Goal: Task Accomplishment & Management: Manage account settings

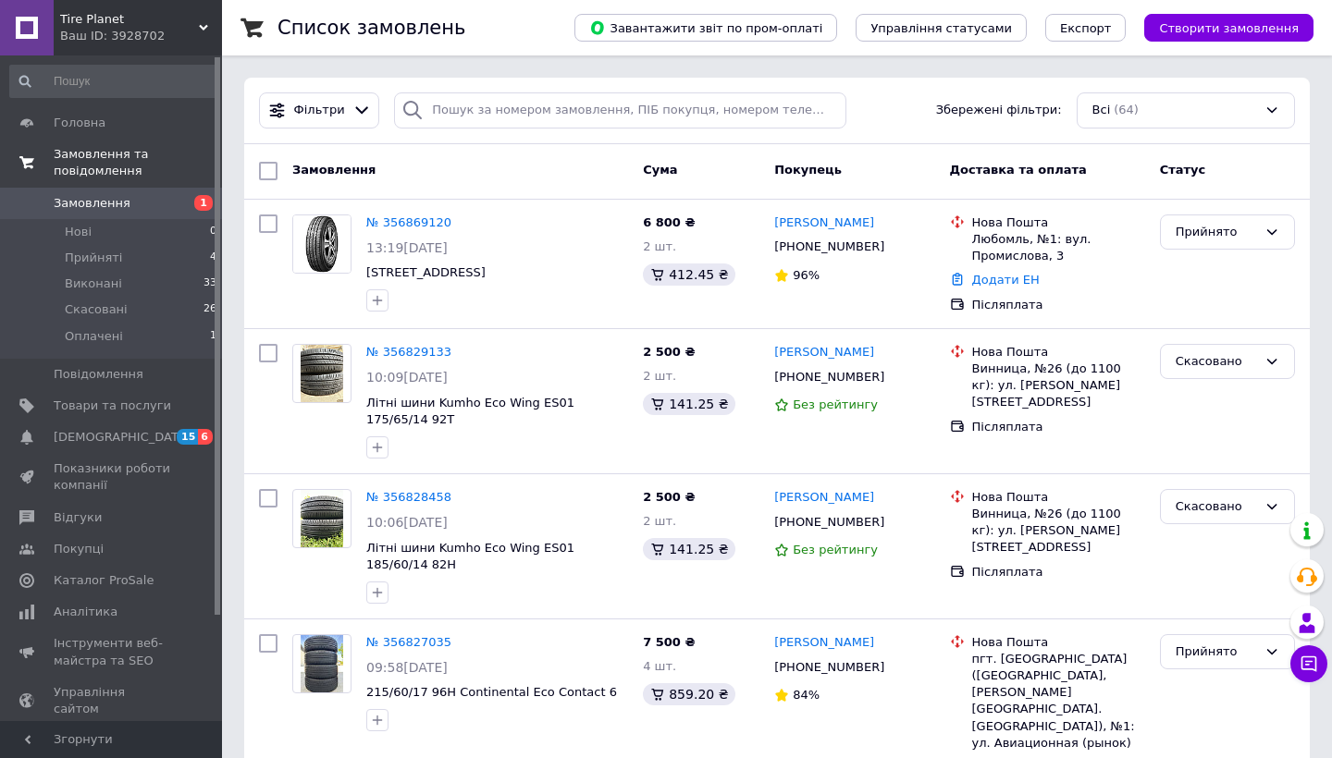
click at [127, 154] on span "Замовлення та повідомлення" at bounding box center [138, 162] width 168 height 33
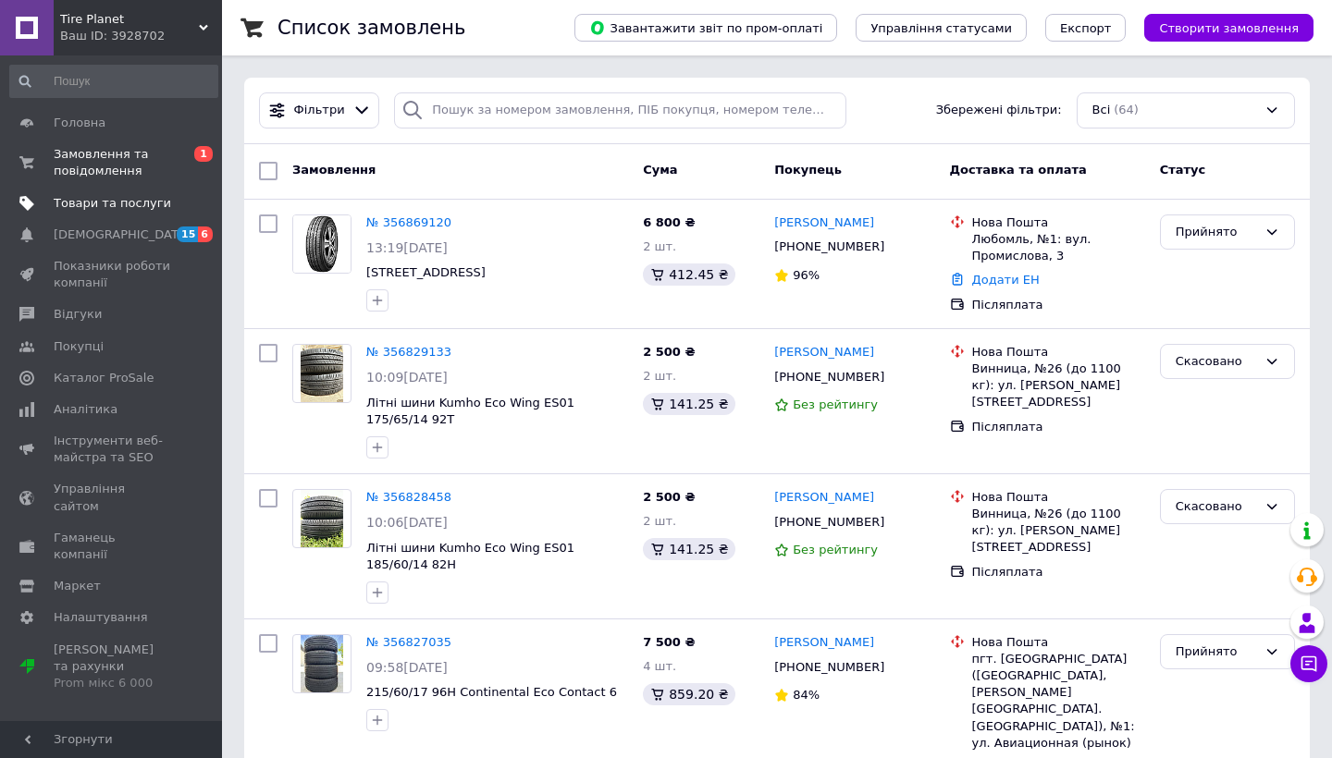
click at [103, 208] on span "Товари та послуги" at bounding box center [112, 203] width 117 height 17
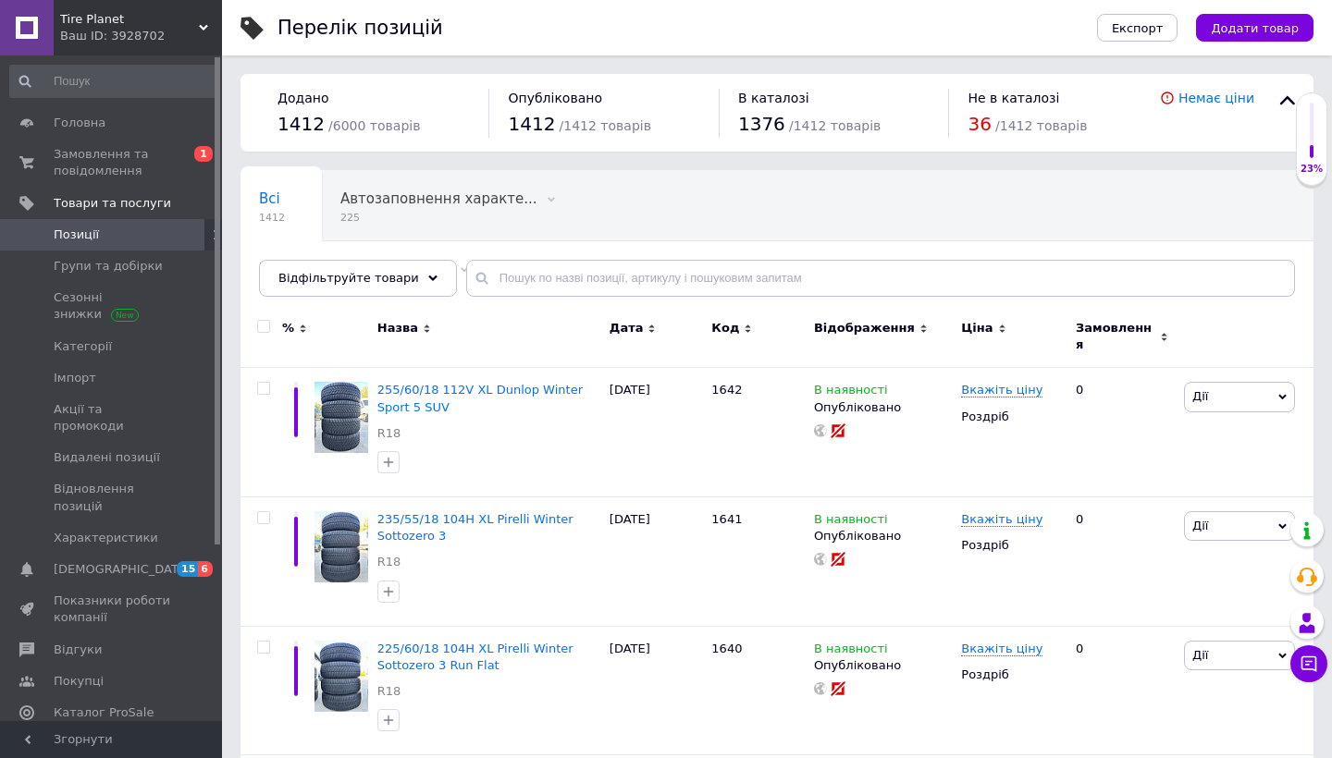
click at [1108, 300] on div "Всі 1412 Автозаповнення характе... 225 Видалити Редагувати Не відображаються в …" at bounding box center [776, 242] width 1073 height 153
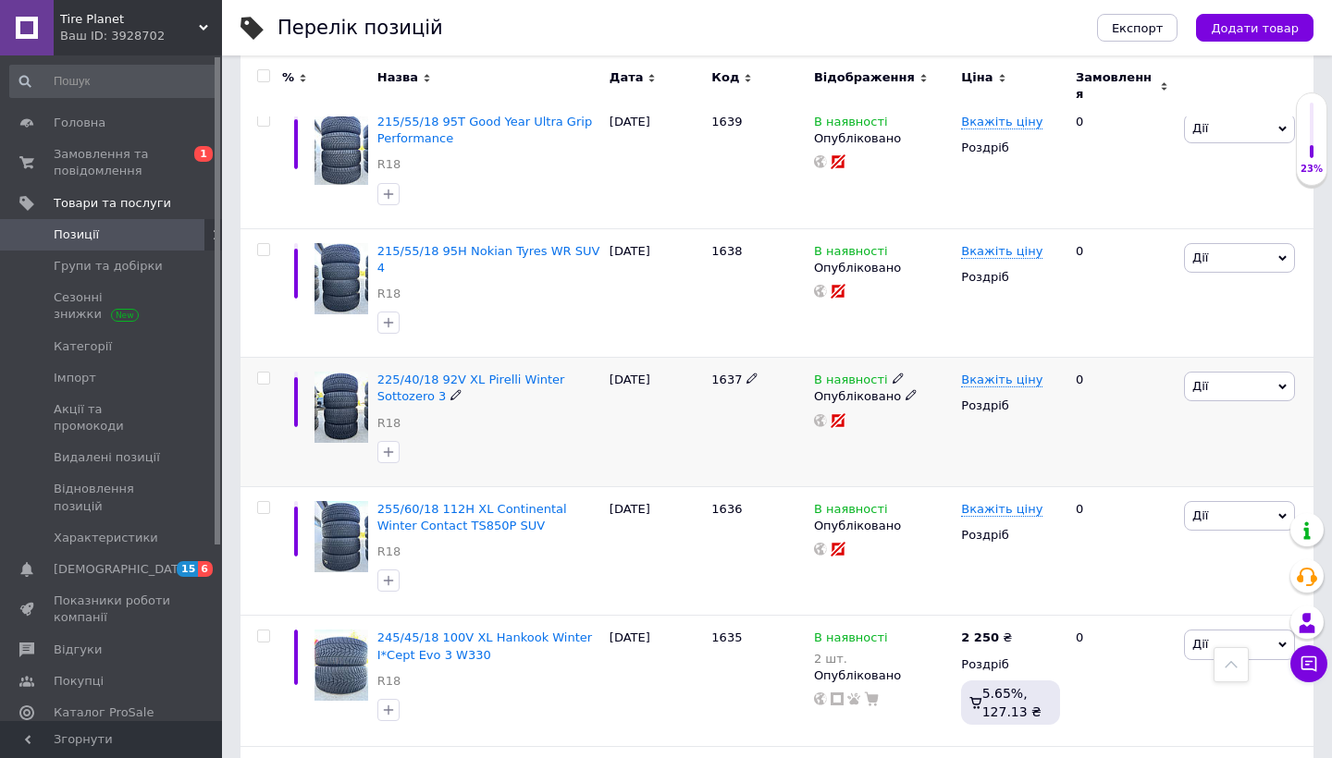
scroll to position [646, 0]
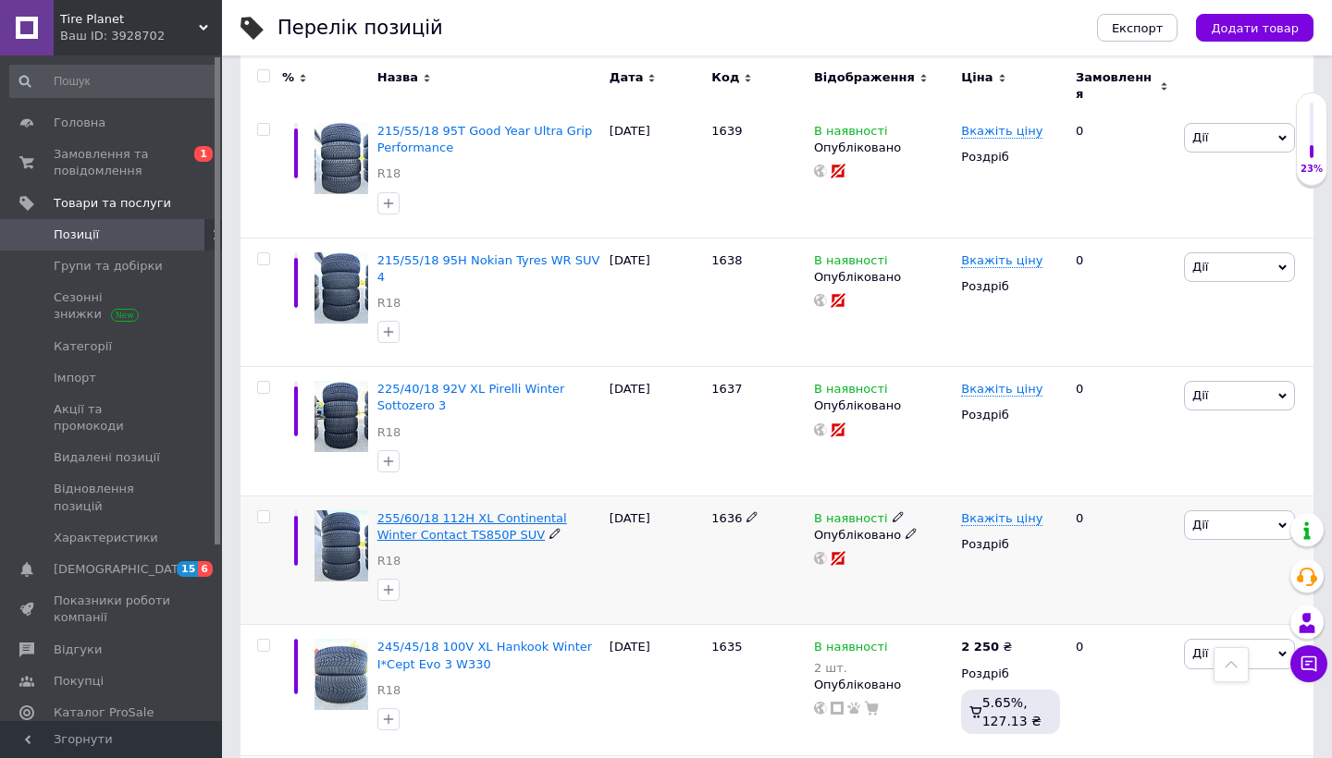
click at [525, 511] on span "255/60/18 112H XL Continental Winter Contact TS850P SUV" at bounding box center [472, 526] width 190 height 31
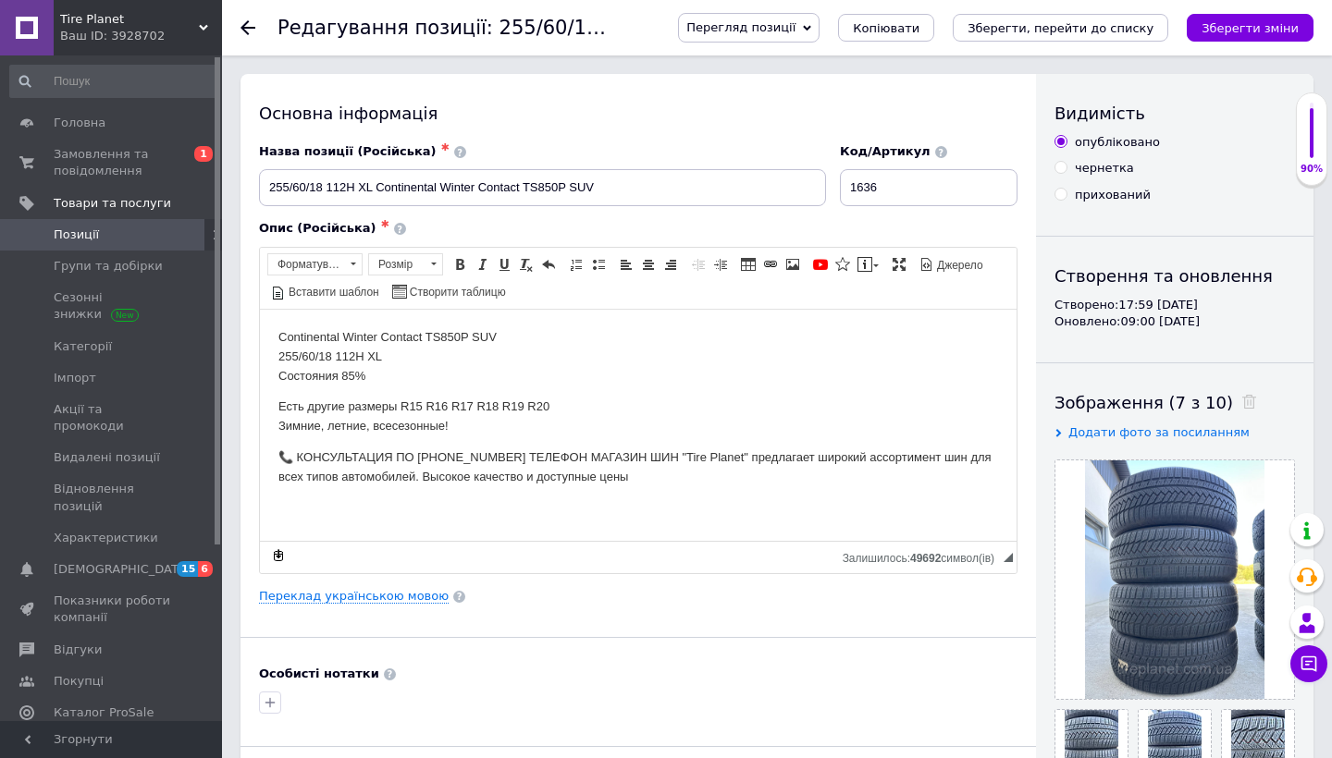
click at [819, 40] on span "Перегляд позиції" at bounding box center [749, 28] width 142 height 30
click at [834, 85] on li "Зберегти та переглянути на маркетплейсі" at bounding box center [823, 89] width 289 height 26
click at [247, 35] on div at bounding box center [258, 27] width 37 height 55
click at [245, 24] on use at bounding box center [247, 27] width 15 height 15
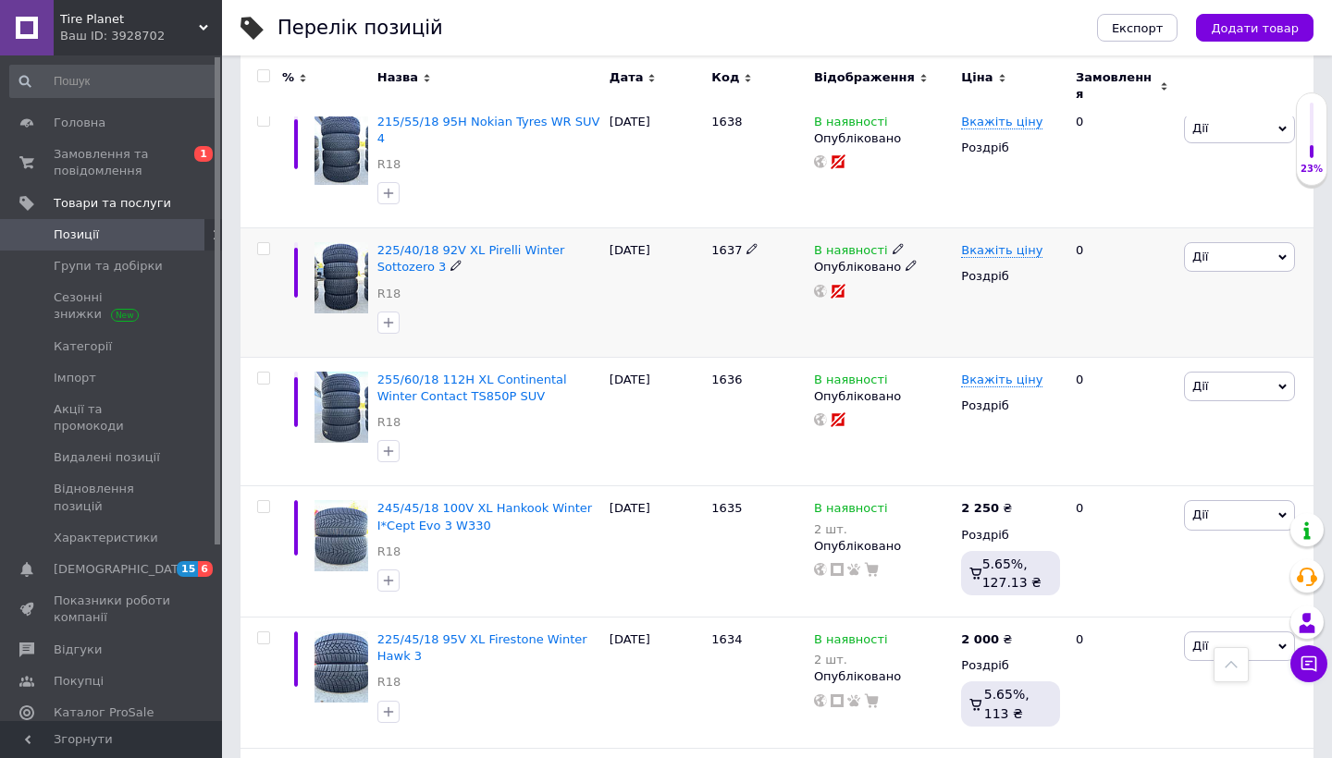
scroll to position [786, 0]
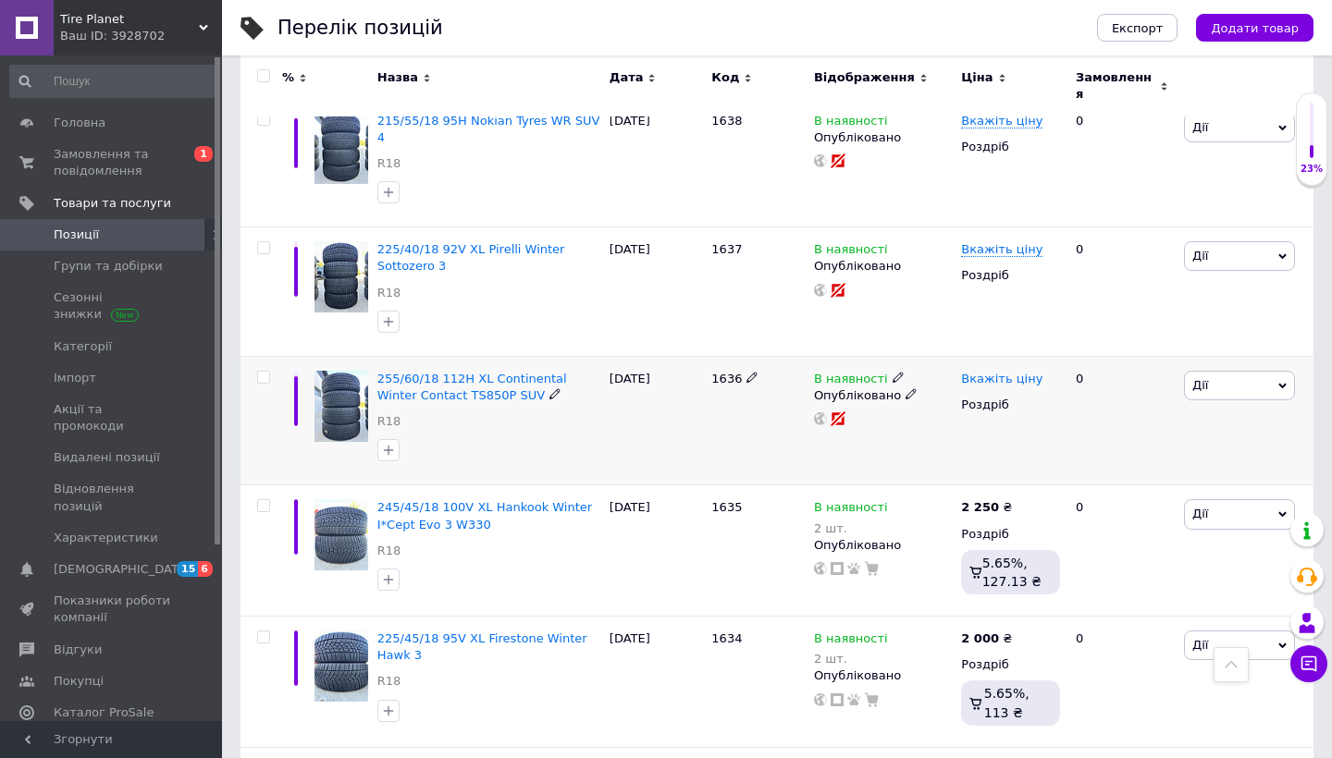
click at [989, 372] on span "Вкажіть ціну" at bounding box center [1001, 379] width 81 height 15
type input "3750"
click at [506, 242] on span "225/40/18 92V XL Pirelli Winter Sottozero 3" at bounding box center [471, 257] width 188 height 31
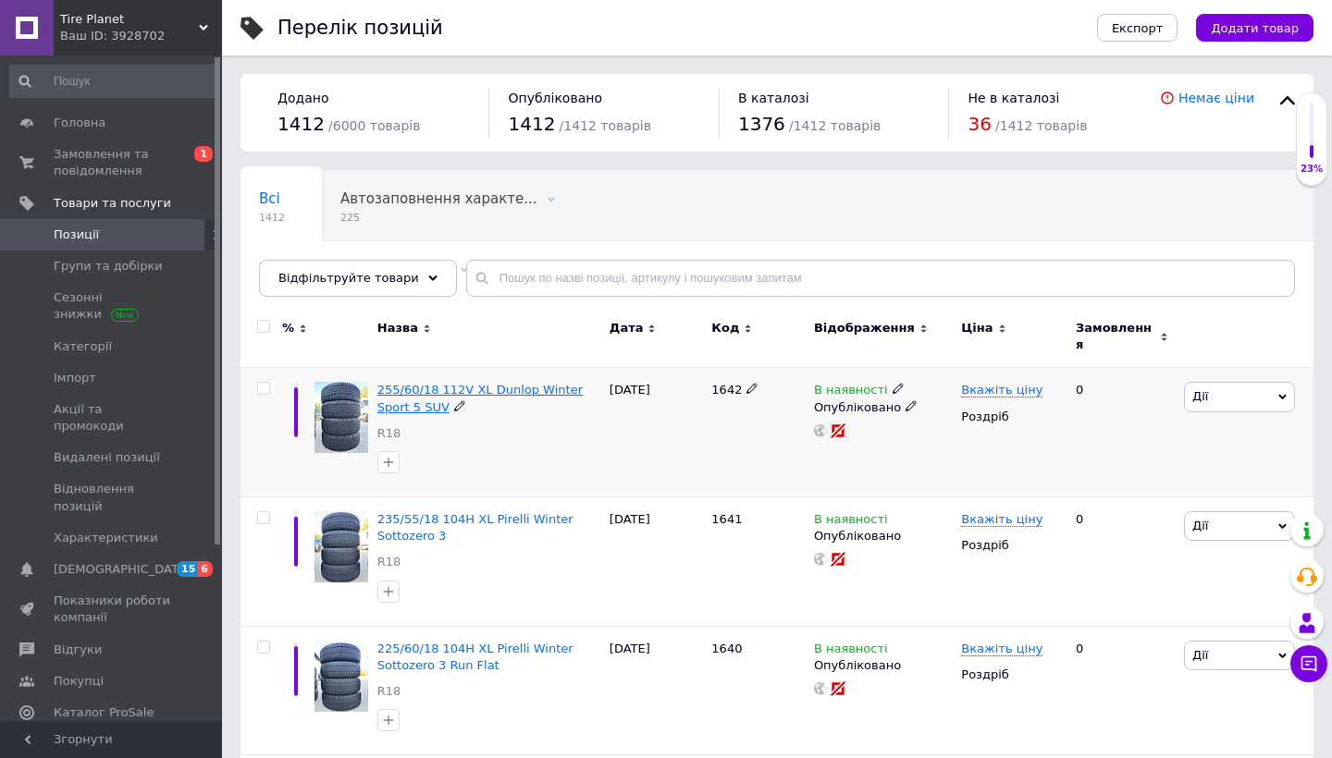
click at [551, 383] on span "255/60/18 112V XL Dunlop Winter Sport 5 SUV" at bounding box center [479, 398] width 205 height 31
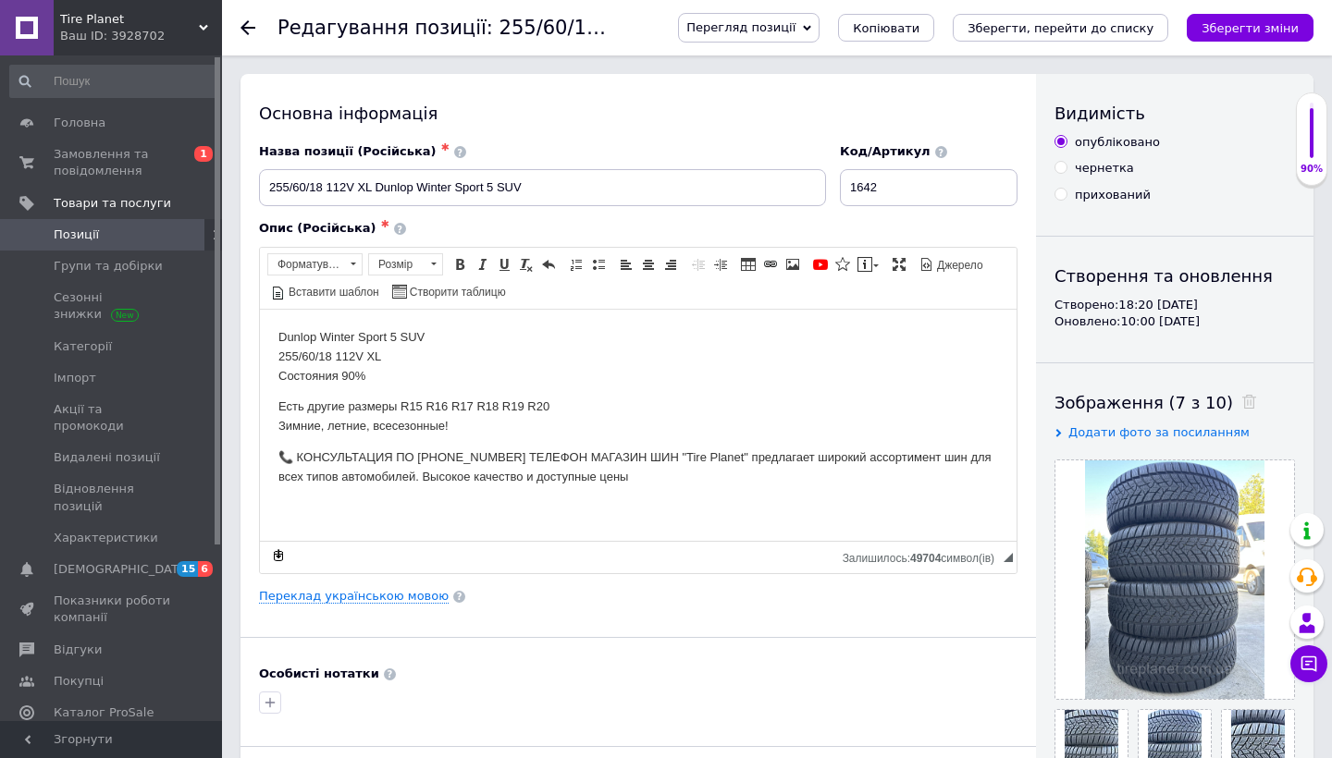
click at [795, 29] on span "Перегляд позиції" at bounding box center [740, 27] width 109 height 14
click at [827, 93] on li "Зберегти та переглянути на маркетплейсі" at bounding box center [823, 89] width 289 height 26
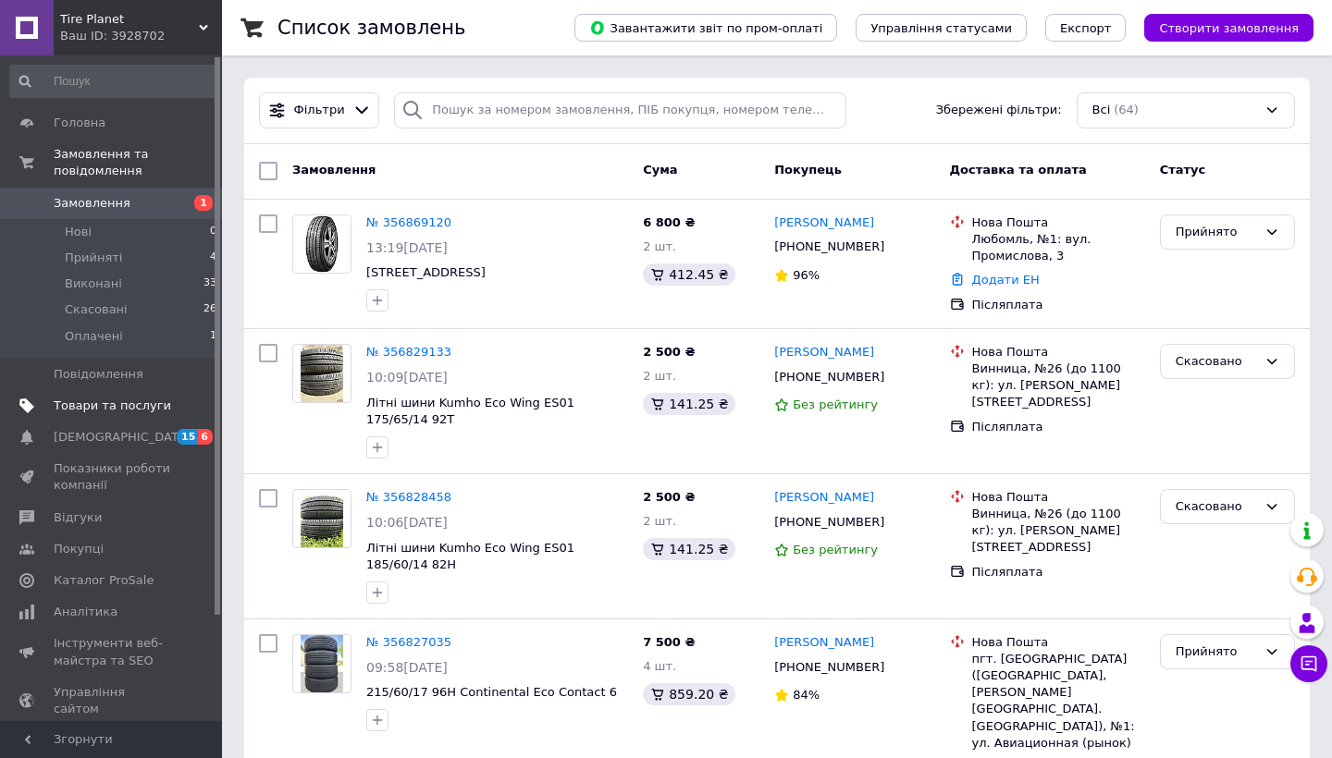
click at [84, 405] on span "Товари та послуги" at bounding box center [112, 406] width 117 height 17
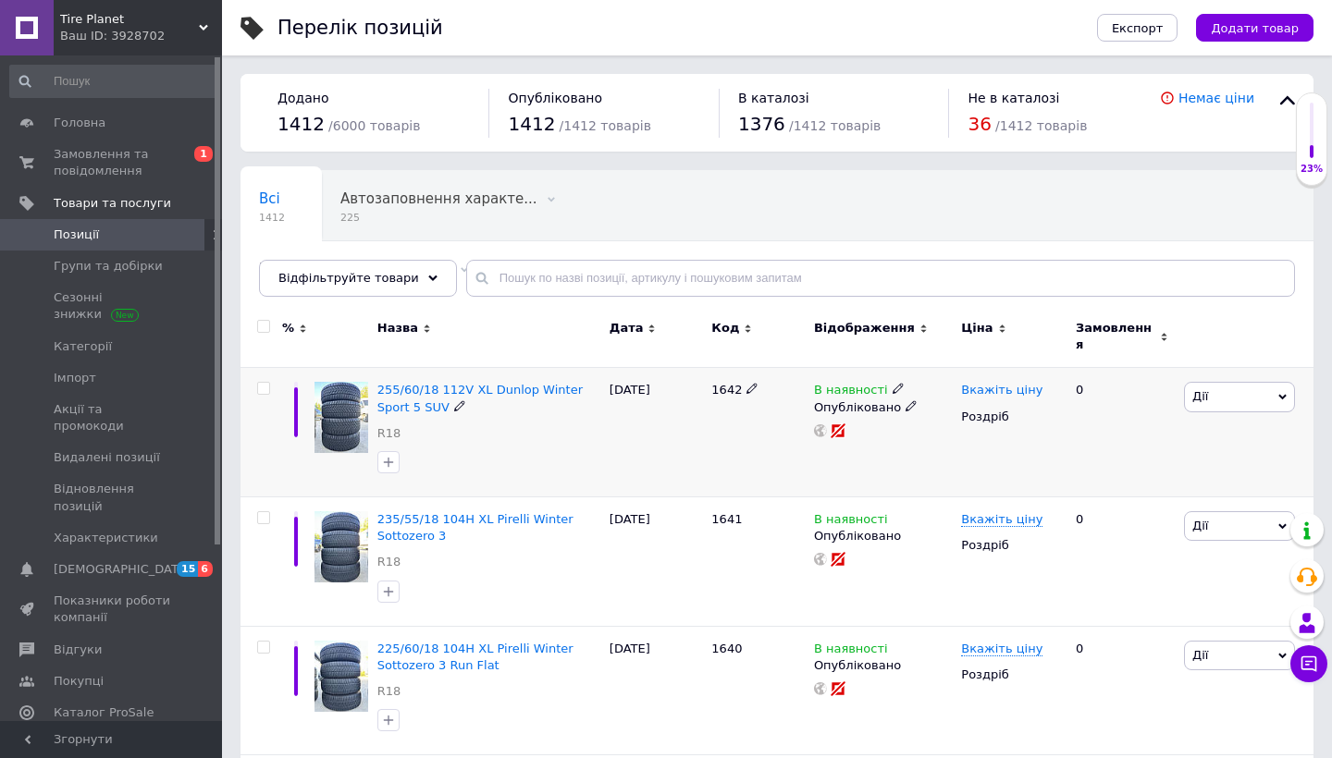
click at [978, 383] on span "Вкажіть ціну" at bounding box center [1001, 390] width 81 height 15
type input "4000"
click at [460, 514] on span "235/55/18 104H XL Pirelli Winter Sottozero 3" at bounding box center [475, 527] width 196 height 31
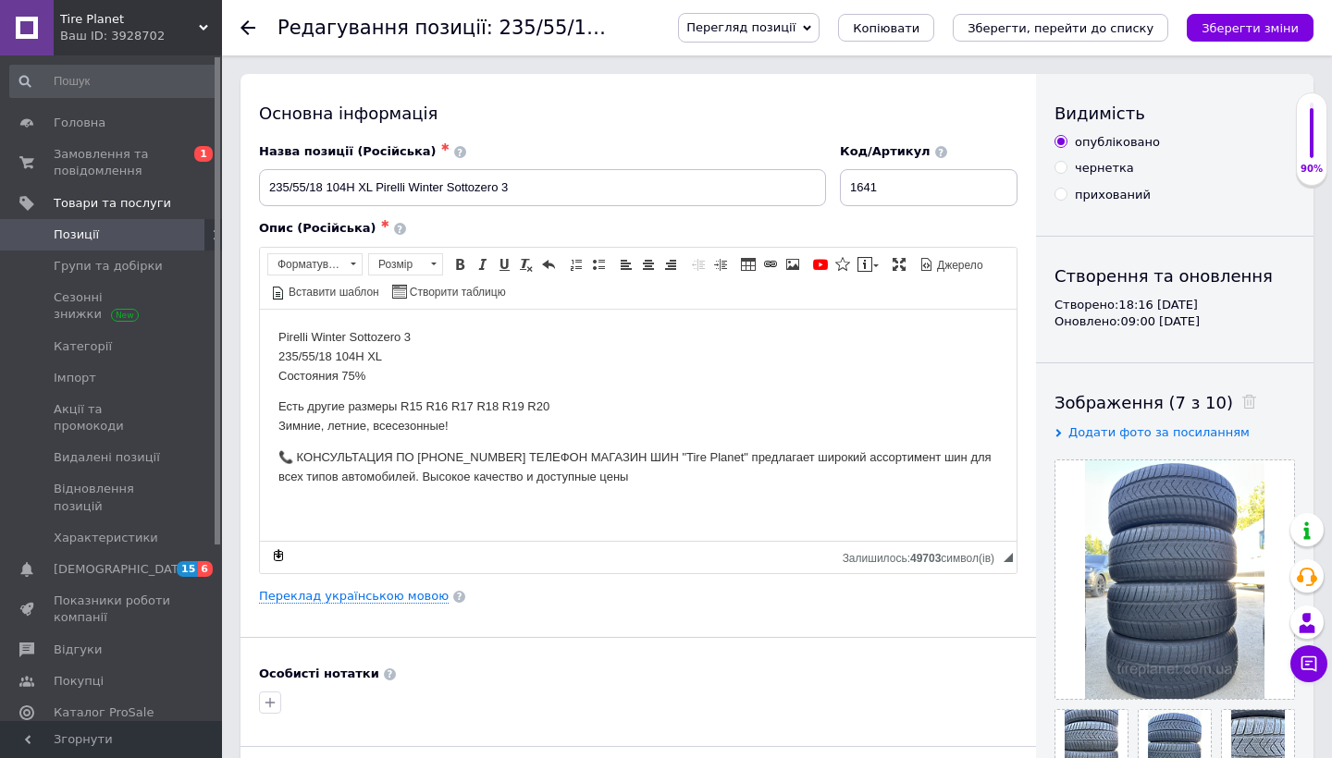
click at [819, 30] on span "Перегляд позиції" at bounding box center [749, 28] width 142 height 30
click at [816, 92] on li "Зберегти та переглянути на маркетплейсі" at bounding box center [823, 89] width 289 height 26
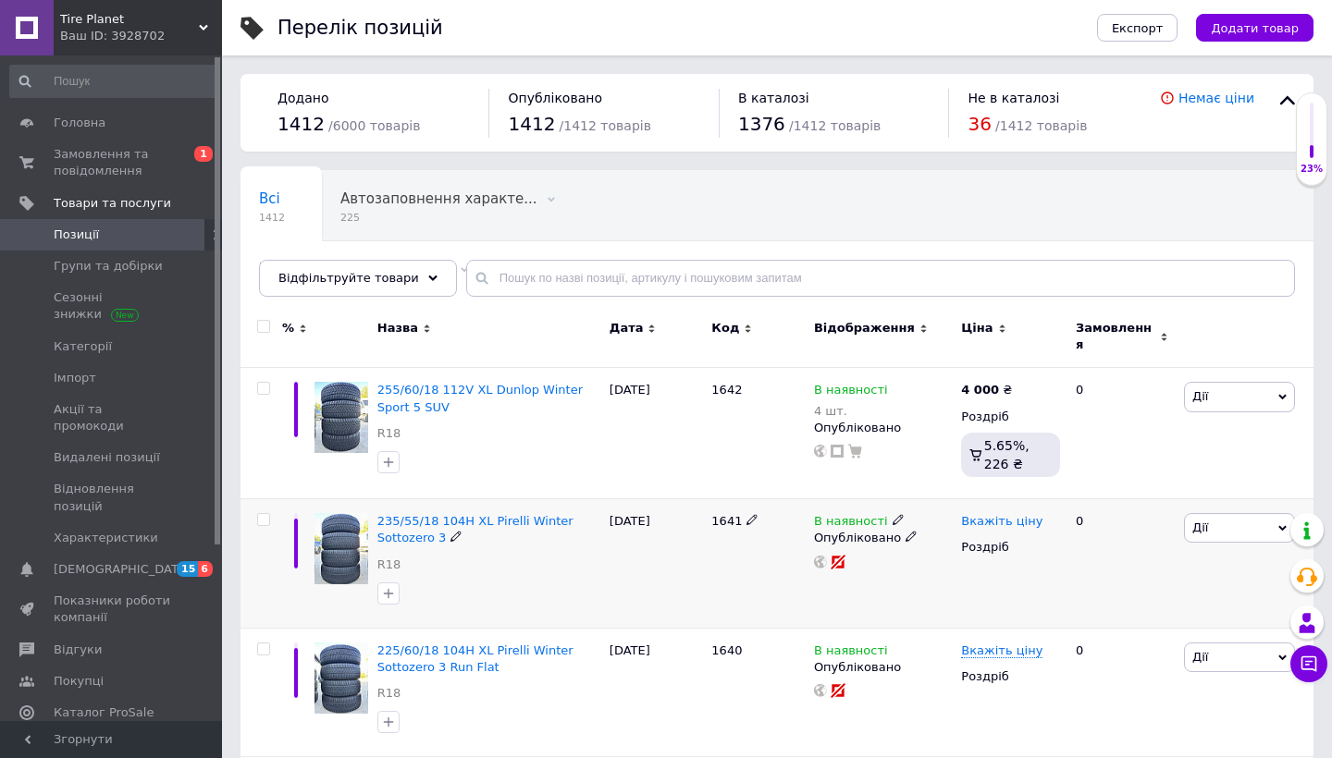
click at [987, 514] on span "Вкажіть ціну" at bounding box center [1001, 521] width 81 height 15
type input "2750"
click at [1108, 253] on div "Всі 1412 Автозаповнення характе... 225 Видалити Редагувати Не відображаються в …" at bounding box center [776, 242] width 1073 height 153
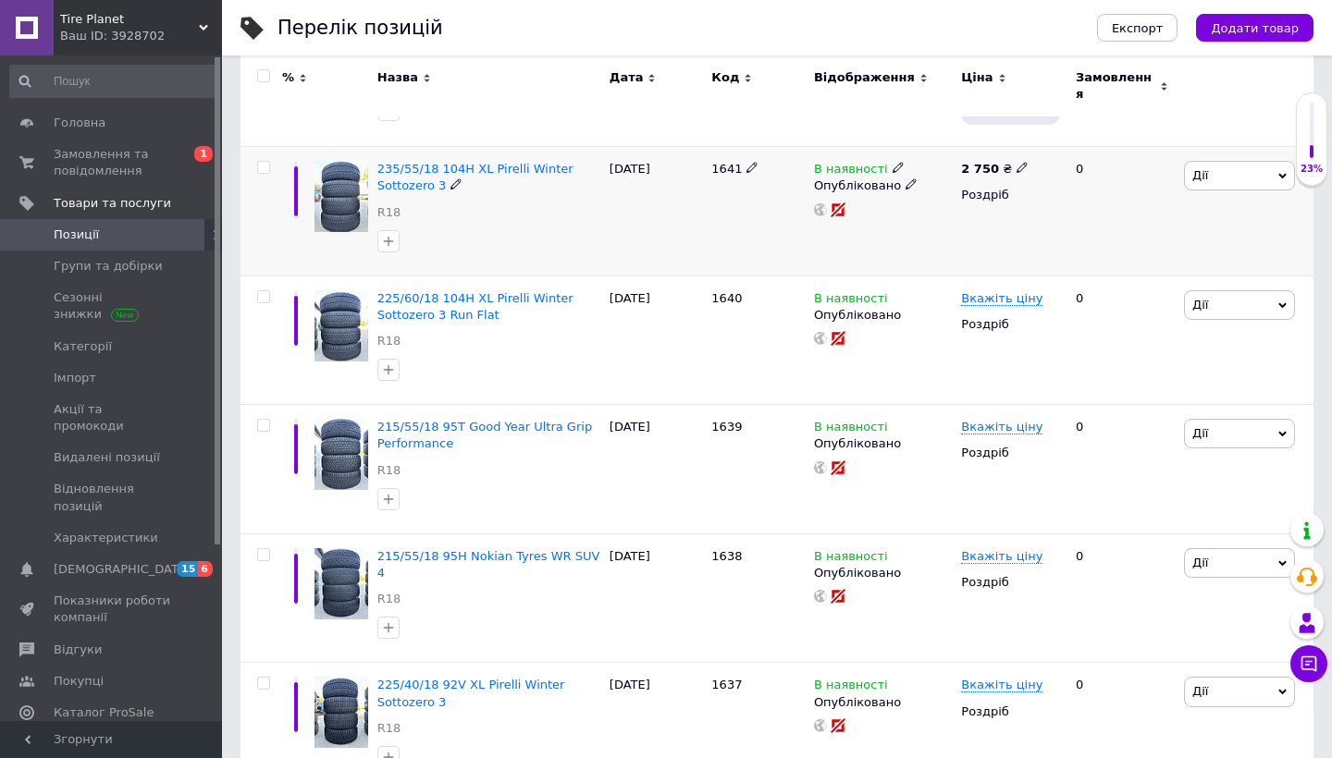
scroll to position [359, 0]
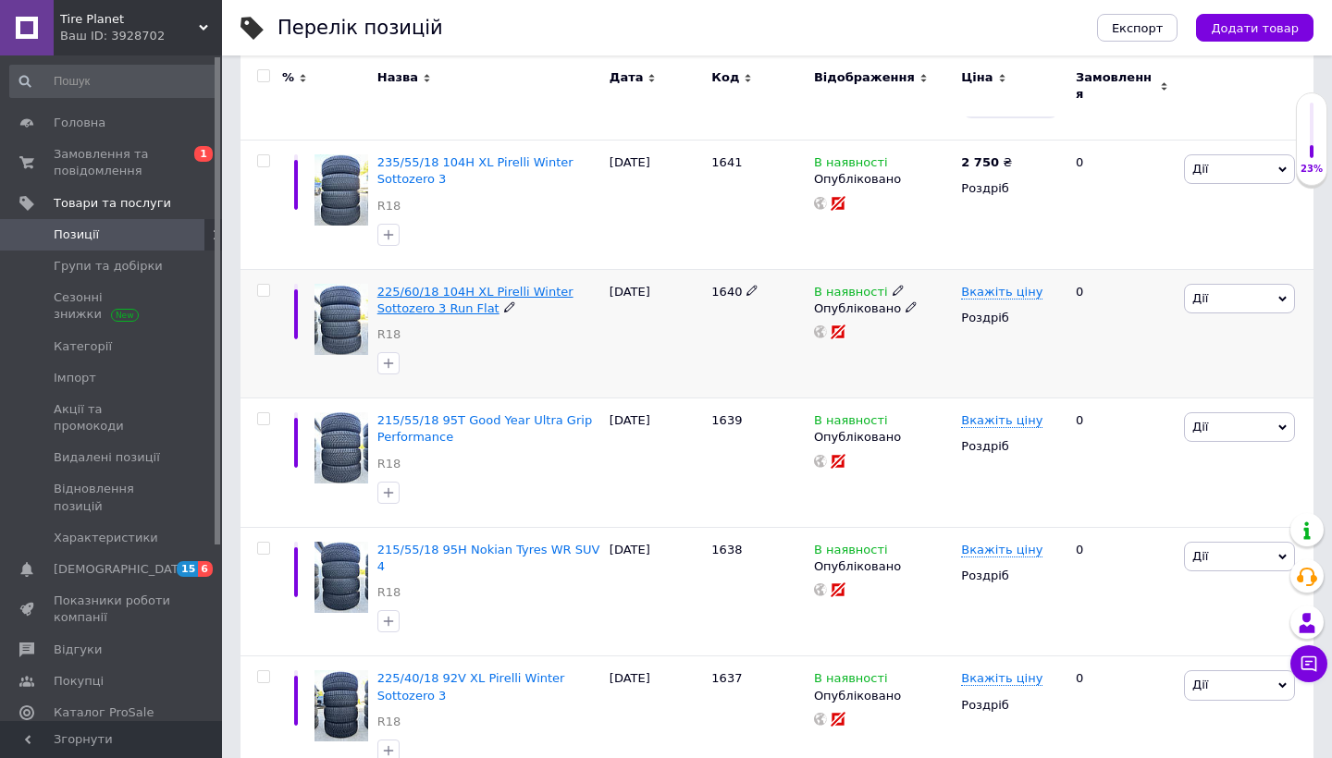
click at [464, 287] on span "225/60/18 104H XL Pirelli Winter Sottozero 3 Run Flat" at bounding box center [475, 300] width 196 height 31
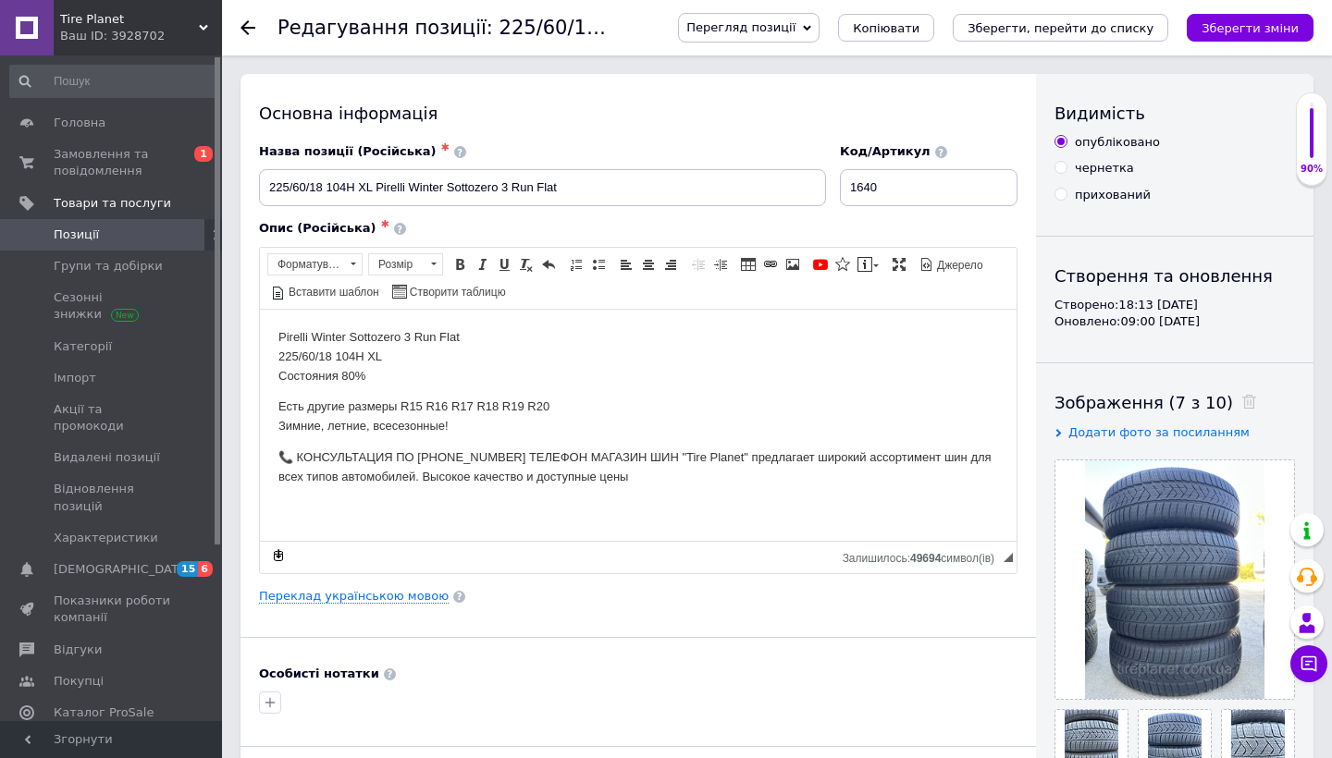
click at [778, 31] on span "Перегляд позиції" at bounding box center [740, 27] width 109 height 14
click at [762, 80] on li "Зберегти та переглянути на маркетплейсі" at bounding box center [823, 89] width 289 height 26
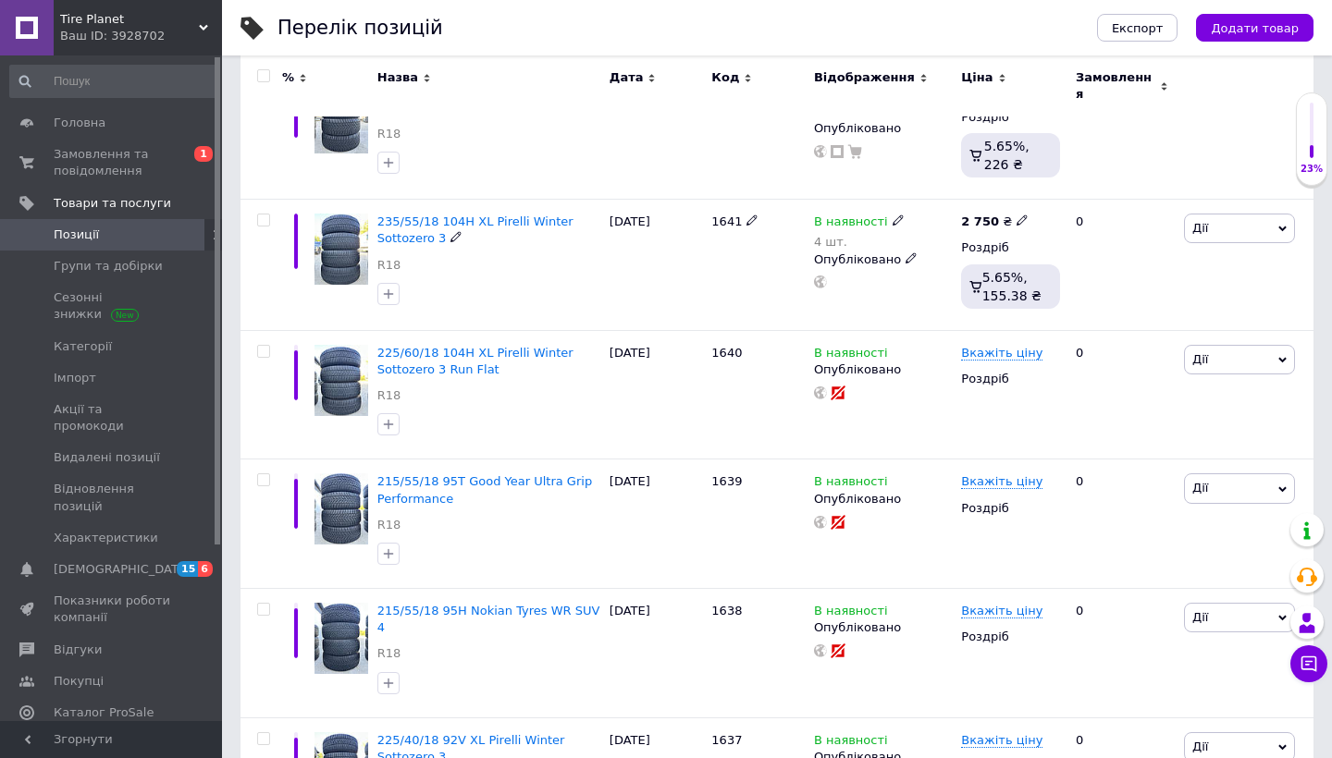
scroll to position [306, 0]
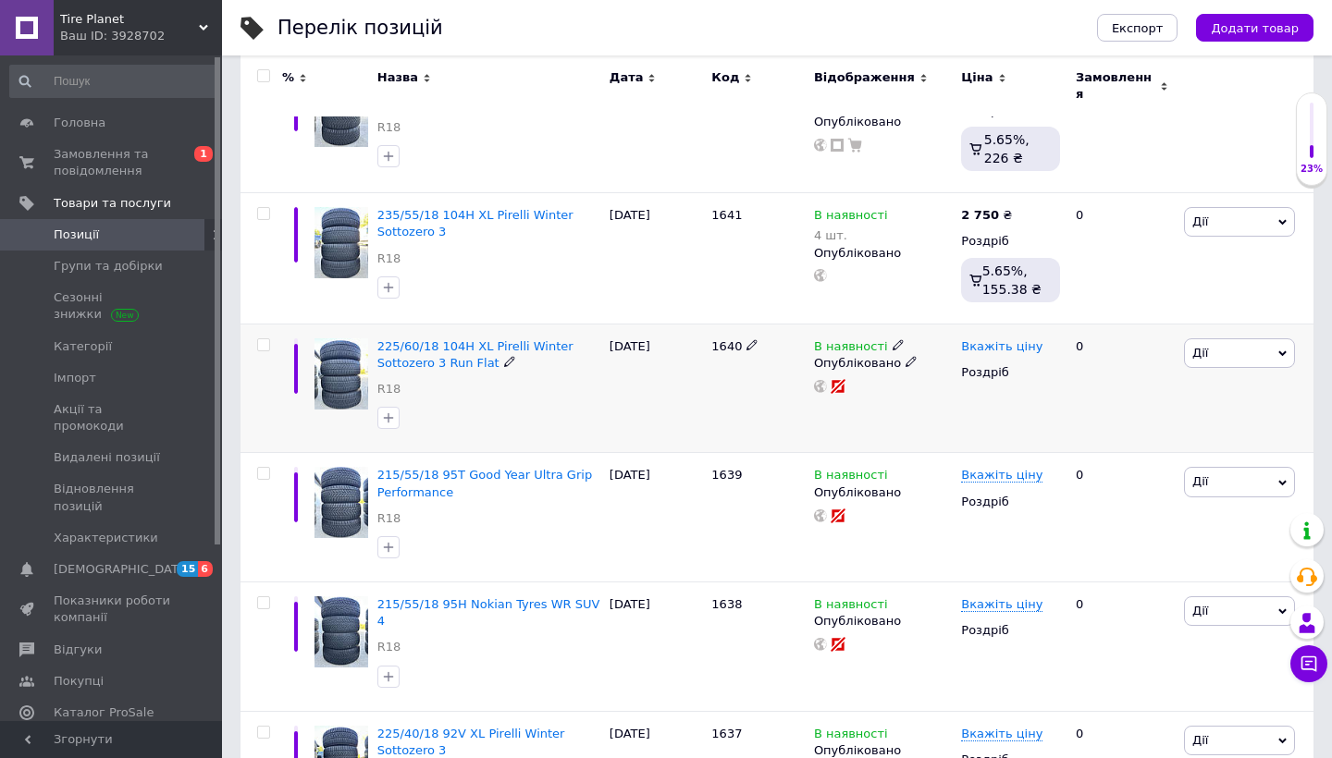
click at [991, 339] on span "Вкажіть ціну" at bounding box center [1001, 346] width 81 height 15
type input "2750"
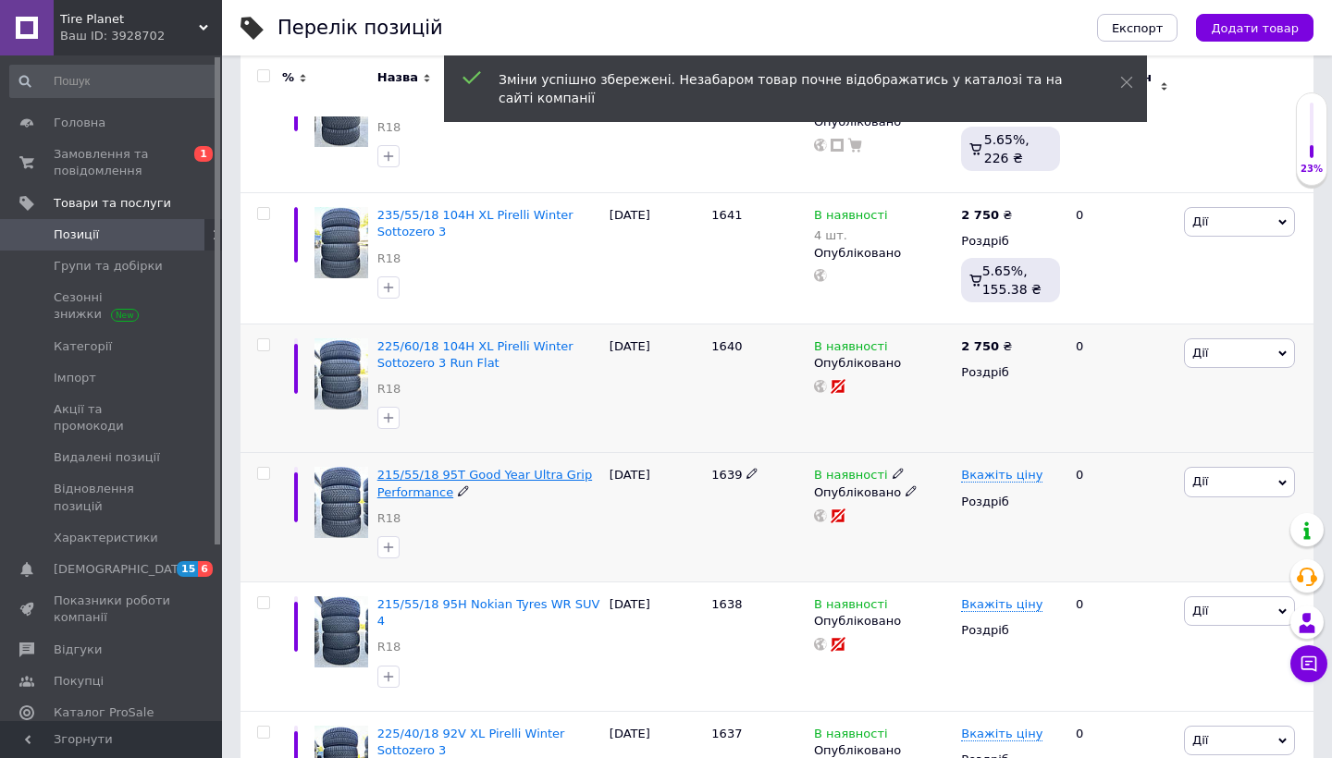
click at [544, 468] on span "215/55/18 95T Good Year Ultra Grip Performance" at bounding box center [484, 483] width 215 height 31
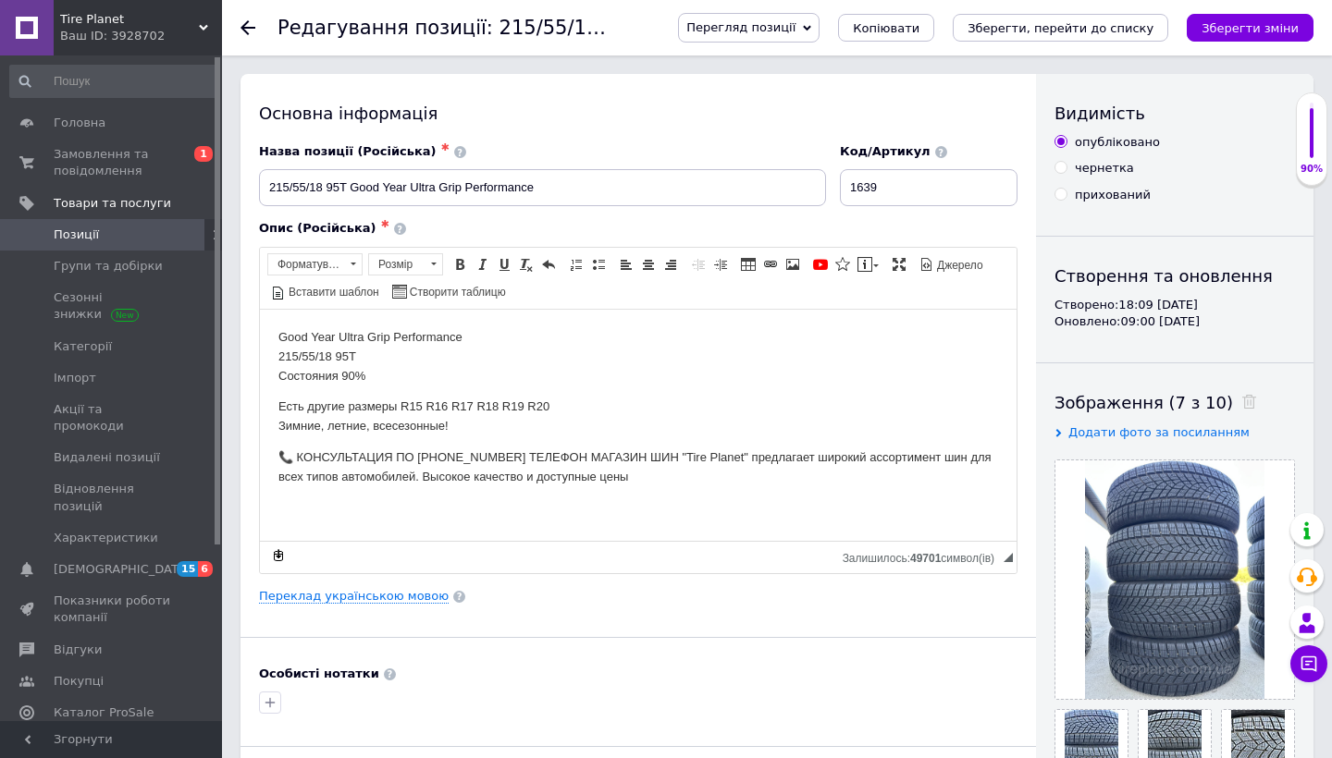
click at [766, 32] on span "Перегляд позиції" at bounding box center [740, 27] width 109 height 14
click at [782, 81] on li "Зберегти та переглянути на маркетплейсі" at bounding box center [823, 89] width 289 height 26
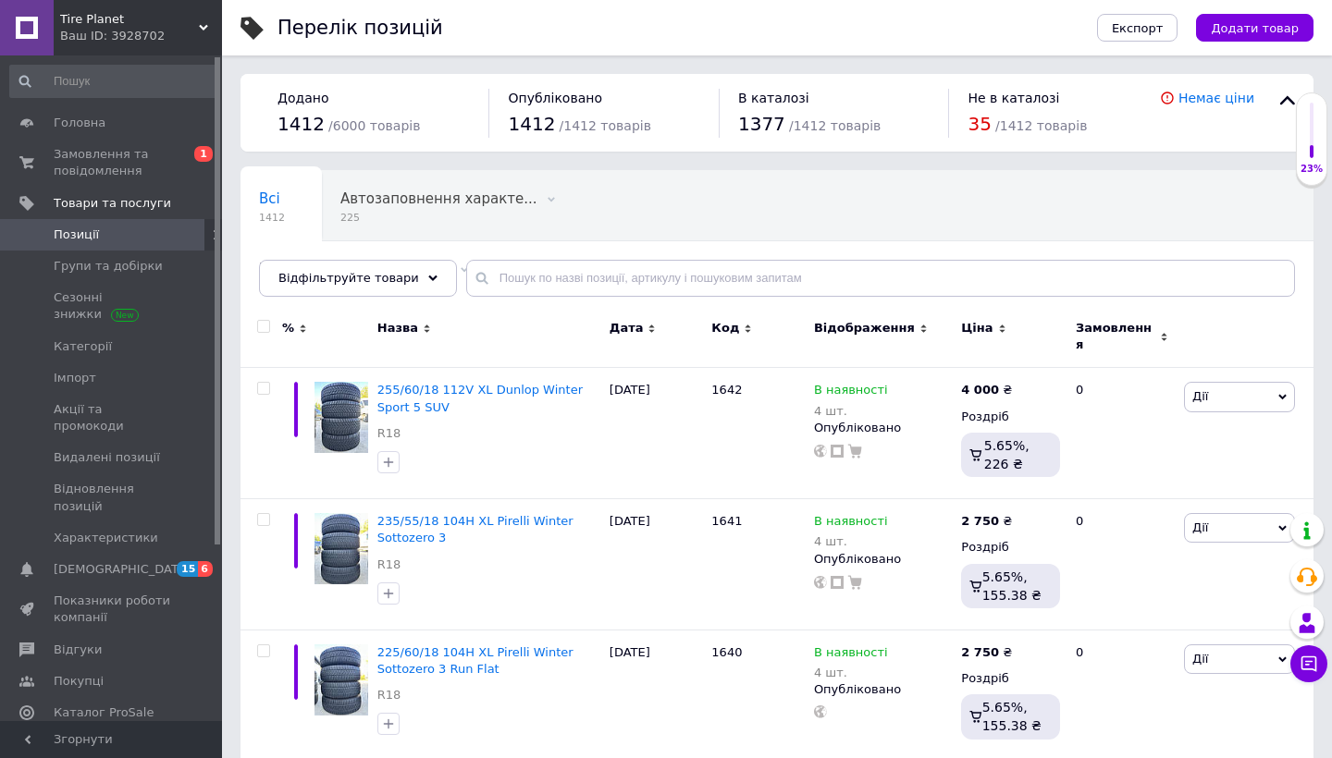
click at [937, 313] on div "Відображення" at bounding box center [882, 337] width 147 height 62
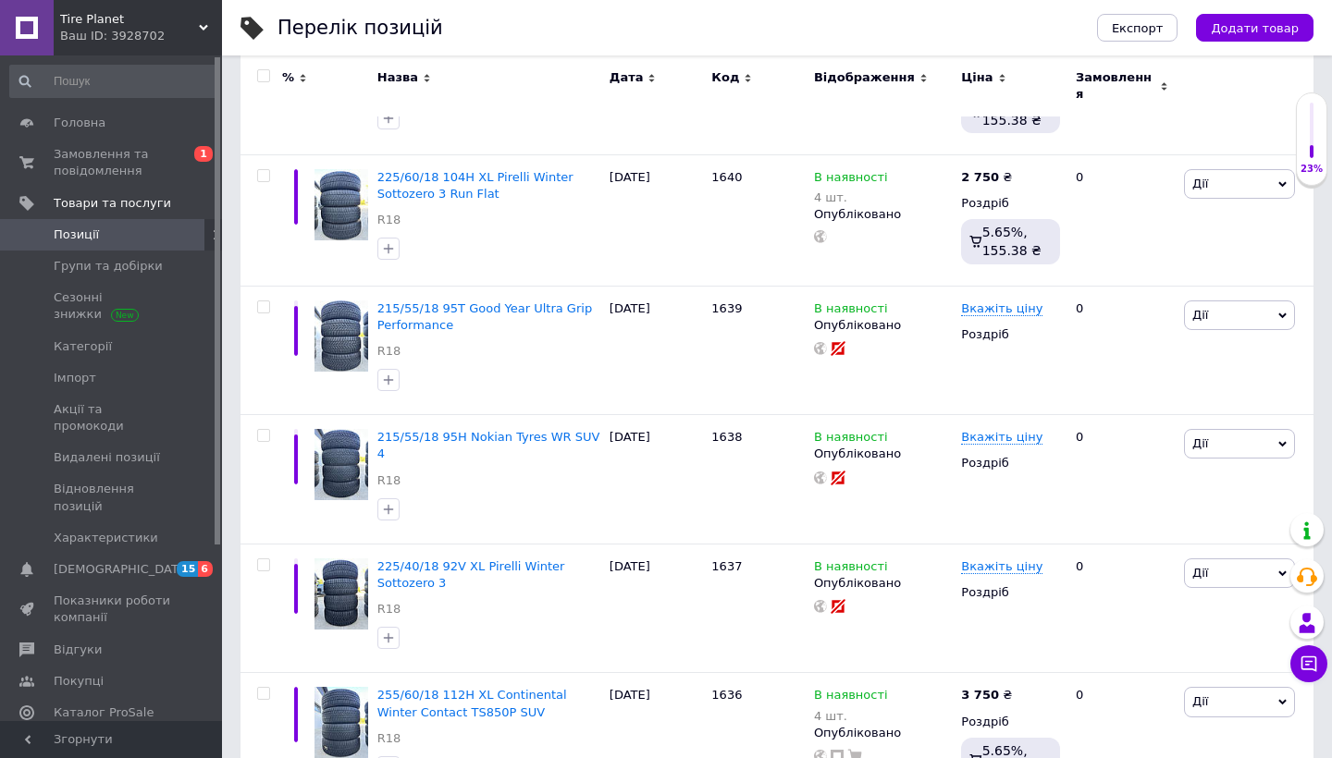
scroll to position [477, 0]
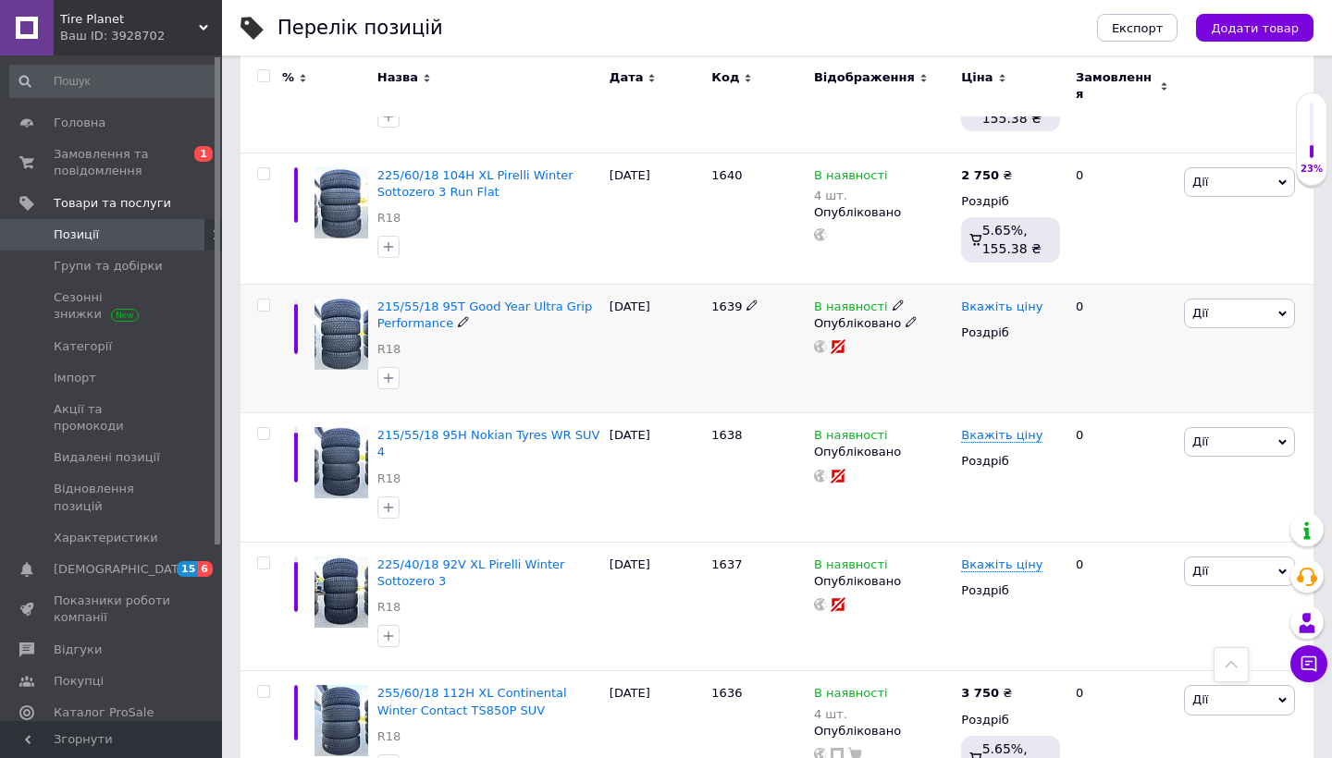
click at [1013, 300] on span "Вкажіть ціну" at bounding box center [1001, 307] width 81 height 15
type input "3000"
click at [576, 428] on span "215/55/18 95H Nokian Tyres WR SUV 4" at bounding box center [488, 443] width 223 height 31
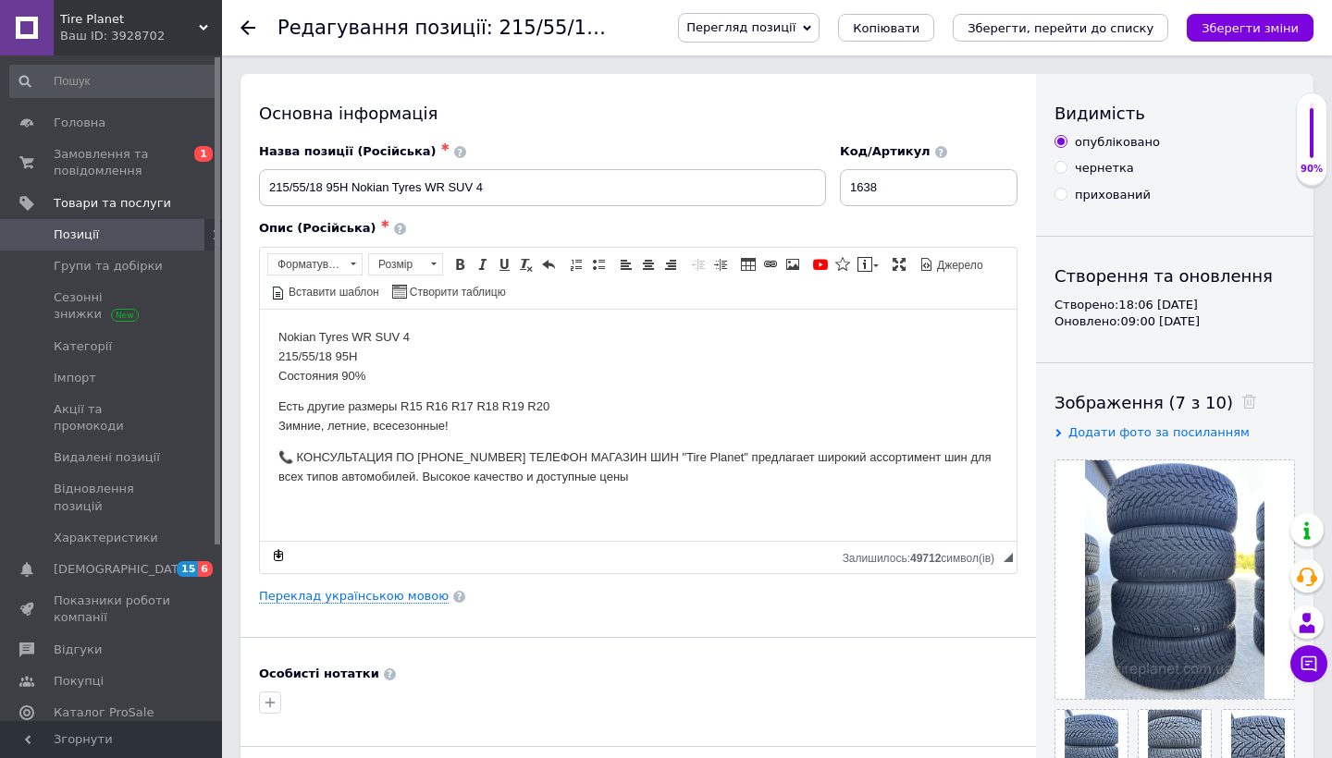
click at [819, 16] on span "Перегляд позиції" at bounding box center [749, 28] width 142 height 30
click at [831, 86] on li "Зберегти та переглянути на маркетплейсі" at bounding box center [823, 89] width 289 height 26
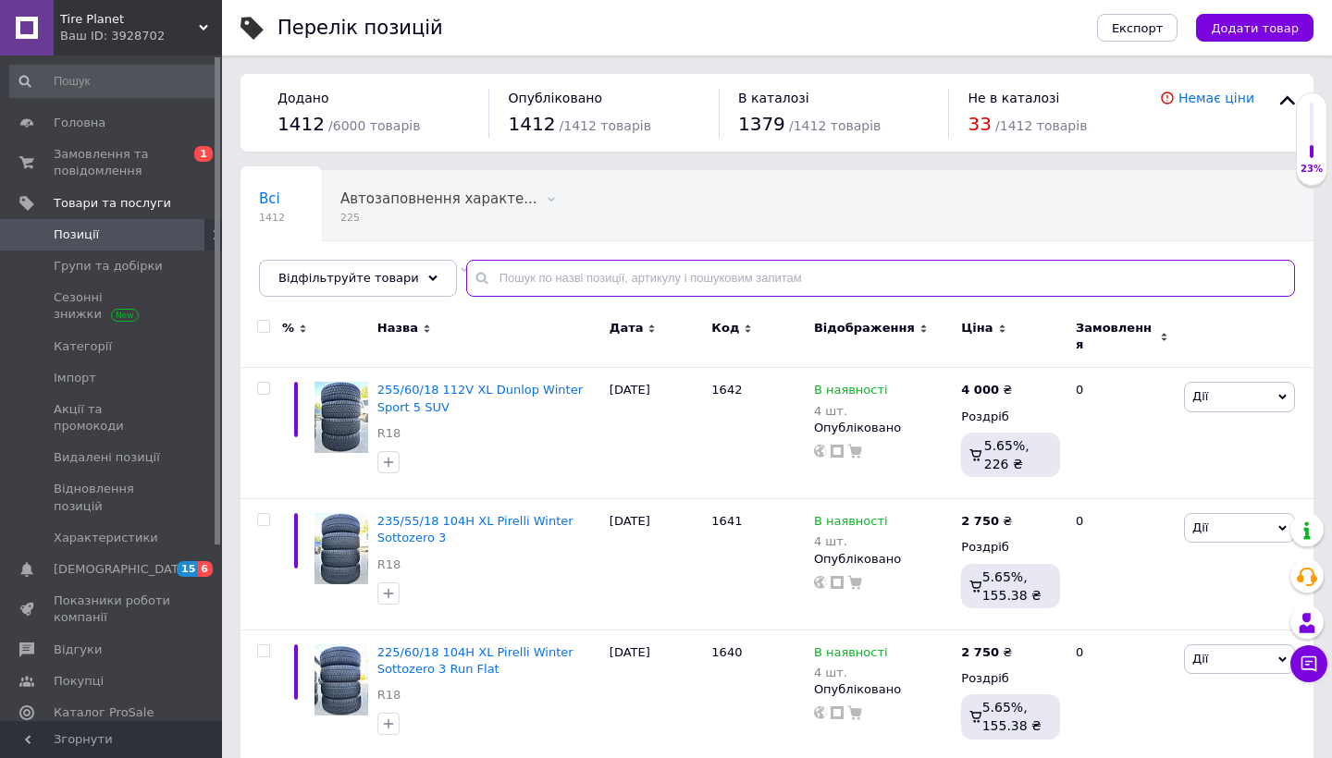
click at [877, 271] on input "text" at bounding box center [880, 278] width 829 height 37
click at [793, 332] on div "Код" at bounding box center [757, 328] width 93 height 17
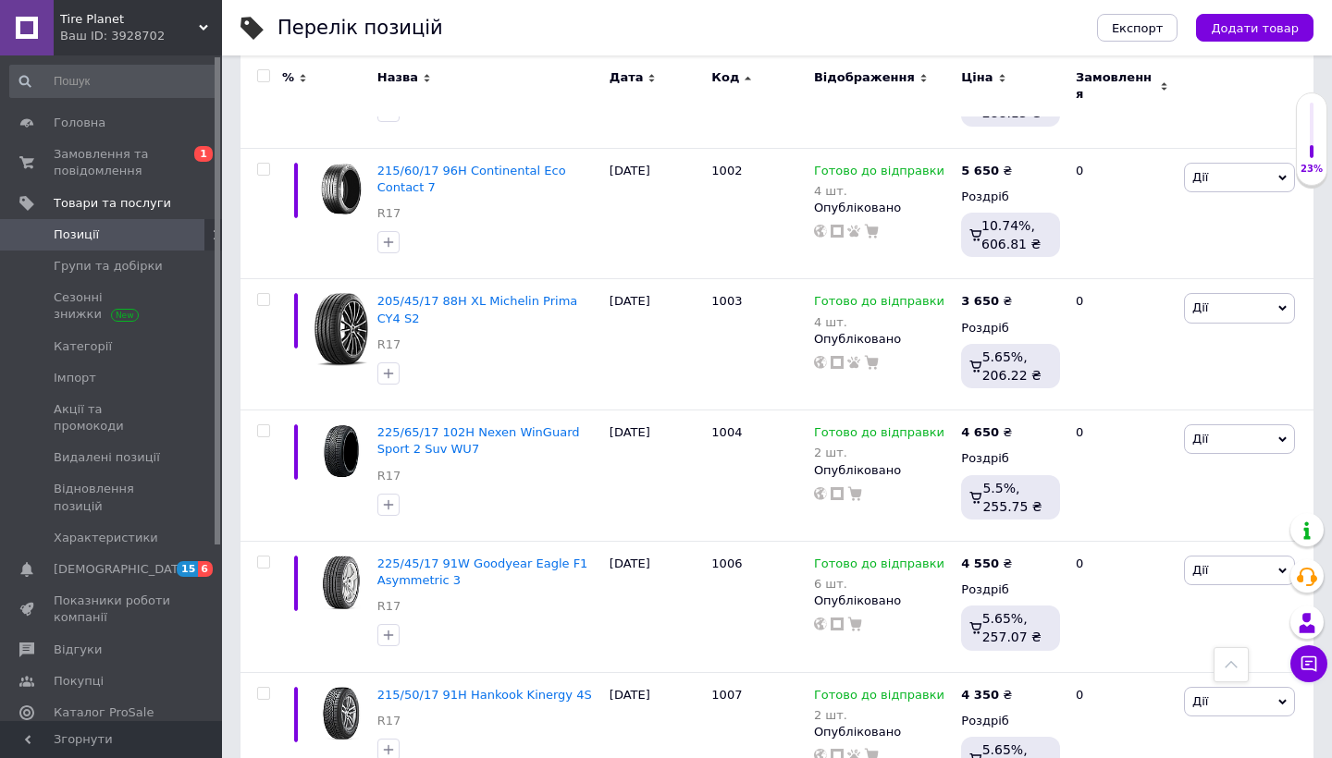
scroll to position [623, 0]
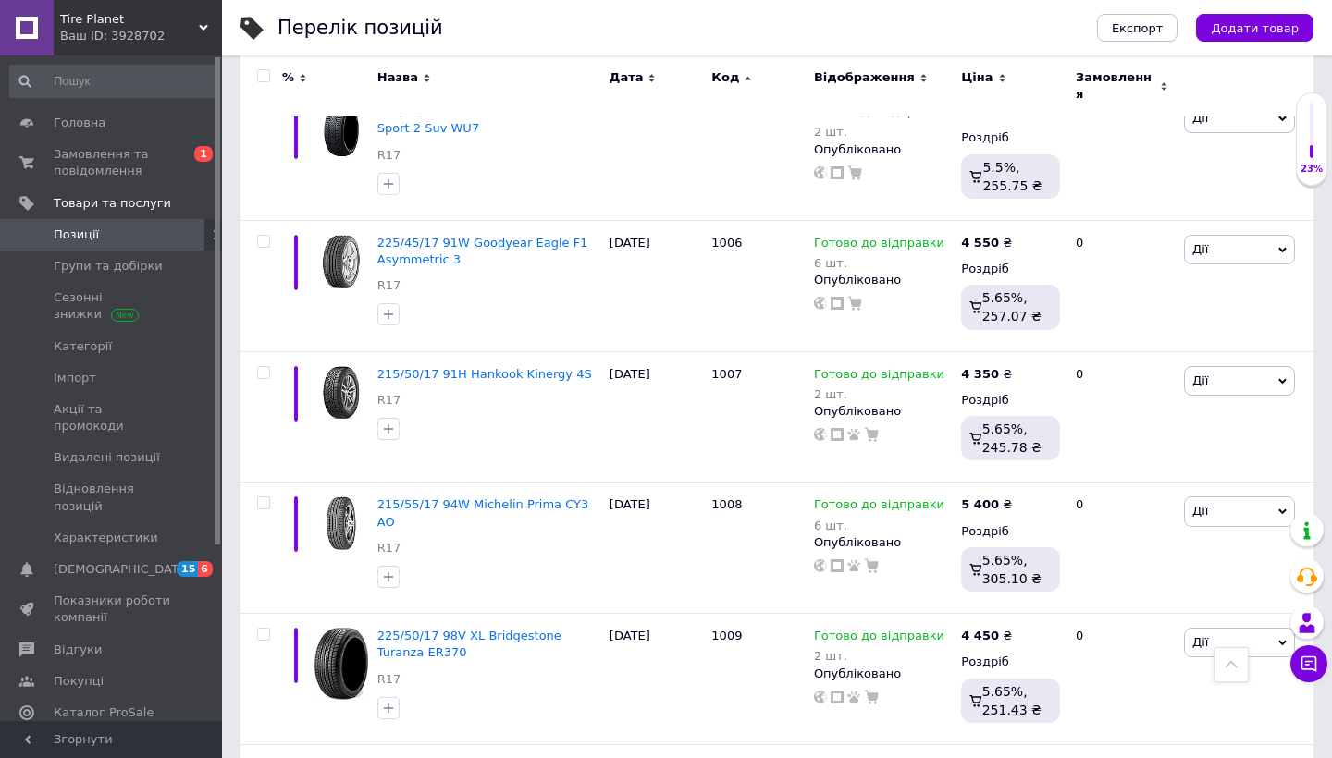
scroll to position [1023, 0]
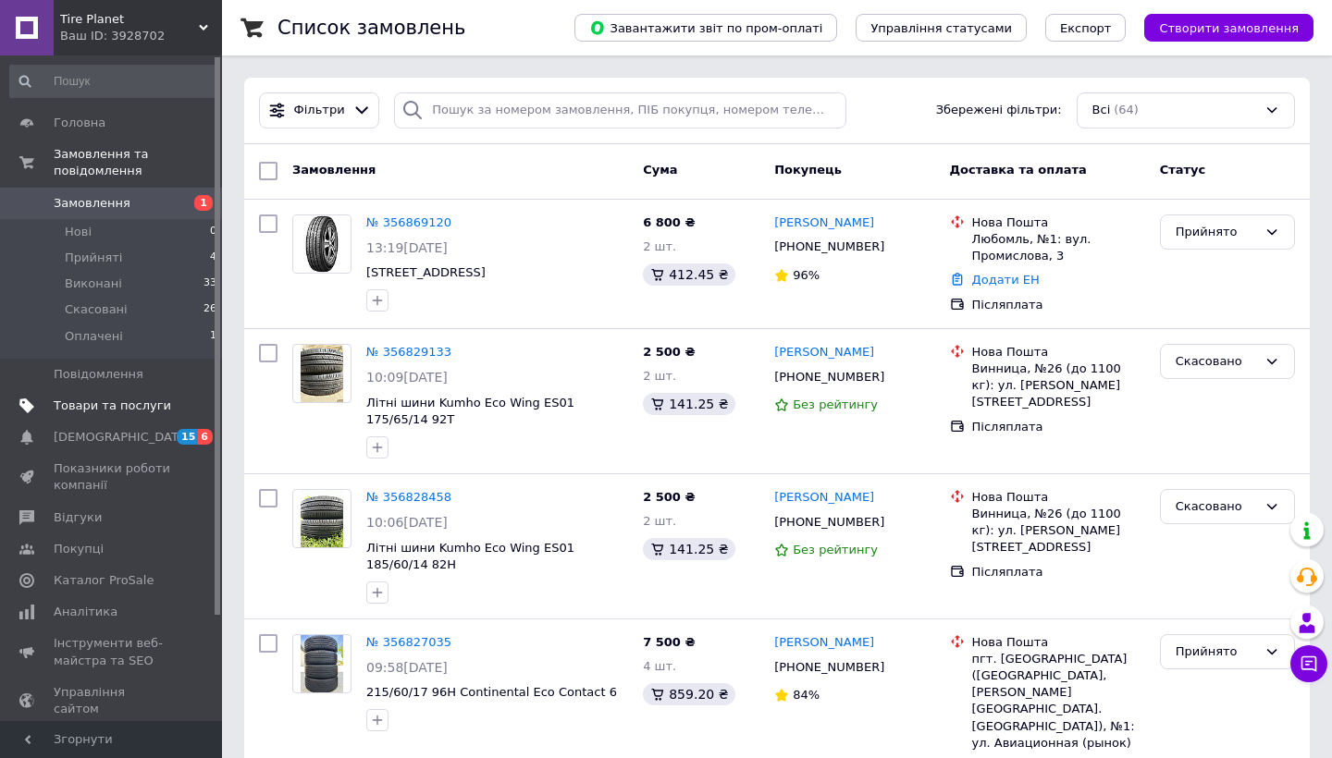
click at [123, 407] on span "Товари та послуги" at bounding box center [112, 406] width 117 height 17
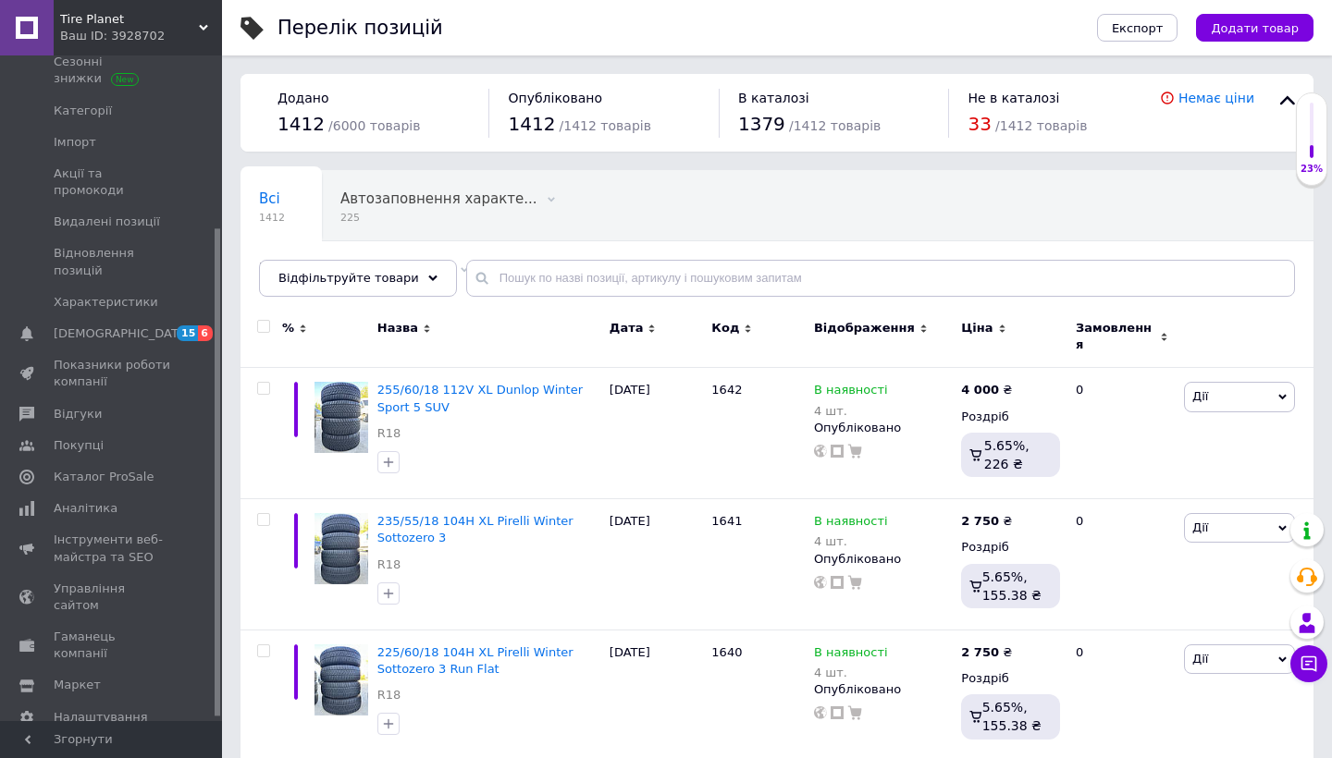
scroll to position [241, 0]
click at [870, 250] on div "Всі 1412 Автозаповнення характе... 225 Видалити Редагувати Не відображаються в …" at bounding box center [776, 242] width 1073 height 153
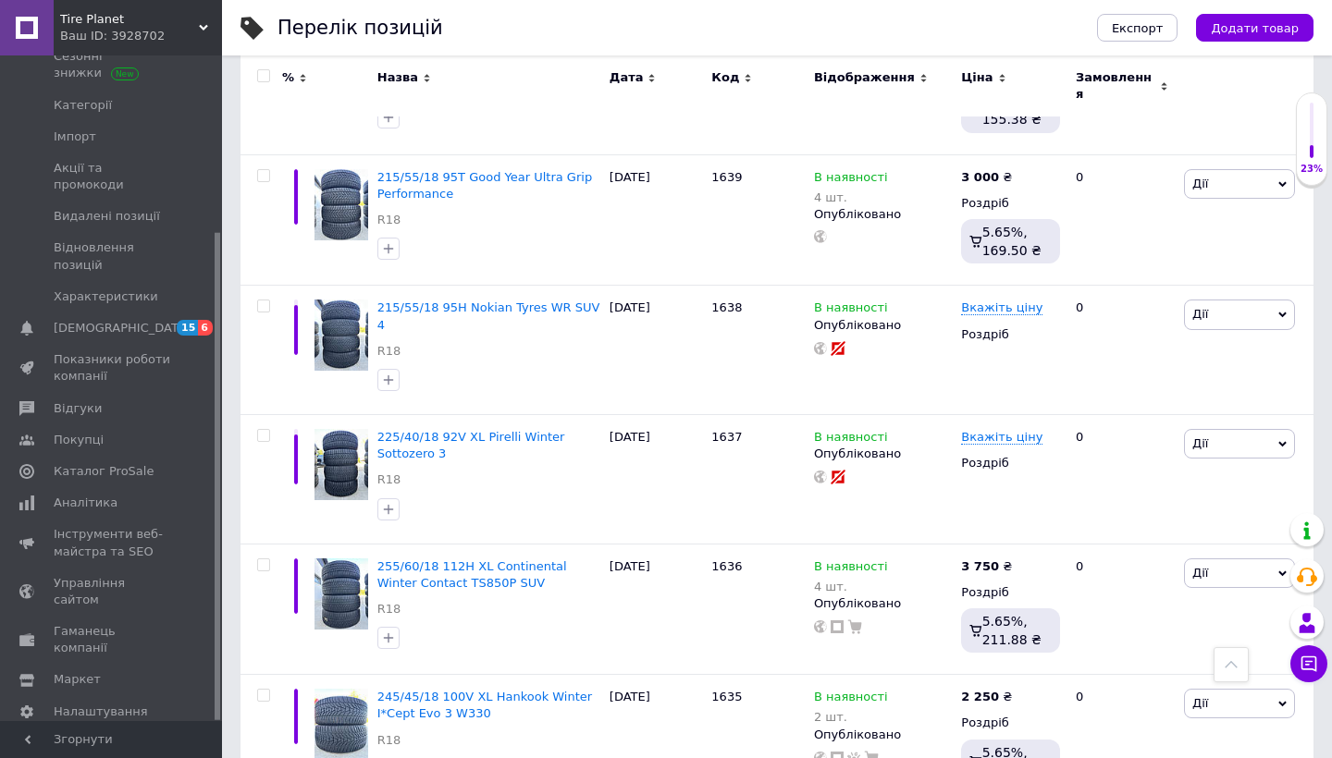
scroll to position [608, 0]
click at [998, 300] on span "Вкажіть ціну" at bounding box center [1001, 307] width 81 height 15
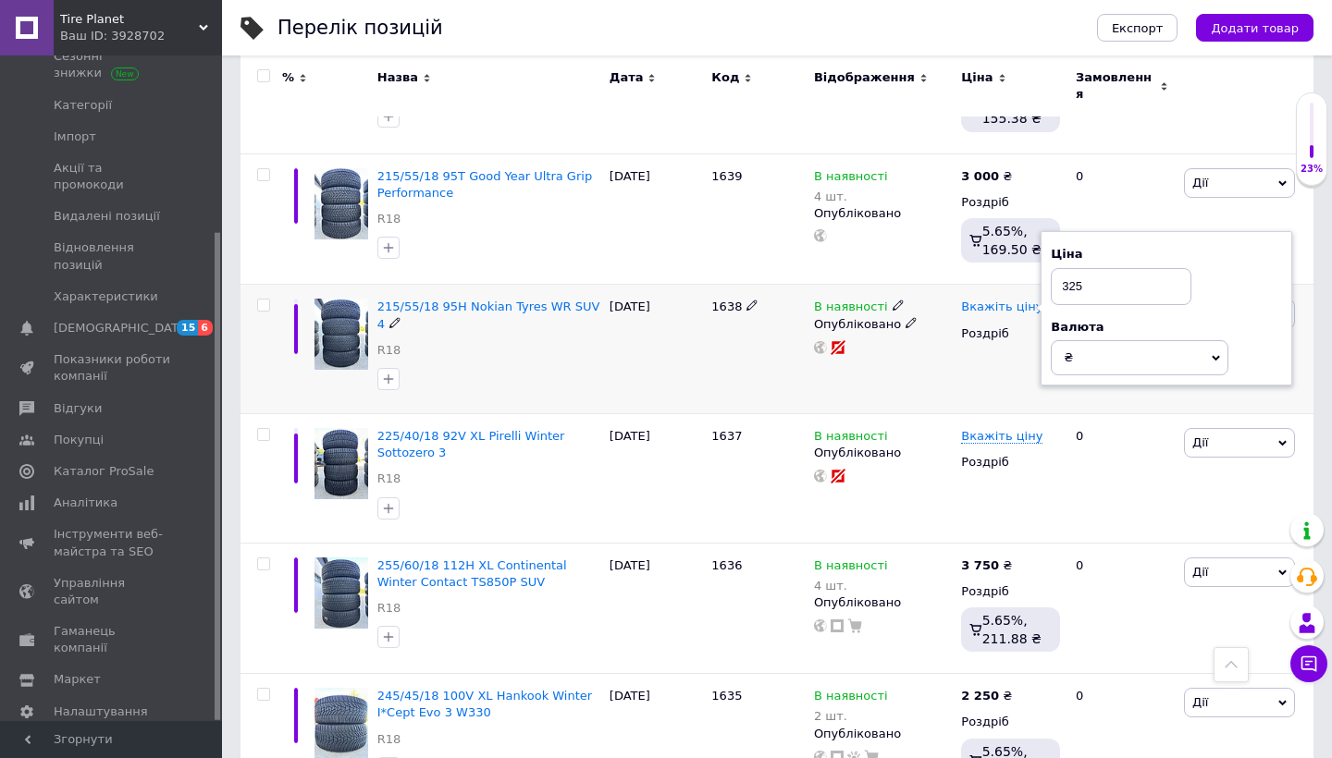
type input "3250"
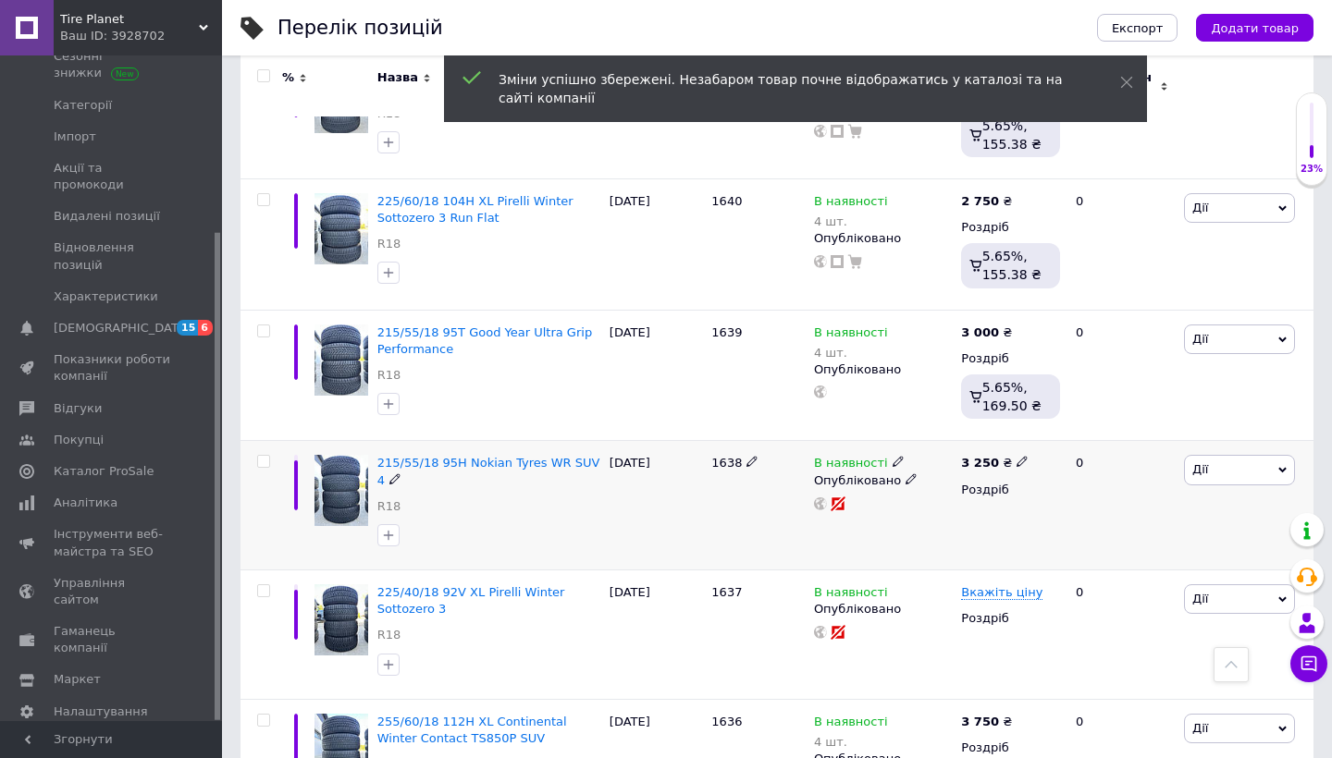
scroll to position [449, 0]
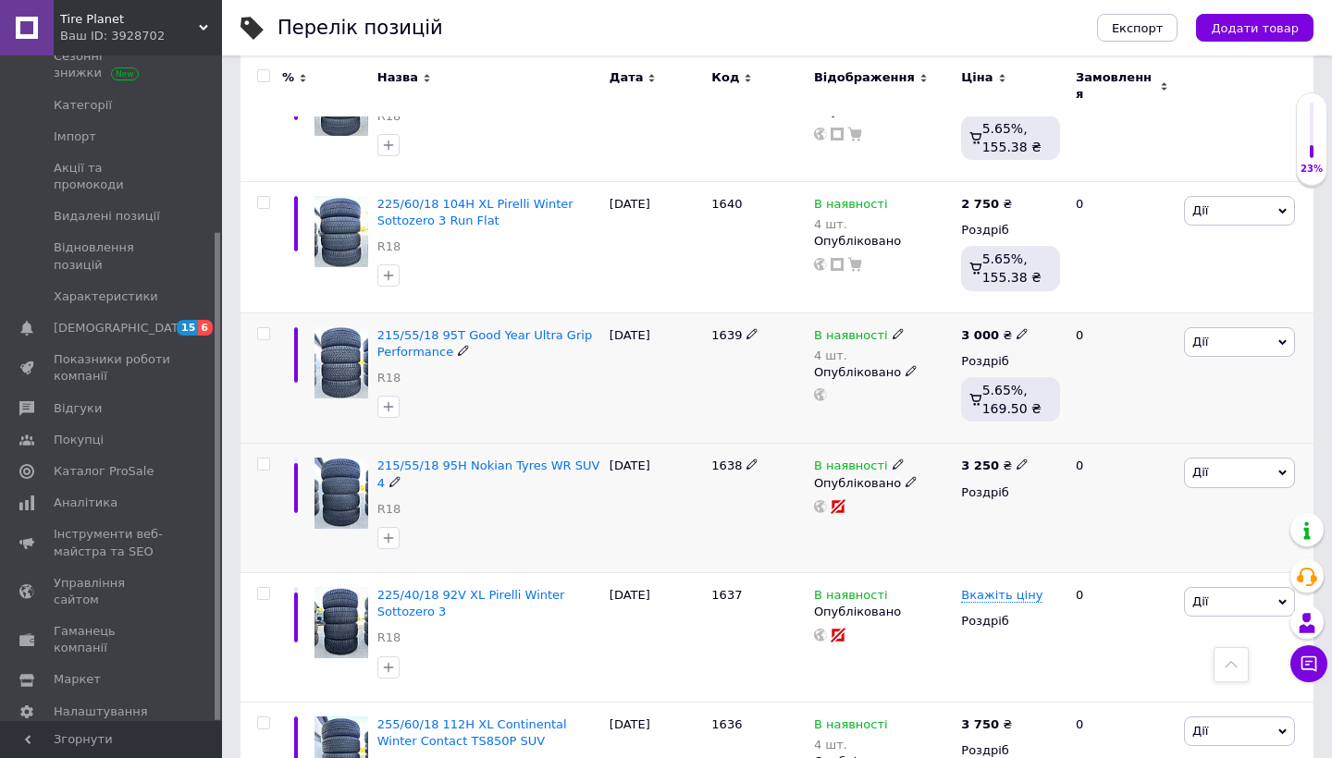
click at [1022, 328] on icon at bounding box center [1021, 333] width 11 height 11
type input "3750"
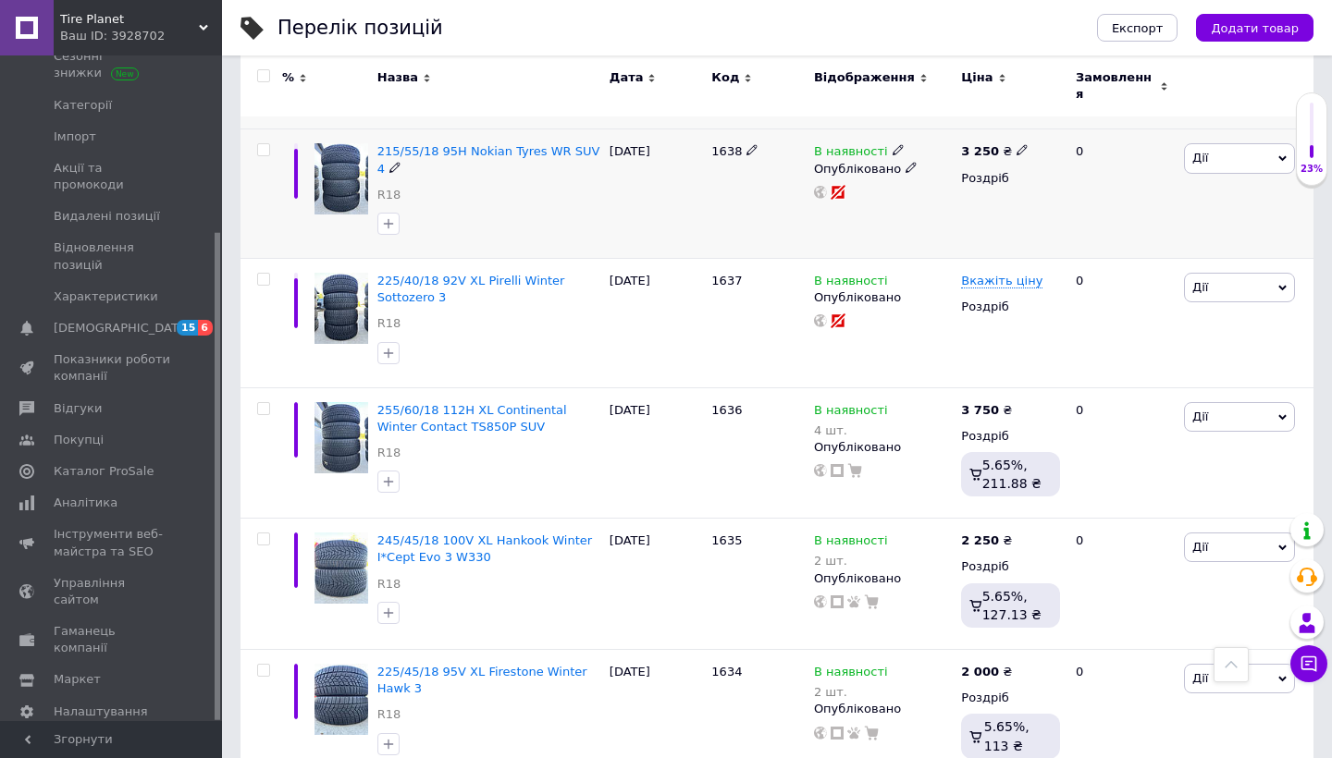
scroll to position [769, 0]
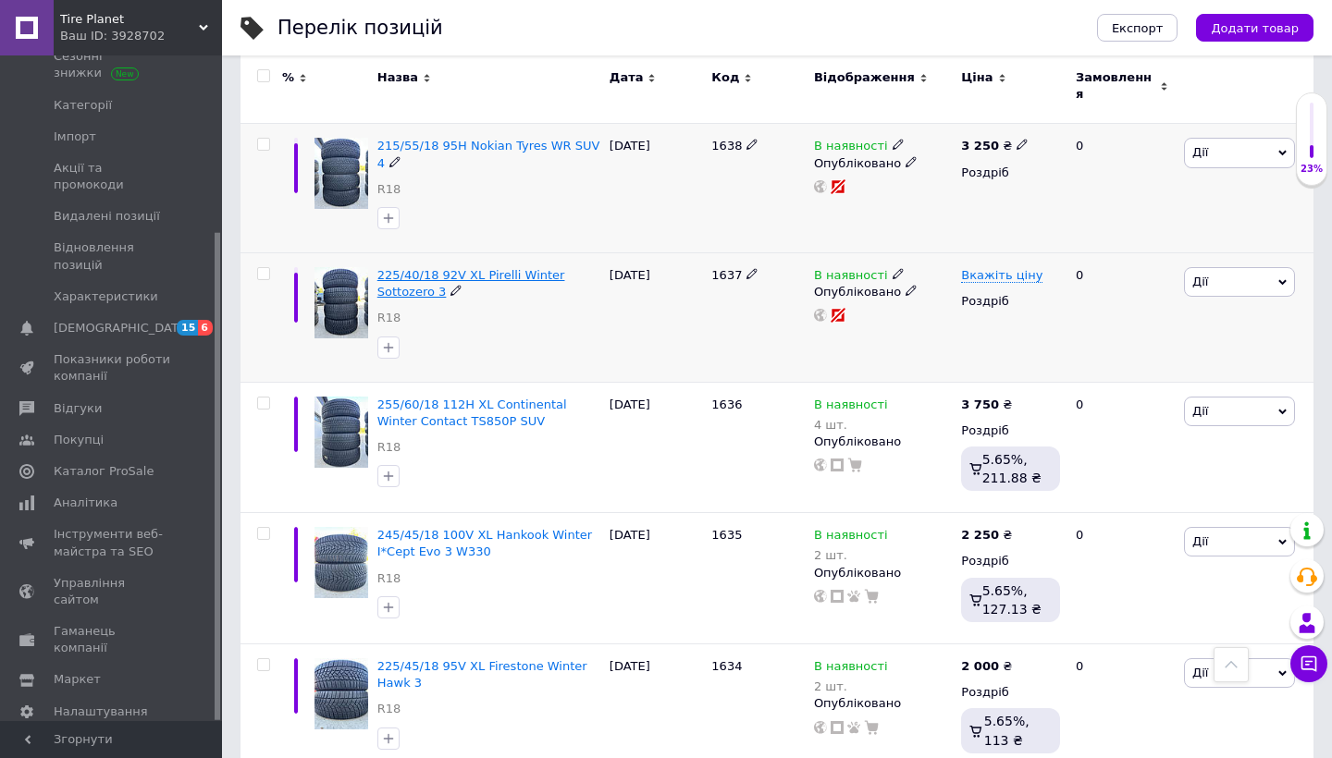
click at [490, 268] on span "225/40/18 92V XL Pirelli Winter Sottozero 3" at bounding box center [471, 283] width 188 height 31
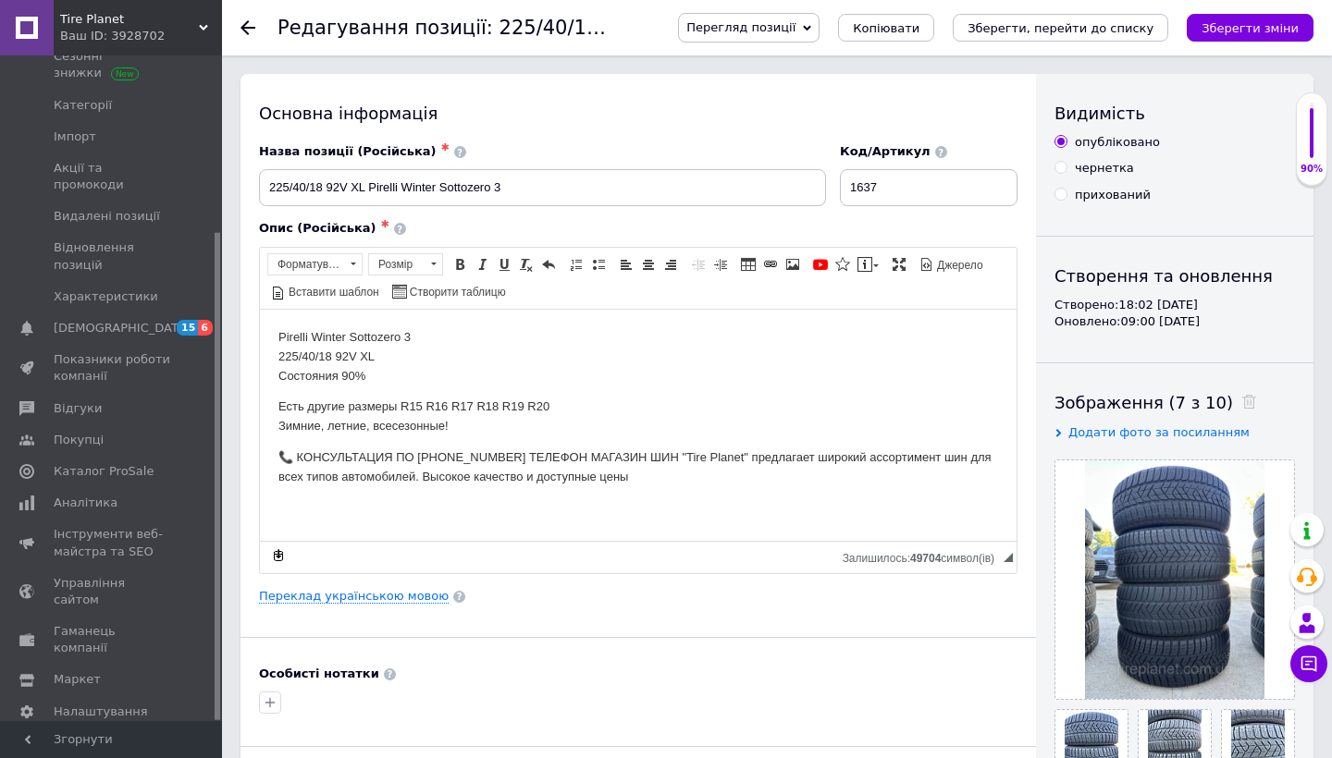
click at [794, 31] on span "Перегляд позиції" at bounding box center [740, 27] width 109 height 14
click at [781, 86] on li "Зберегти та переглянути на маркетплейсі" at bounding box center [823, 89] width 289 height 26
click at [737, 130] on div "Основна інформація Назва позиції (Російська) ✱ 225/40/18 92V XL Pirelli Winter …" at bounding box center [637, 590] width 795 height 1032
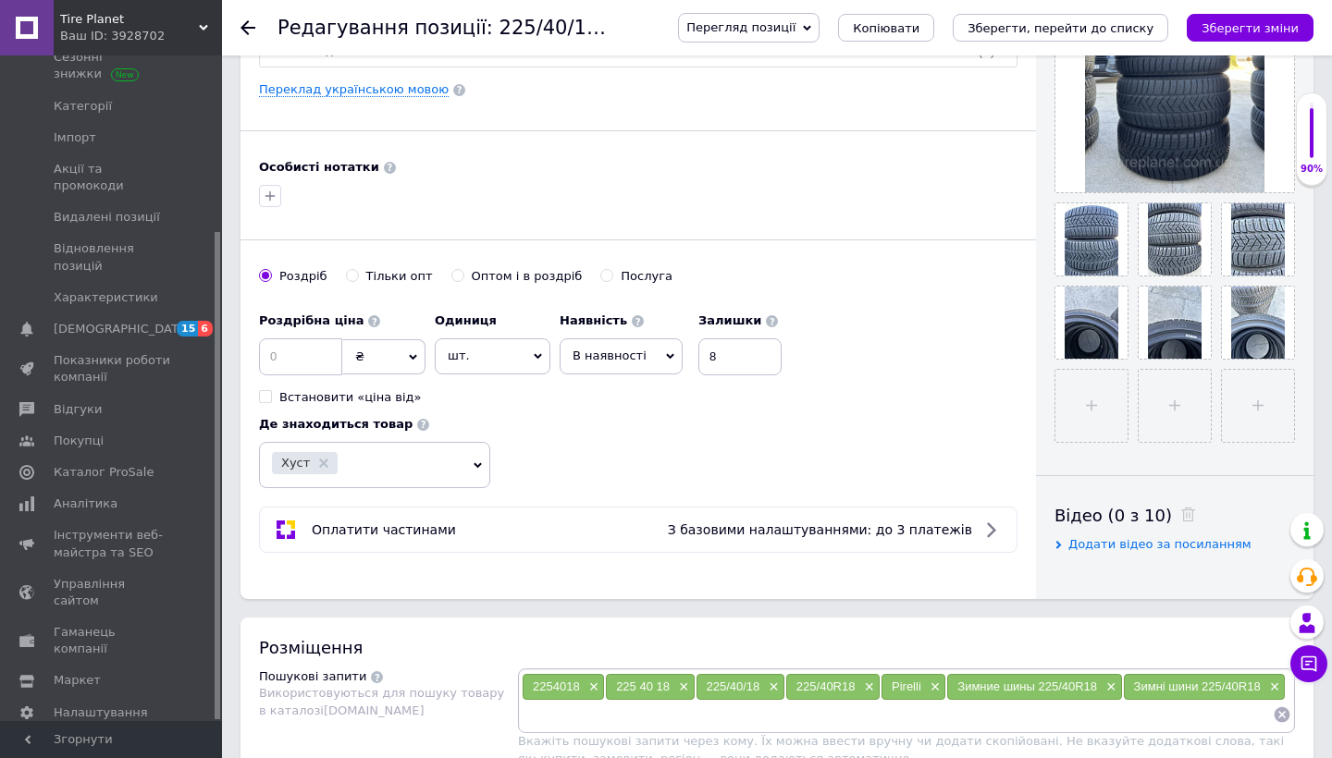
scroll to position [511, 0]
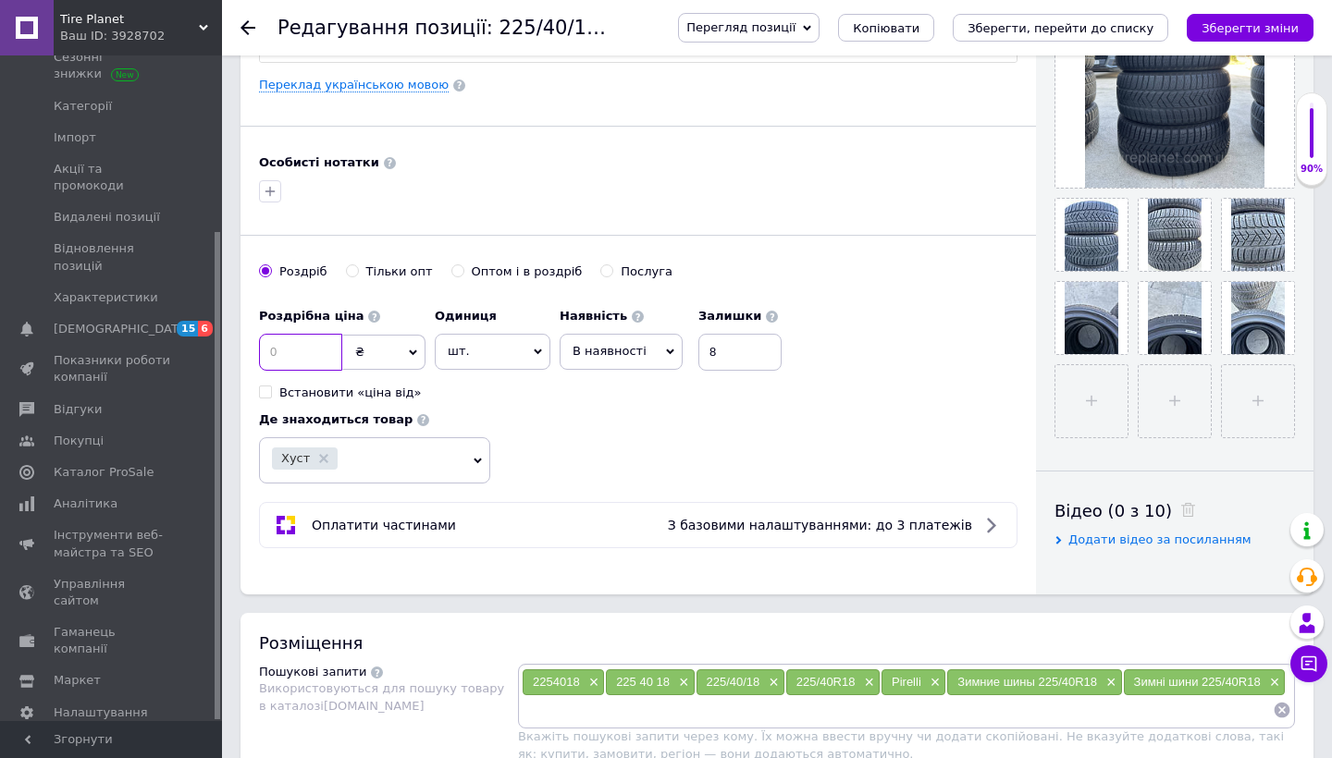
click at [331, 347] on input at bounding box center [300, 352] width 83 height 37
type input "3100"
click at [1108, 30] on icon "Зберегти зміни" at bounding box center [1249, 28] width 97 height 14
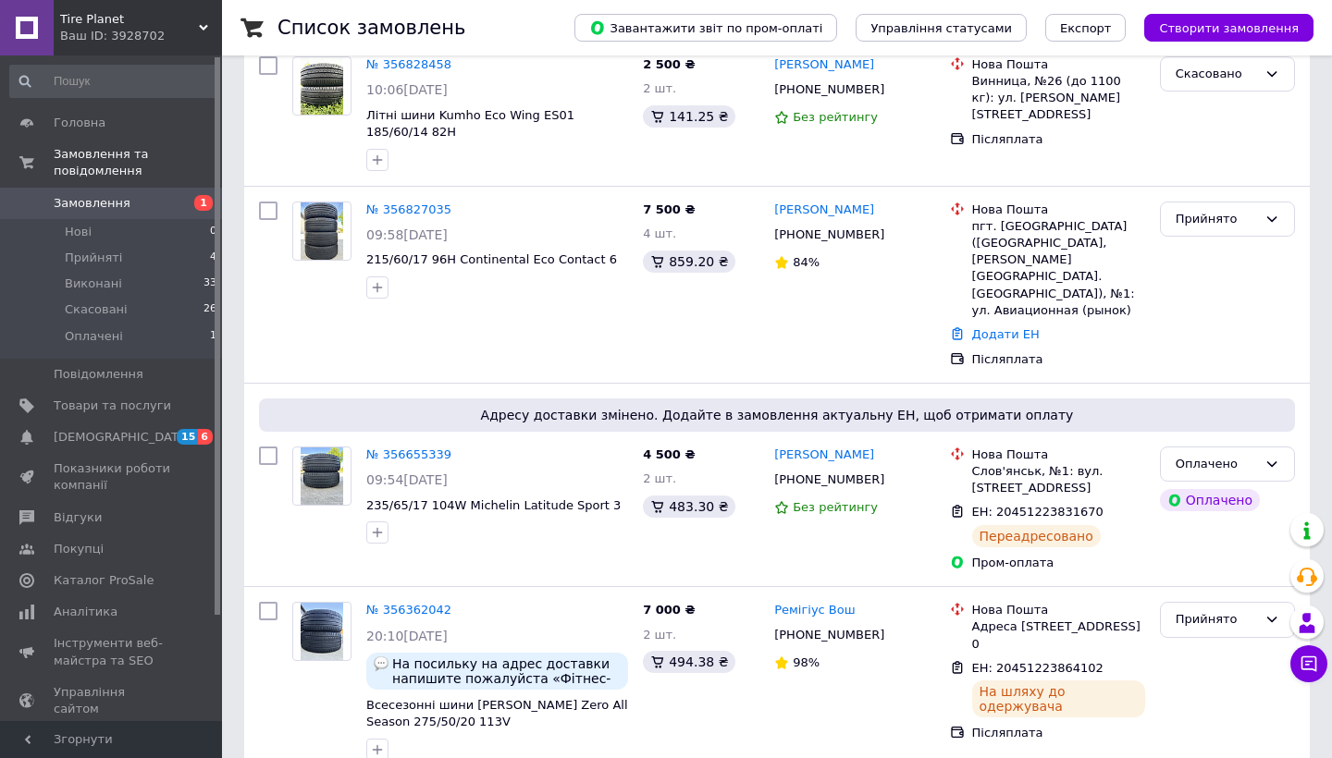
scroll to position [466, 0]
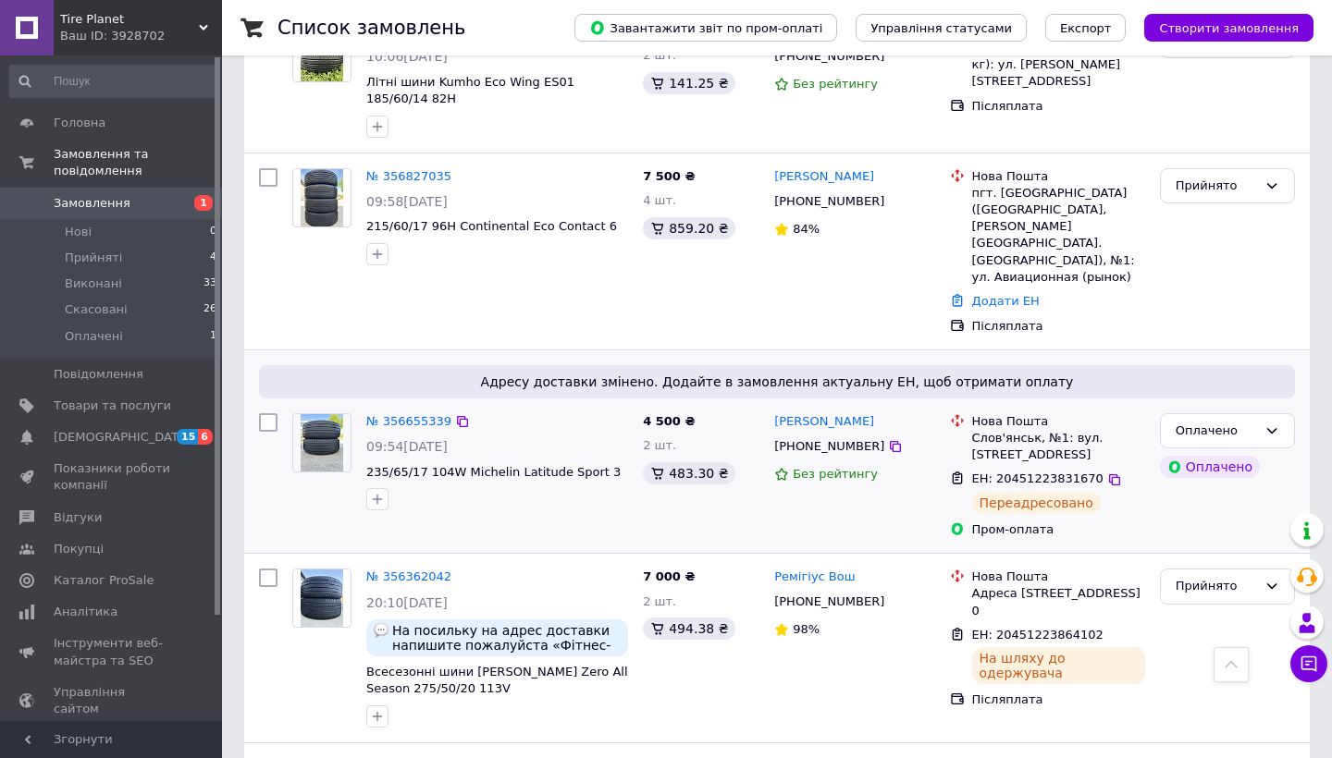
click at [1018, 492] on div "Переадресовано" at bounding box center [1036, 503] width 129 height 22
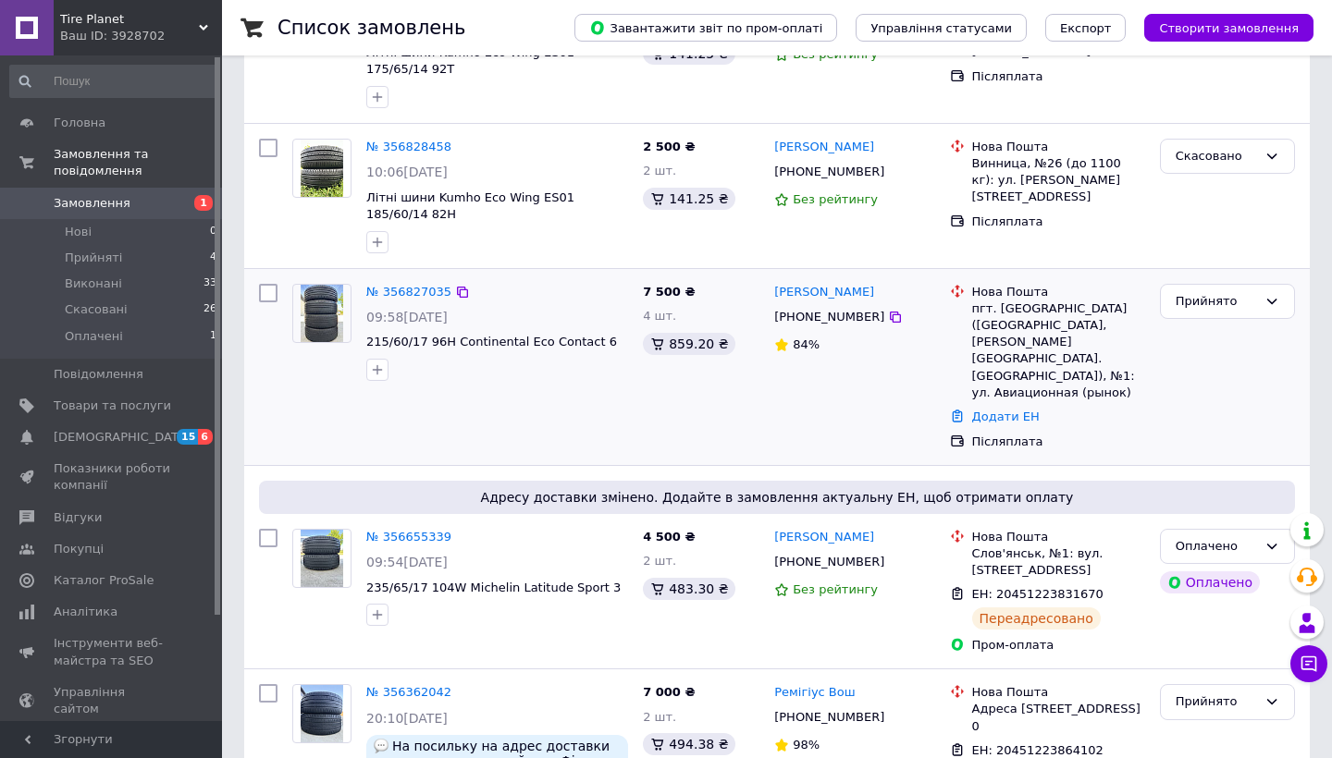
scroll to position [363, 0]
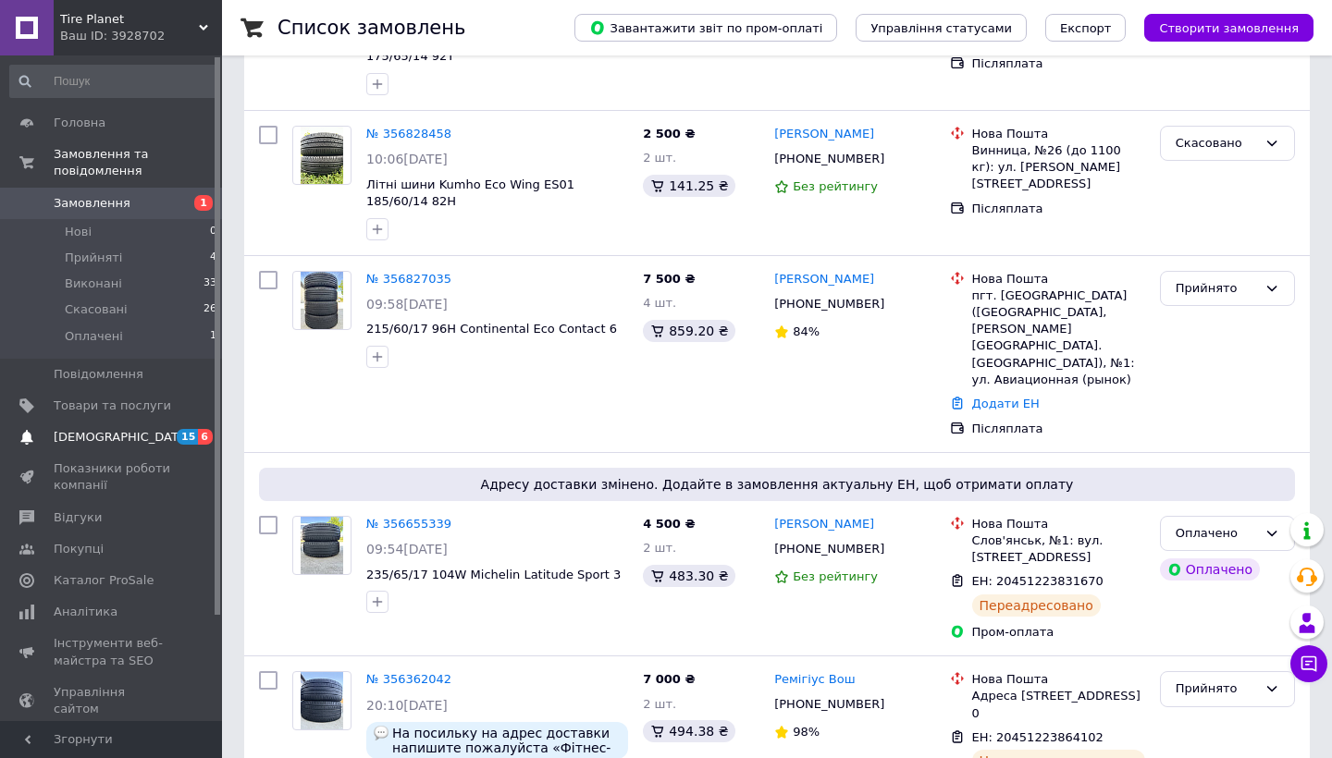
click at [42, 426] on link "[DEMOGRAPHIC_DATA] 15 6" at bounding box center [114, 437] width 228 height 31
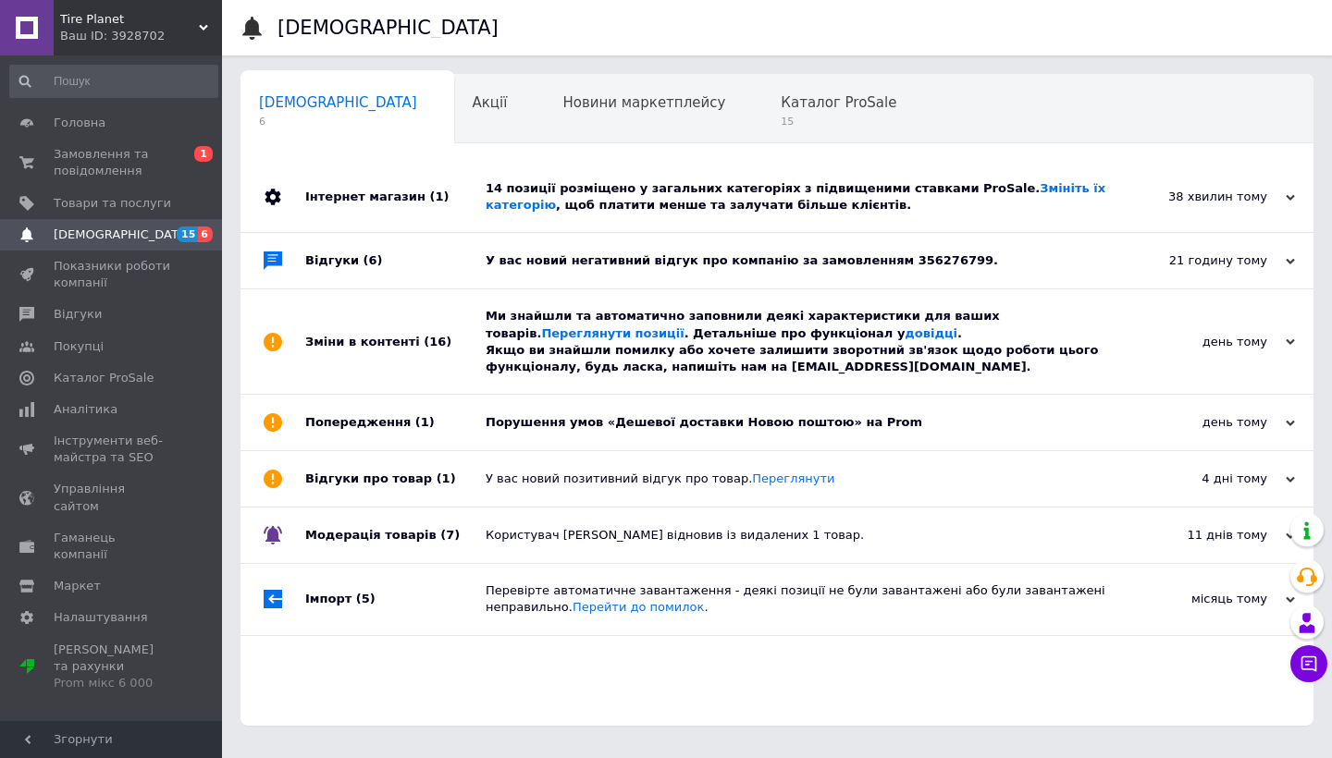
click at [493, 196] on div "14 позиції розміщено у загальних категоріях з підвищеними ставками ProSale. Змі…" at bounding box center [798, 196] width 624 height 33
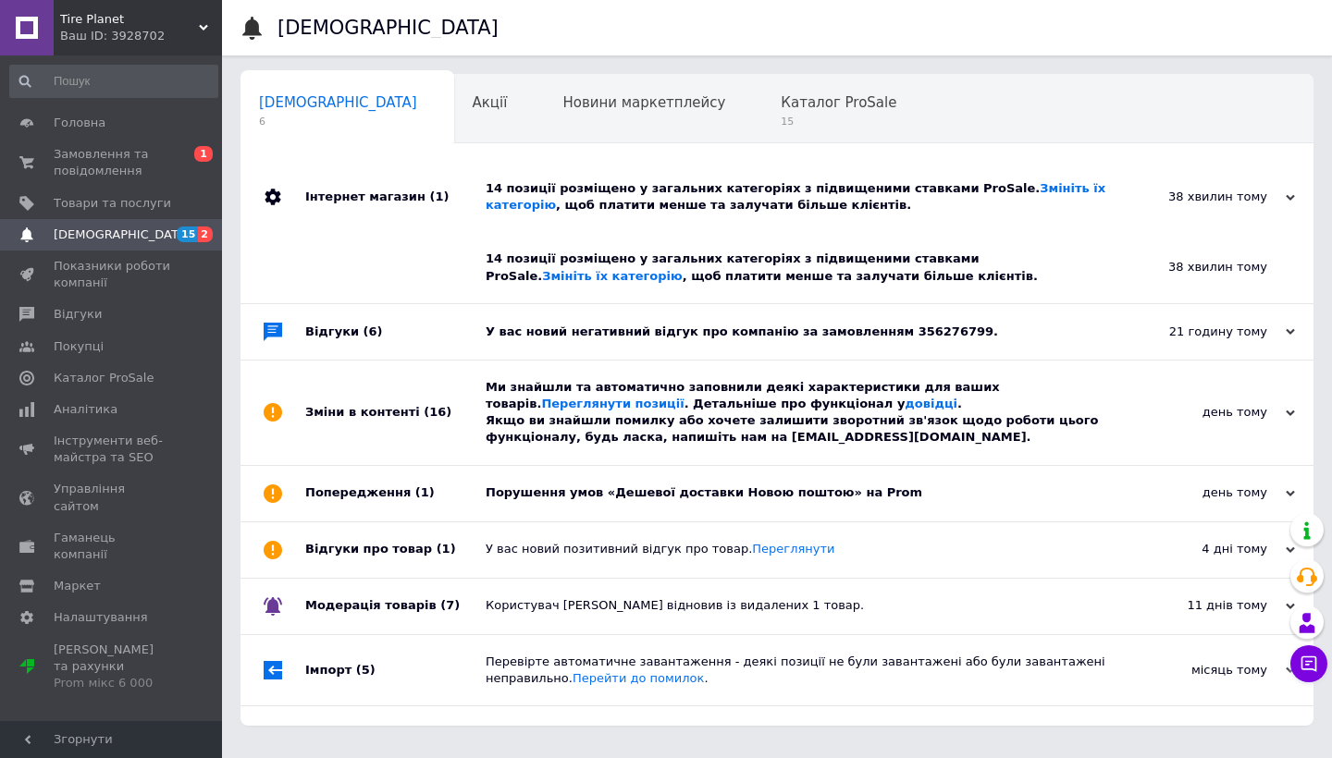
click at [164, 34] on div "Ваш ID: 3928702" at bounding box center [141, 36] width 162 height 17
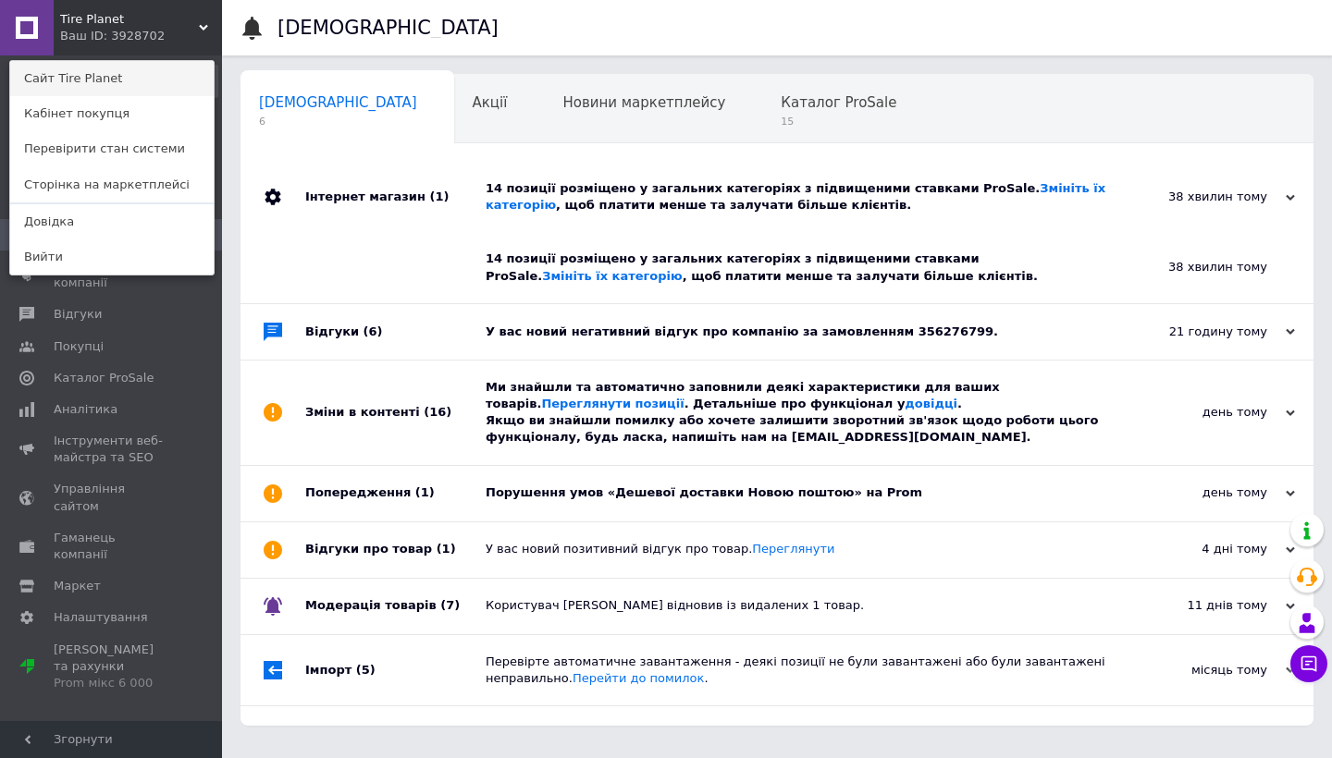
click at [99, 85] on link "Сайт Tire Planet" at bounding box center [111, 78] width 203 height 35
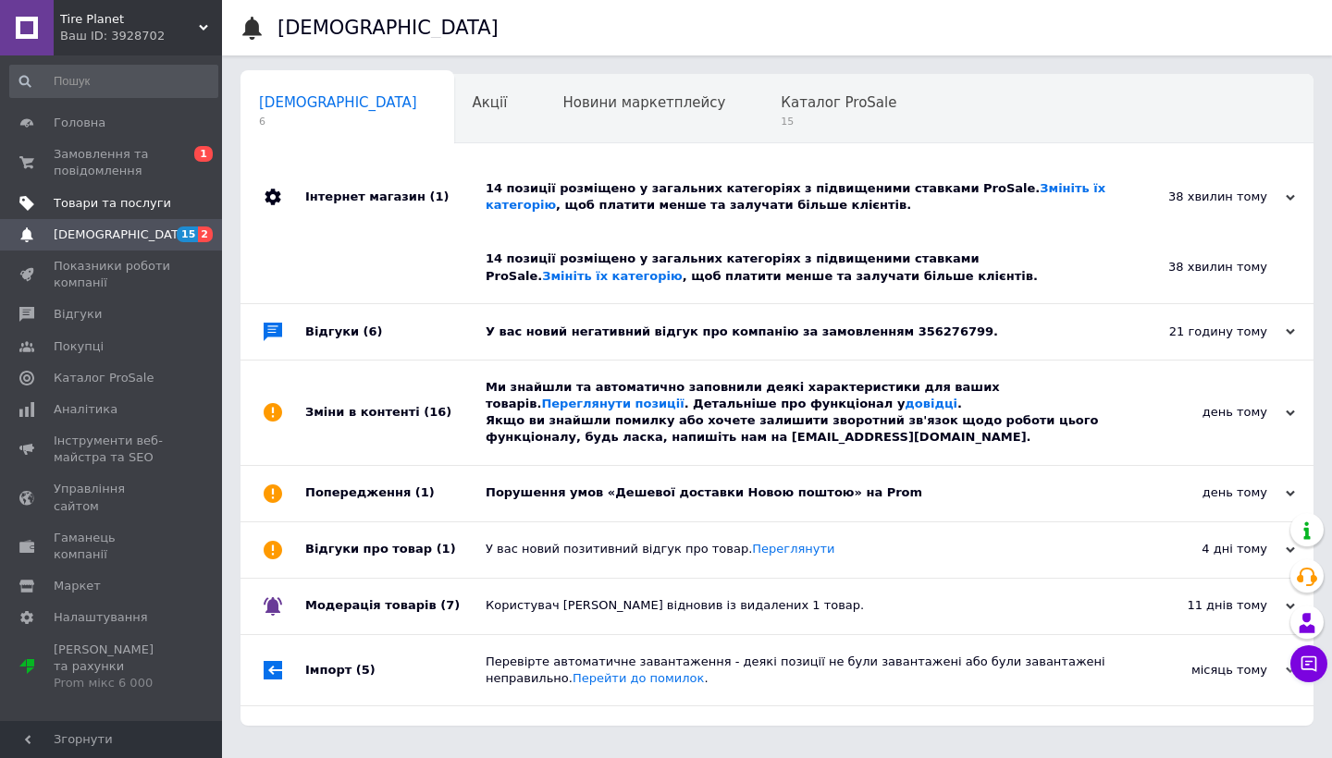
click at [111, 204] on span "Товари та послуги" at bounding box center [112, 203] width 117 height 17
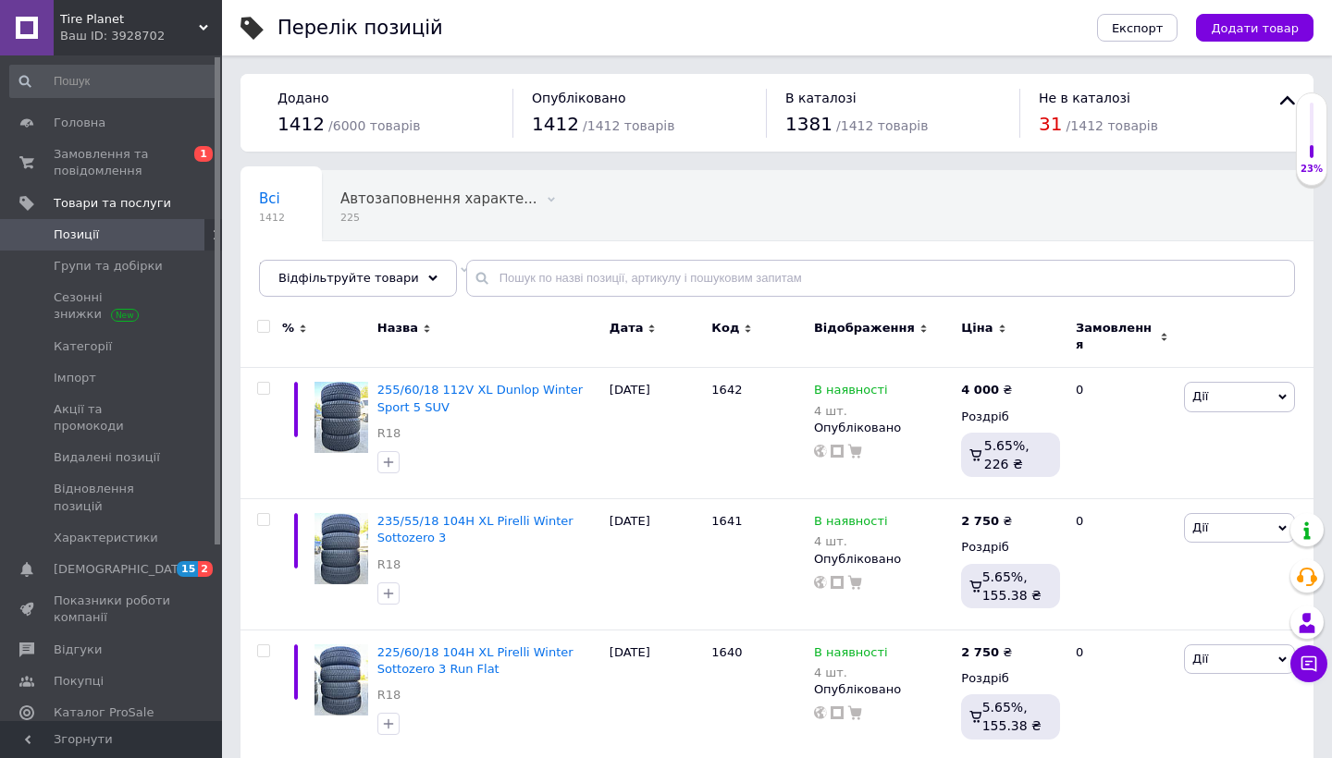
click at [866, 249] on div "Всі 1412 Автозаповнення характе... 225 Видалити Редагувати Не відображаються в …" at bounding box center [776, 242] width 1073 height 153
click at [1045, 127] on span "31" at bounding box center [1050, 124] width 23 height 22
click at [99, 127] on span "Головна" at bounding box center [80, 123] width 52 height 17
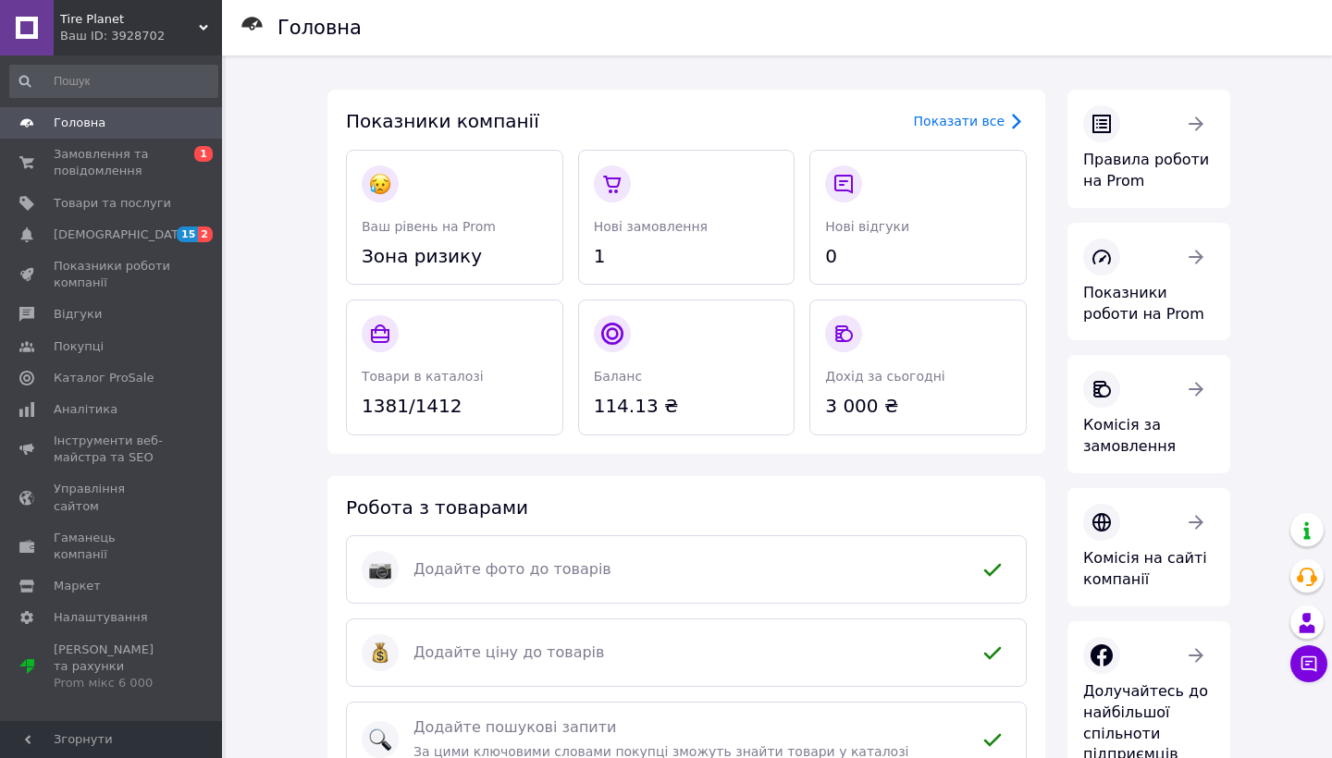
scroll to position [-1, 0]
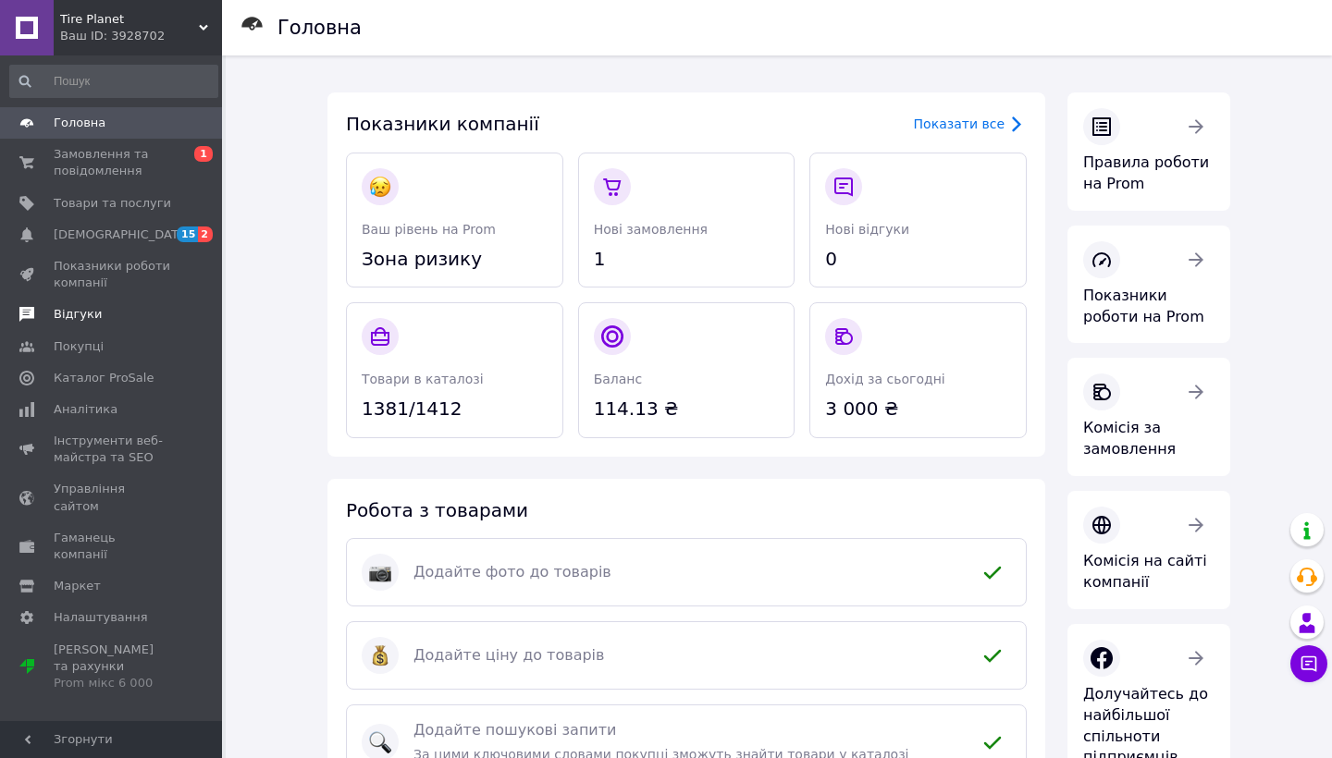
click at [76, 303] on link "Відгуки" at bounding box center [114, 314] width 228 height 31
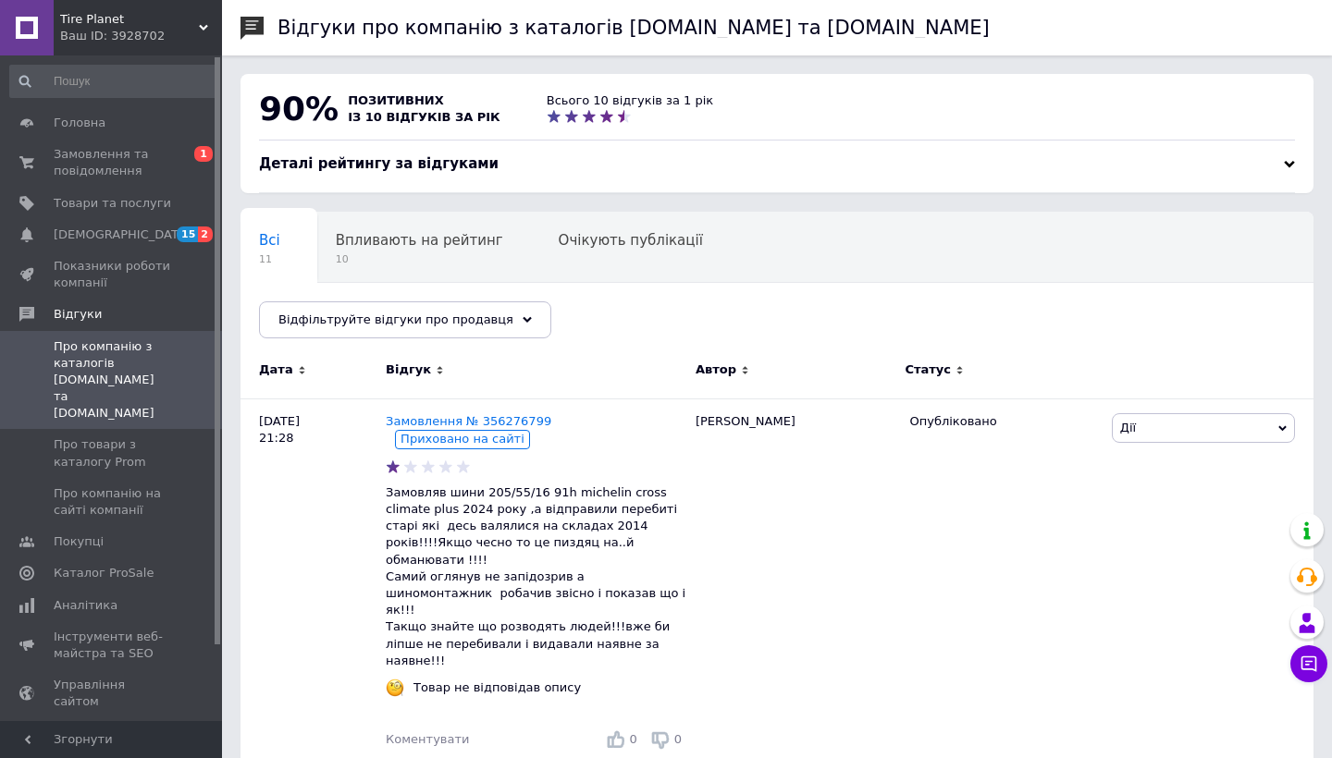
click at [586, 352] on div "Відгук" at bounding box center [536, 373] width 301 height 51
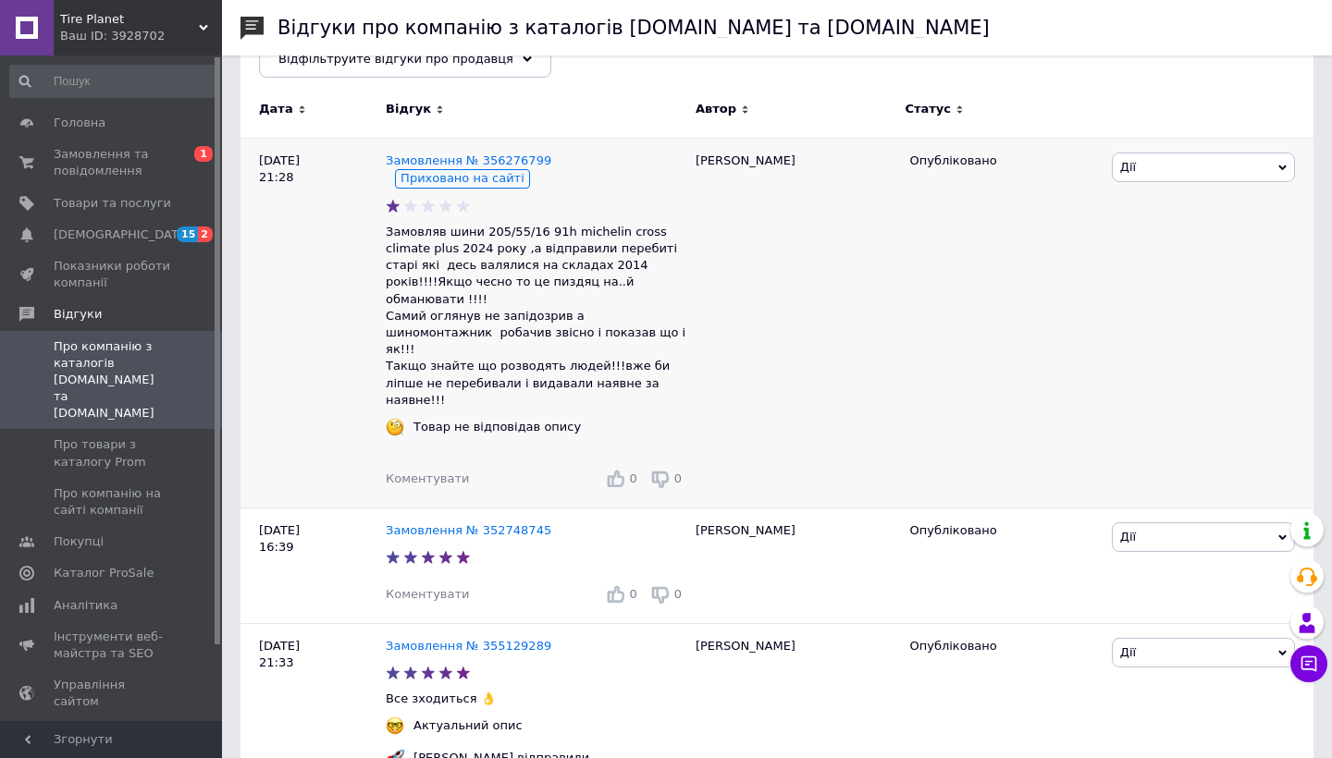
scroll to position [228, 0]
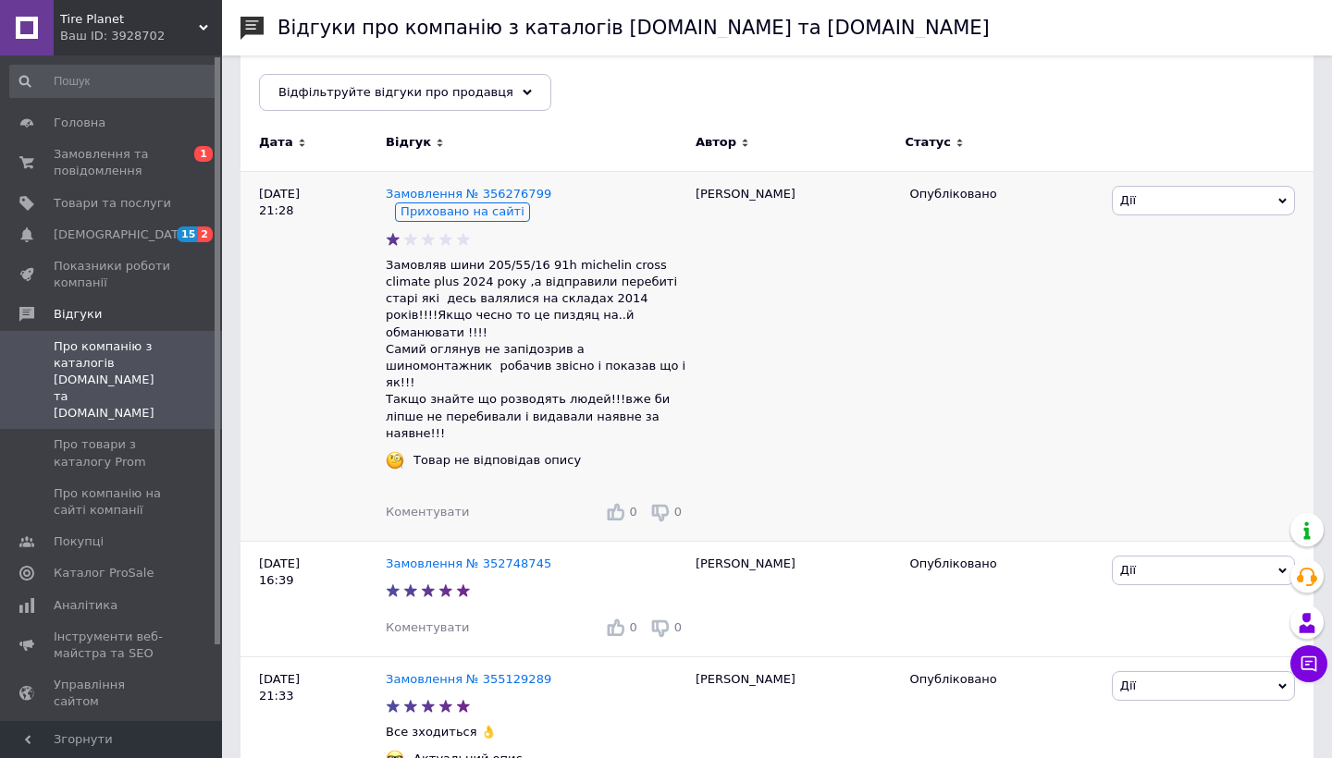
click at [1220, 204] on span "Дії" at bounding box center [1203, 201] width 183 height 30
click at [1171, 343] on li "Посилання на редагування" at bounding box center [1203, 348] width 181 height 43
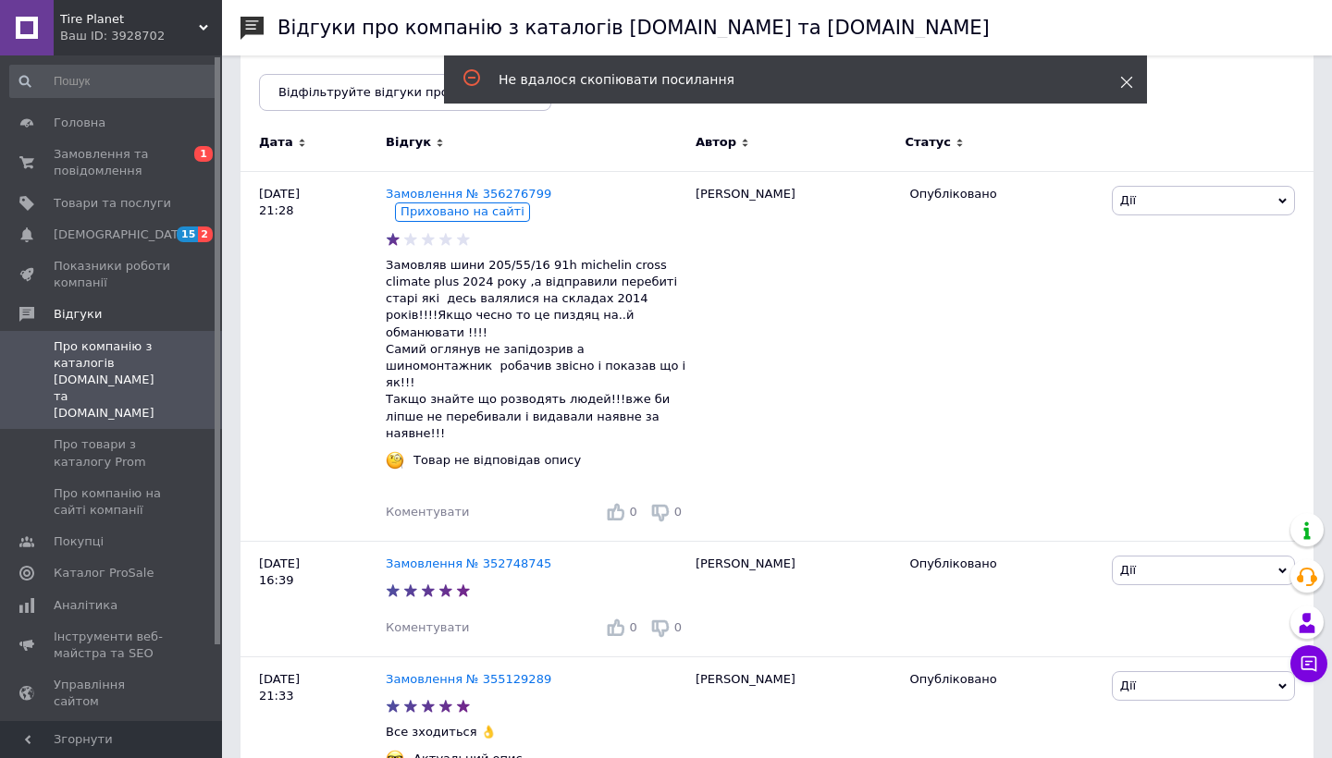
click at [1129, 85] on use at bounding box center [1127, 83] width 12 height 12
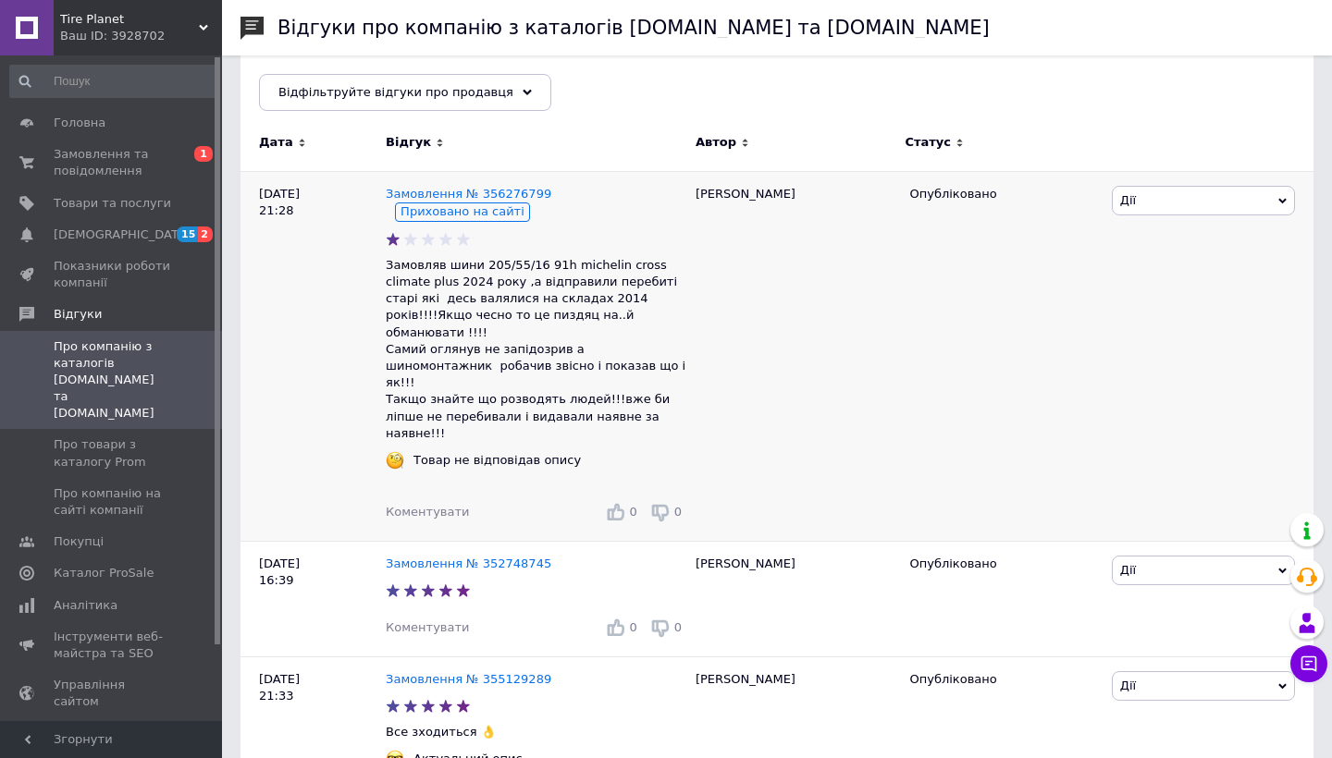
click at [1217, 204] on span "Дії" at bounding box center [1203, 201] width 183 height 30
click at [1197, 157] on div at bounding box center [1210, 145] width 206 height 51
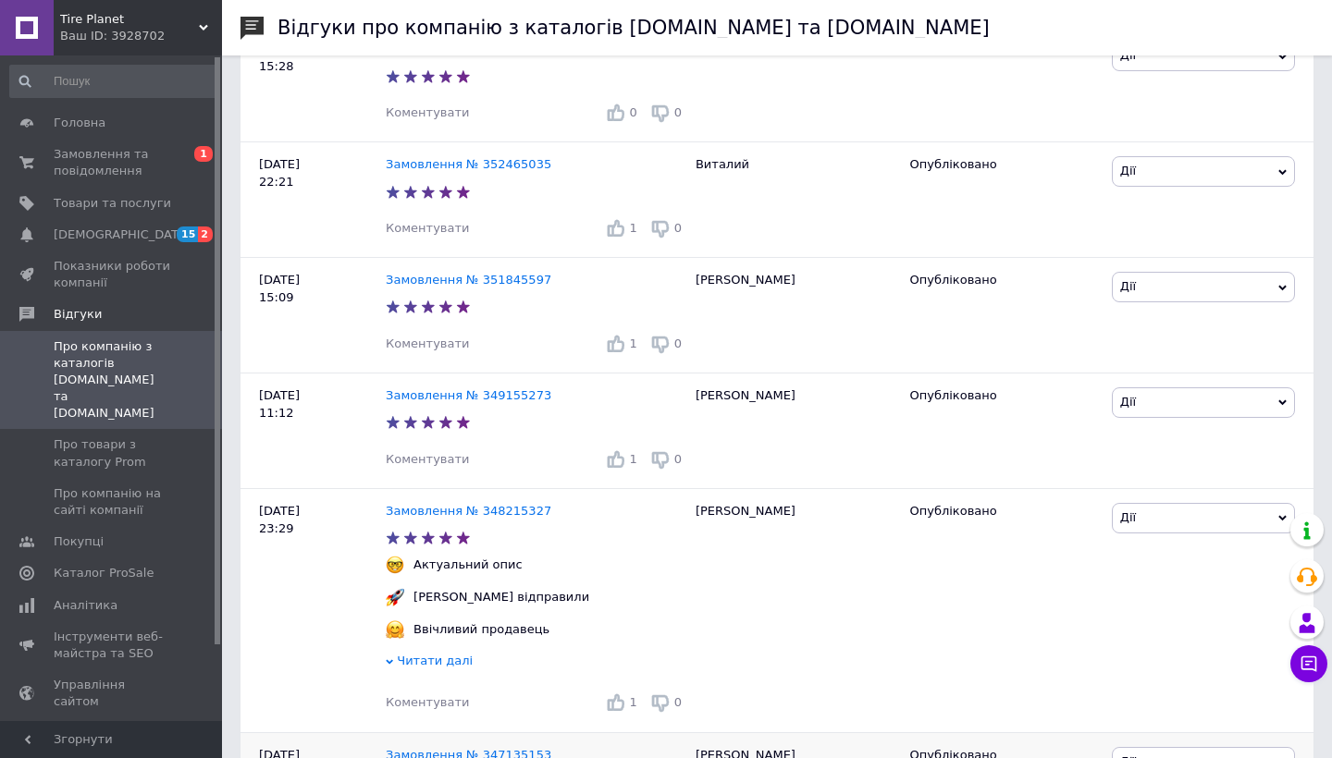
scroll to position [1120, 0]
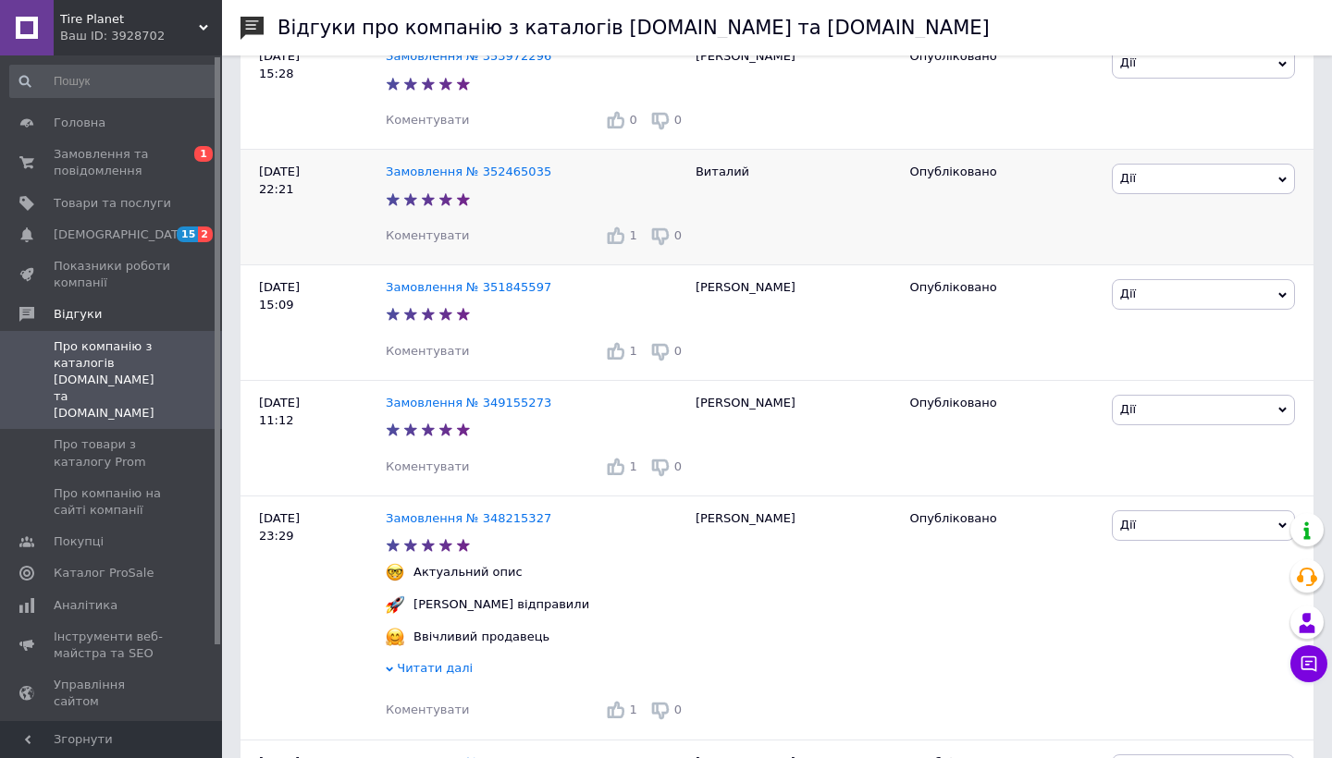
click at [625, 228] on use at bounding box center [617, 237] width 18 height 18
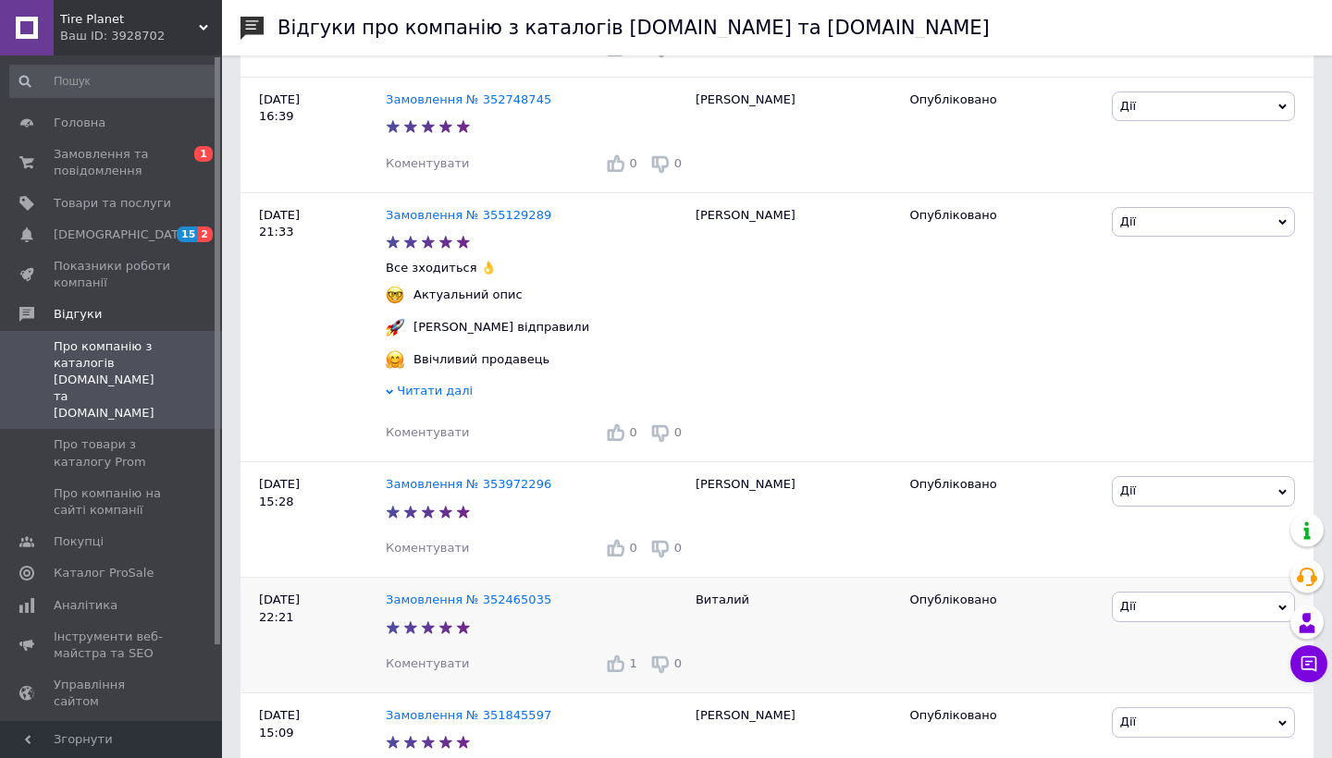
scroll to position [687, 0]
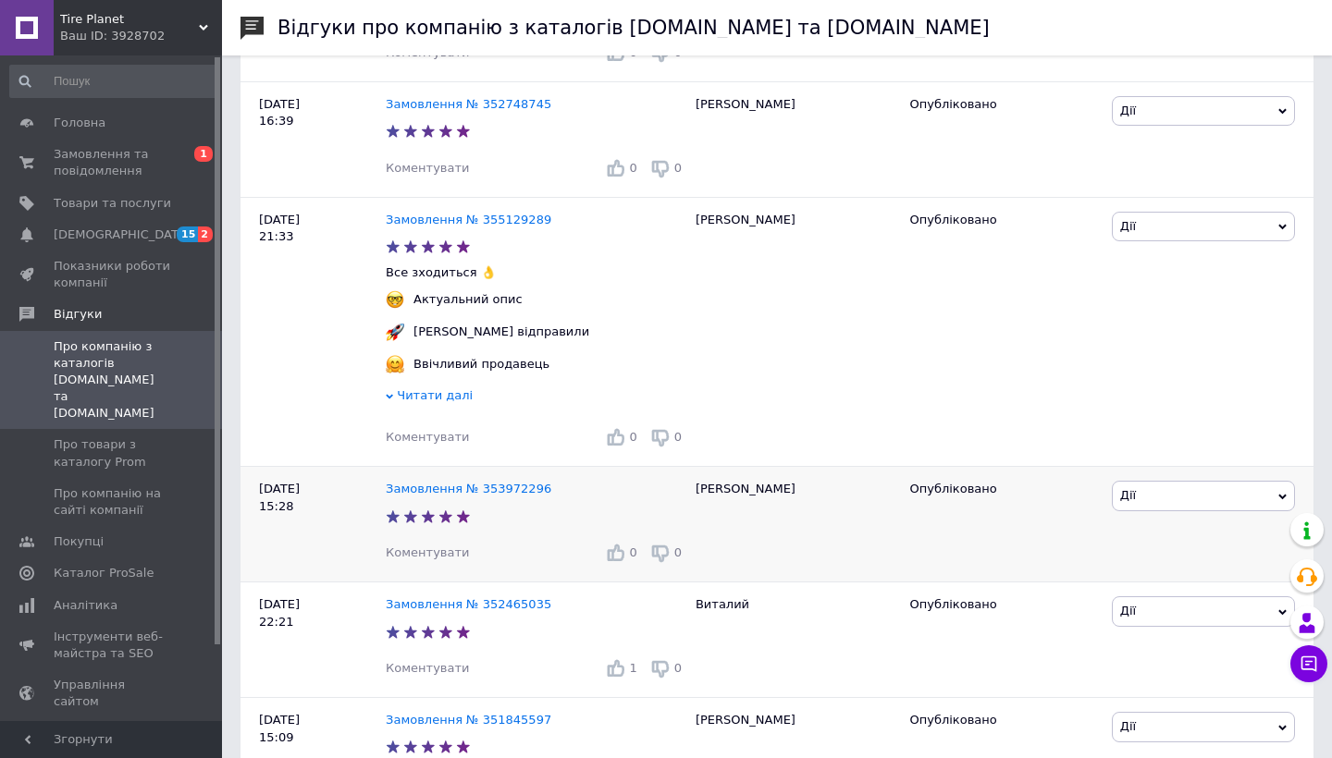
click at [624, 543] on icon at bounding box center [615, 552] width 18 height 18
click at [145, 182] on link "Замовлення та повідомлення 0 1" at bounding box center [114, 163] width 228 height 48
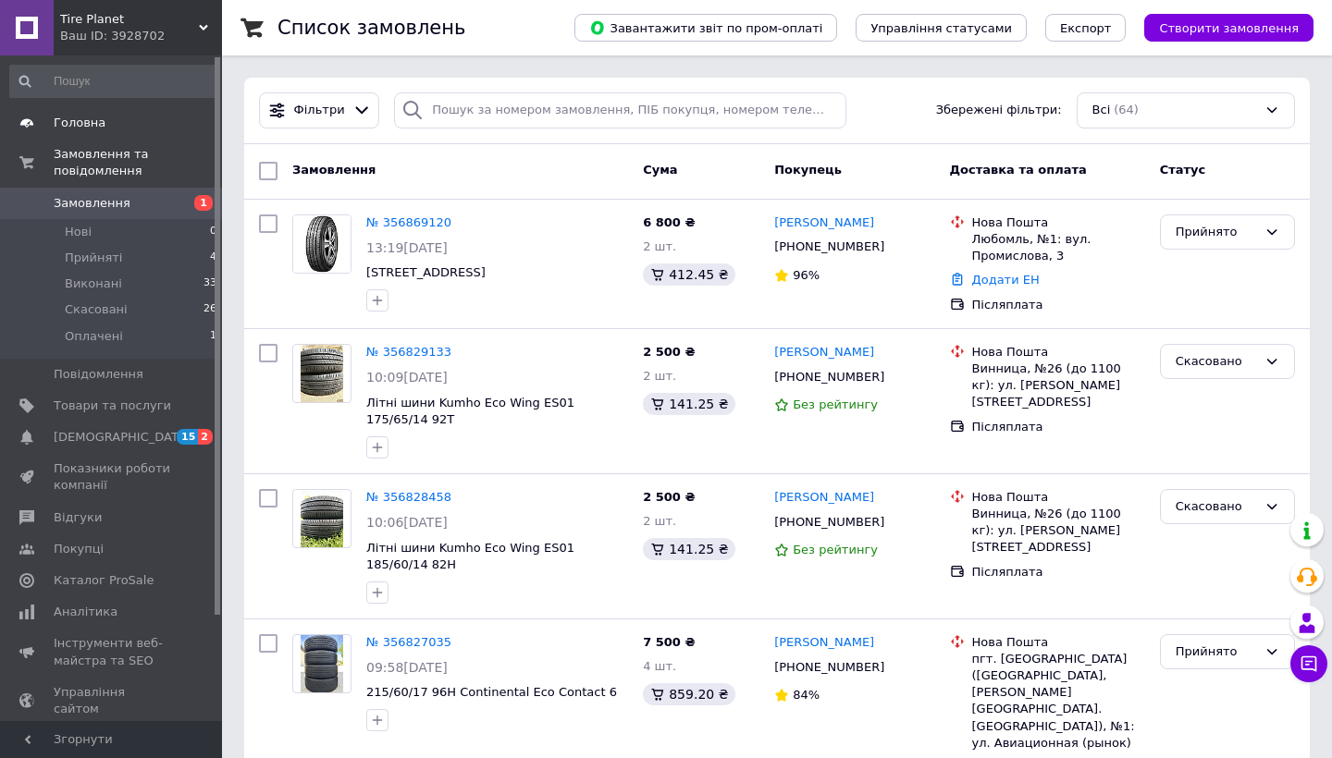
click at [101, 129] on span "Головна" at bounding box center [80, 123] width 52 height 17
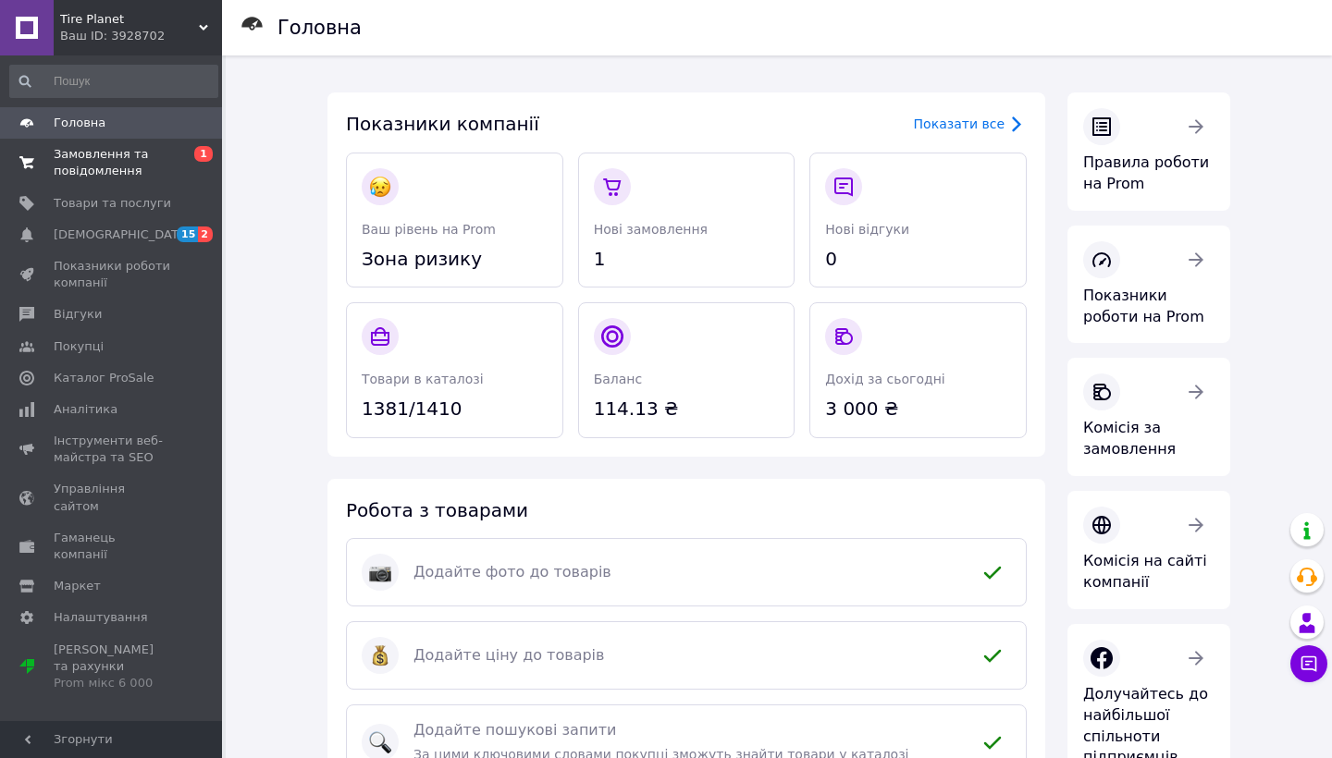
click at [179, 159] on span "0 1" at bounding box center [196, 162] width 51 height 33
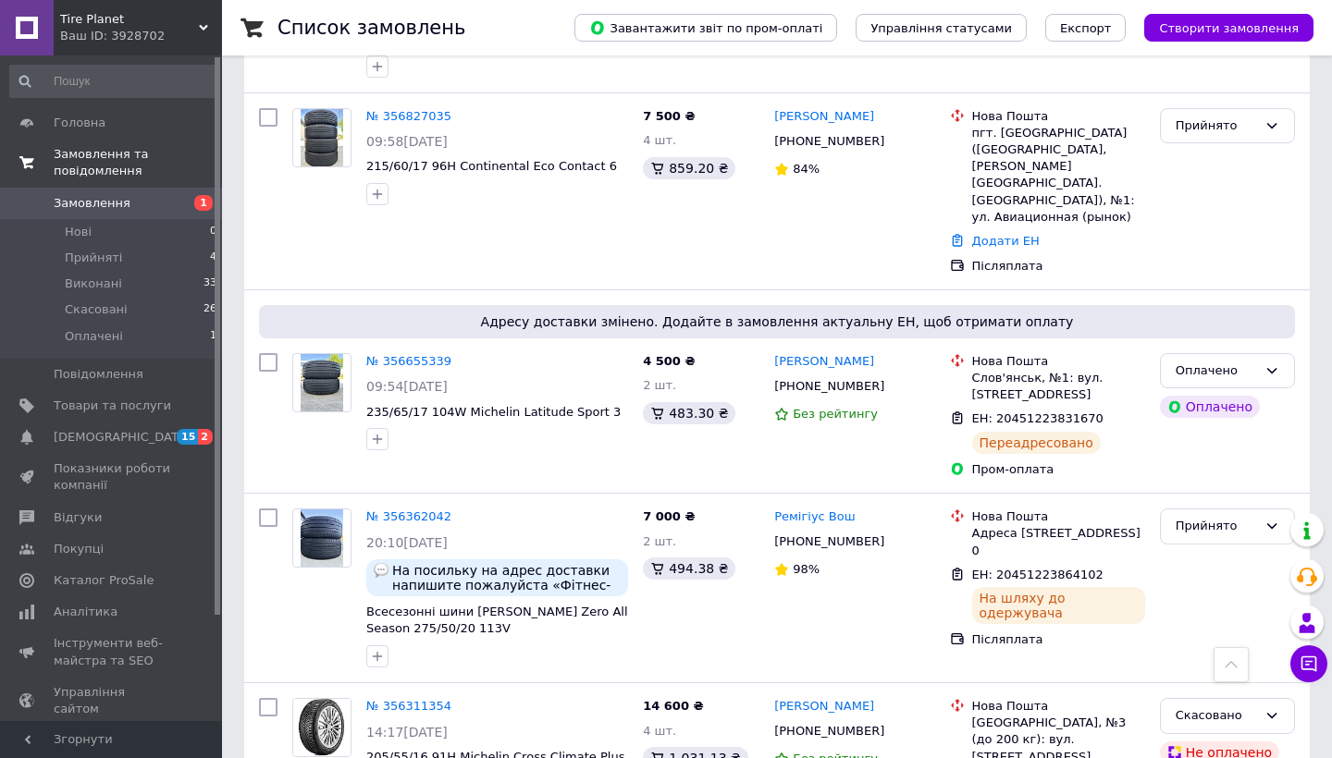
scroll to position [573, 0]
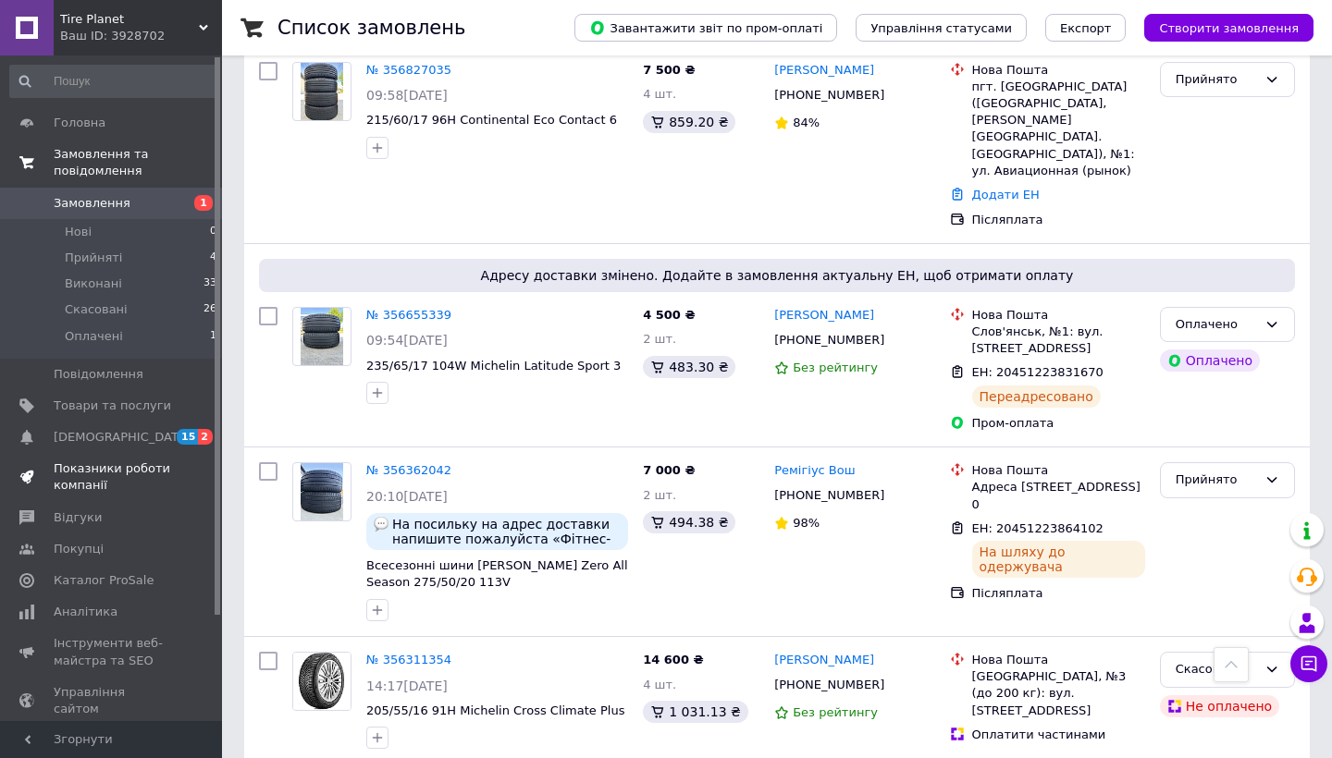
click at [49, 485] on span at bounding box center [27, 477] width 54 height 33
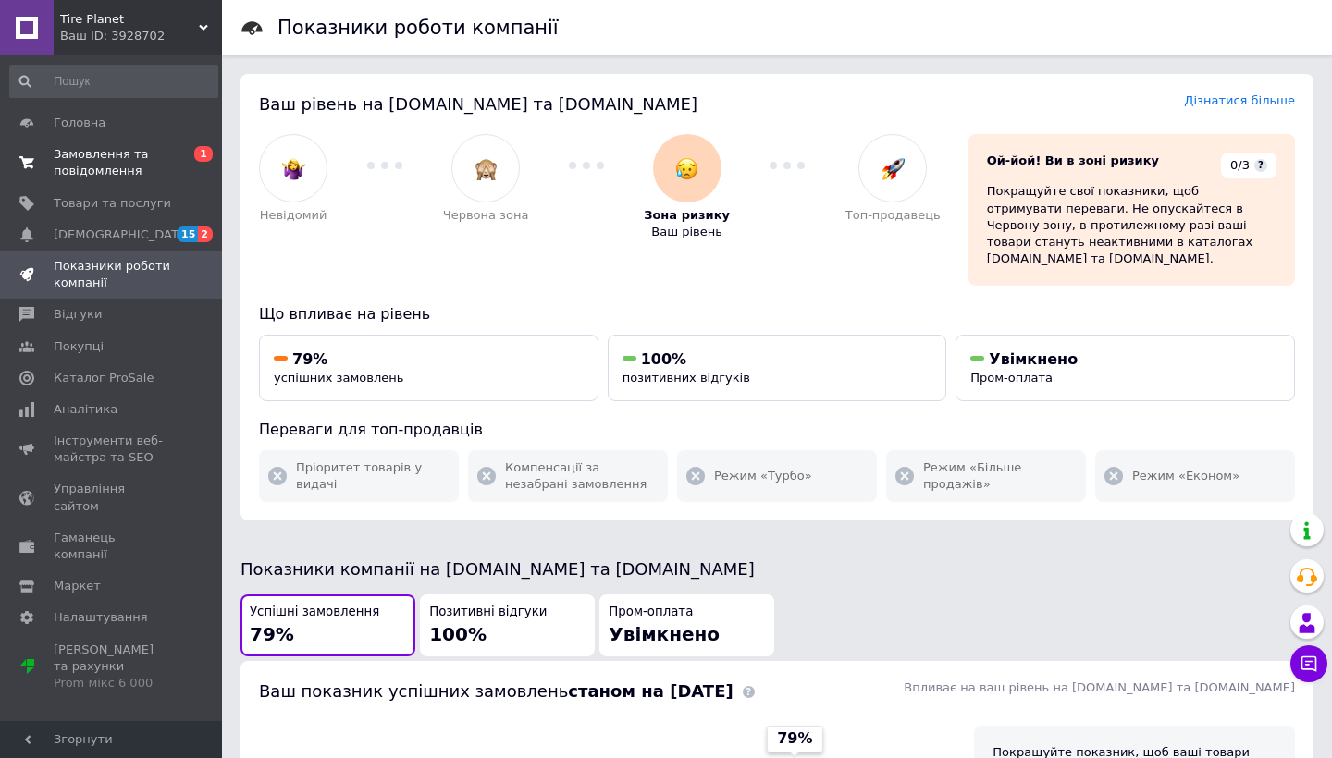
click at [498, 254] on div "Невідомий Червона зона Зона ризику Ваш рівень Топ-продавець" at bounding box center [599, 209] width 709 height 179
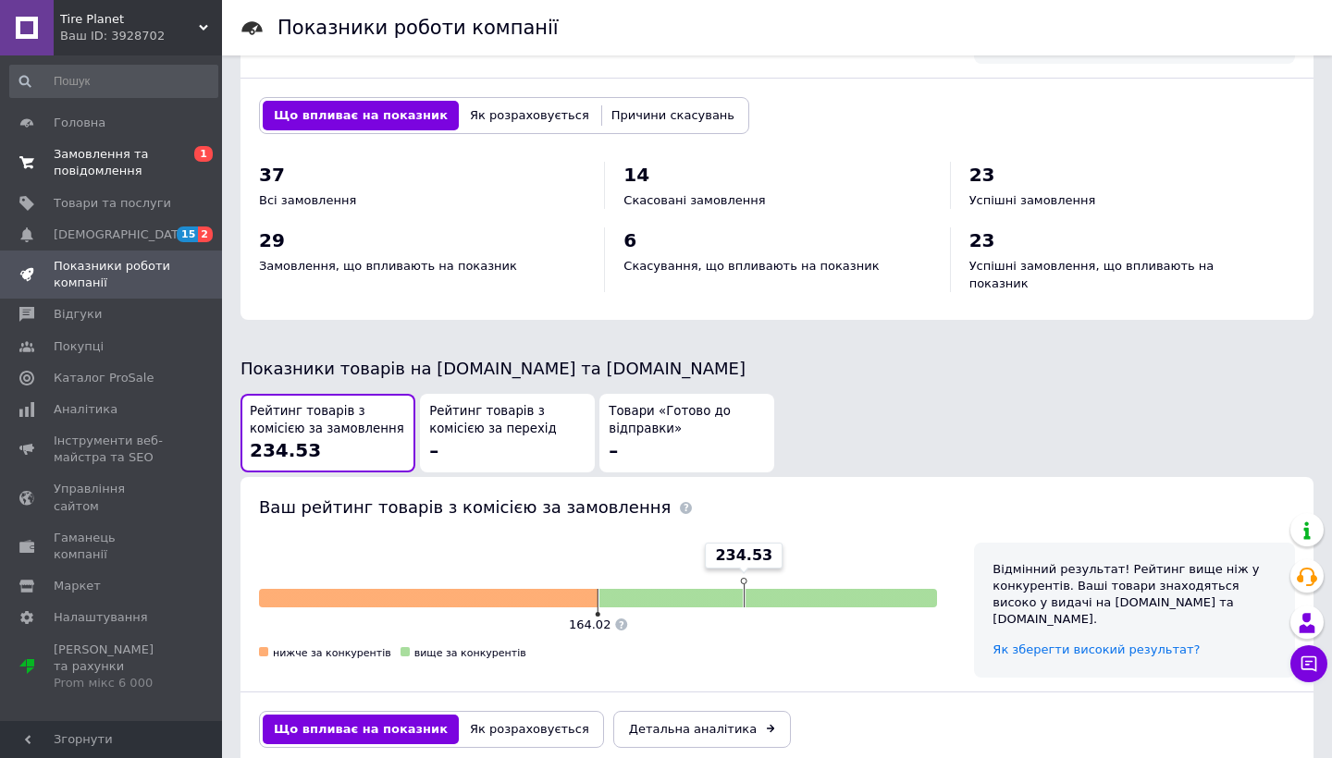
scroll to position [780, 0]
click at [138, 446] on span "Інструменти веб-майстра та SEO" at bounding box center [112, 449] width 117 height 33
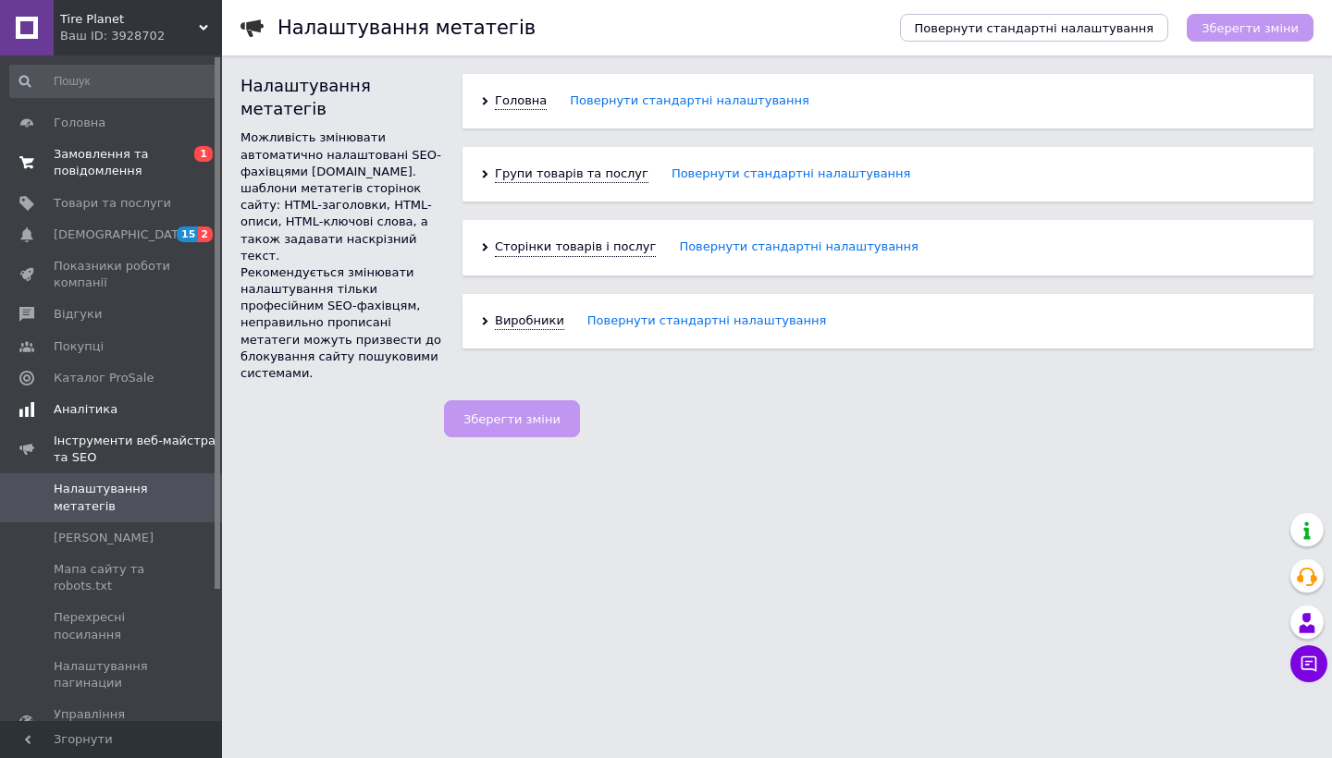
click at [104, 418] on link "Аналітика" at bounding box center [114, 409] width 228 height 31
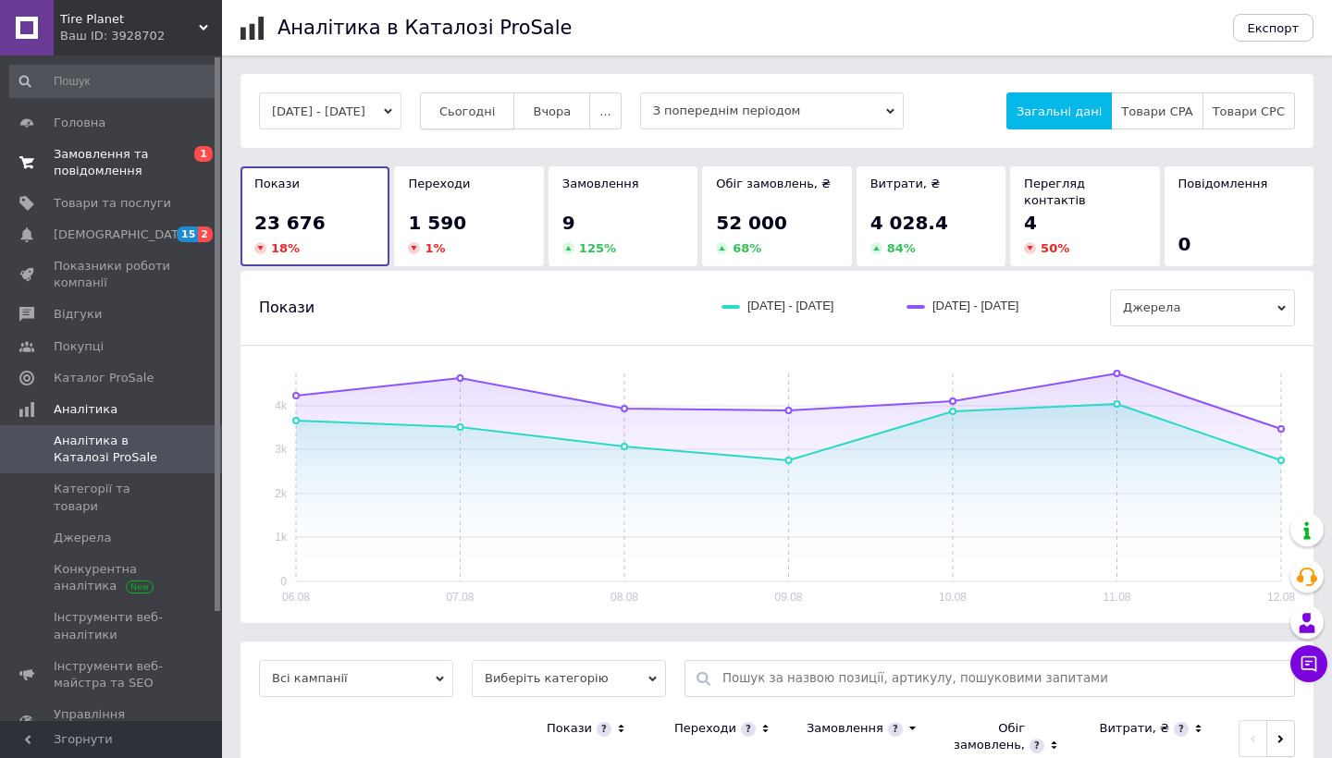
click at [511, 120] on button "Сьогодні" at bounding box center [467, 110] width 95 height 37
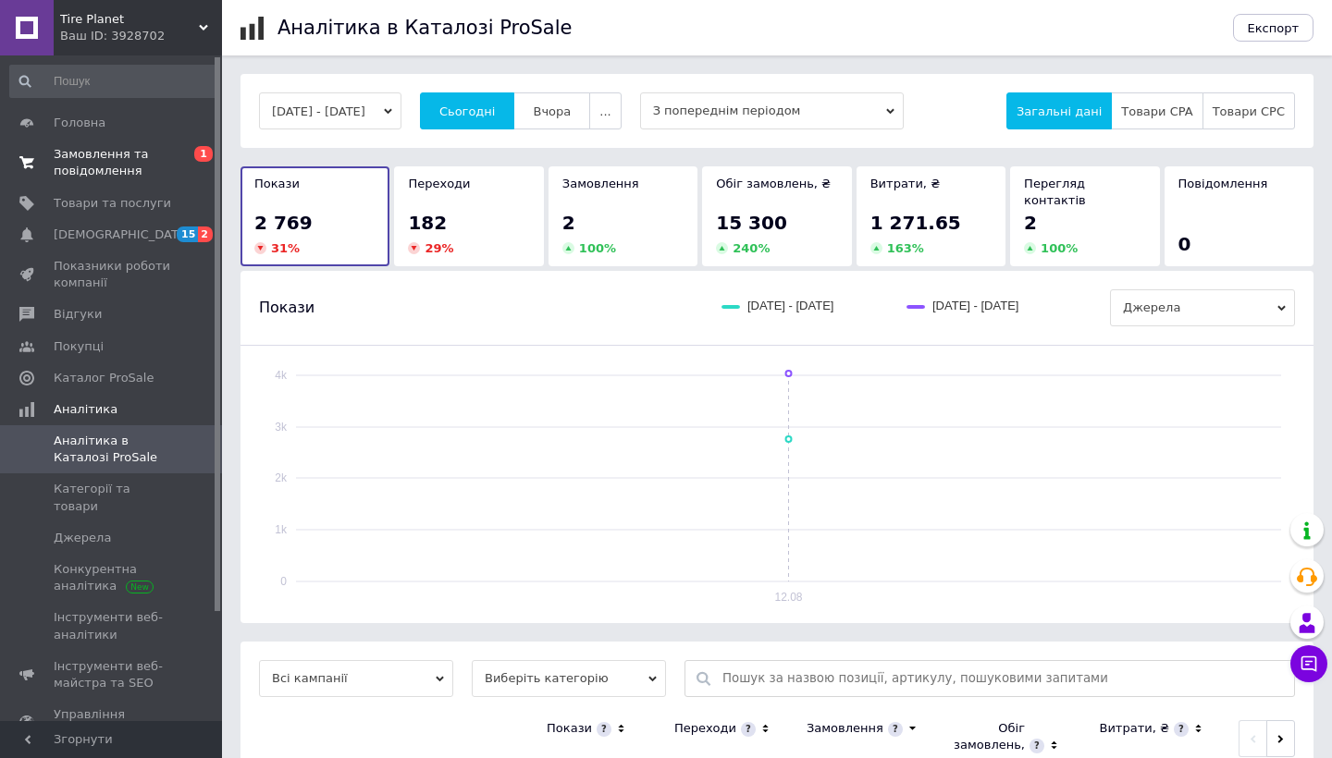
click at [401, 117] on button "[DATE] - [DATE]" at bounding box center [330, 110] width 142 height 37
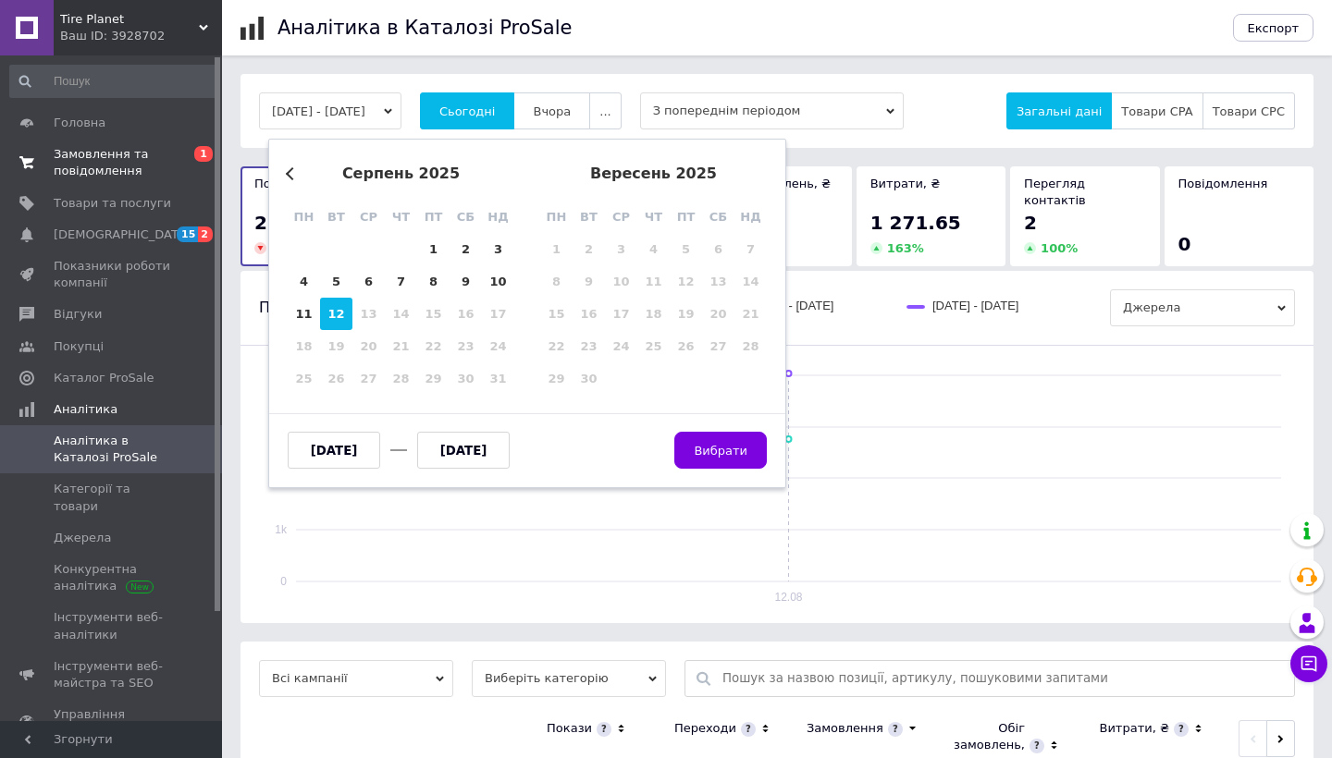
click at [281, 177] on div "Previous Month [DATE] пн вт ср чт пт сб нд 28 29 30 31 1 2 3 4 5 6 7 8 9 10 11 …" at bounding box center [527, 314] width 518 height 350
click at [294, 167] on div "серпень 2025" at bounding box center [401, 174] width 227 height 17
click at [288, 175] on button "Previous Month" at bounding box center [292, 173] width 13 height 13
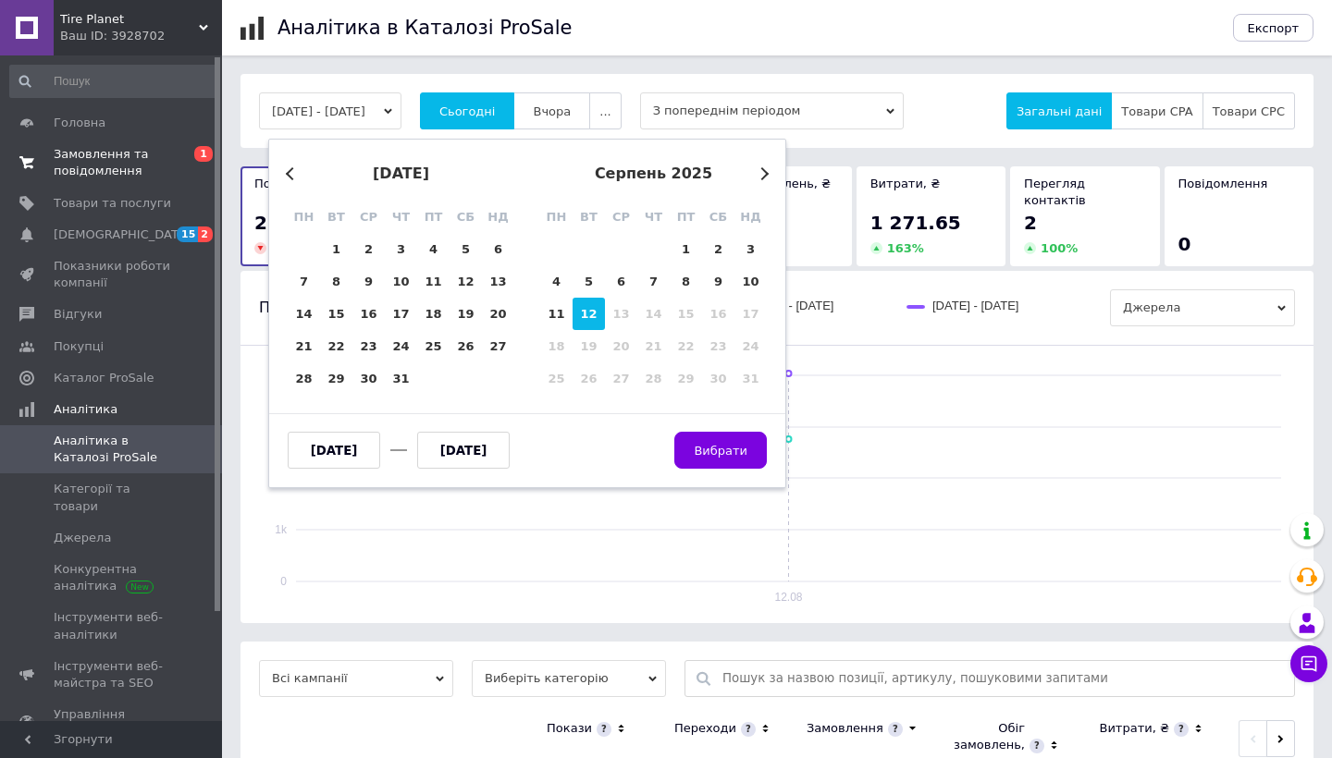
click at [293, 179] on button "Previous Month" at bounding box center [292, 173] width 13 height 13
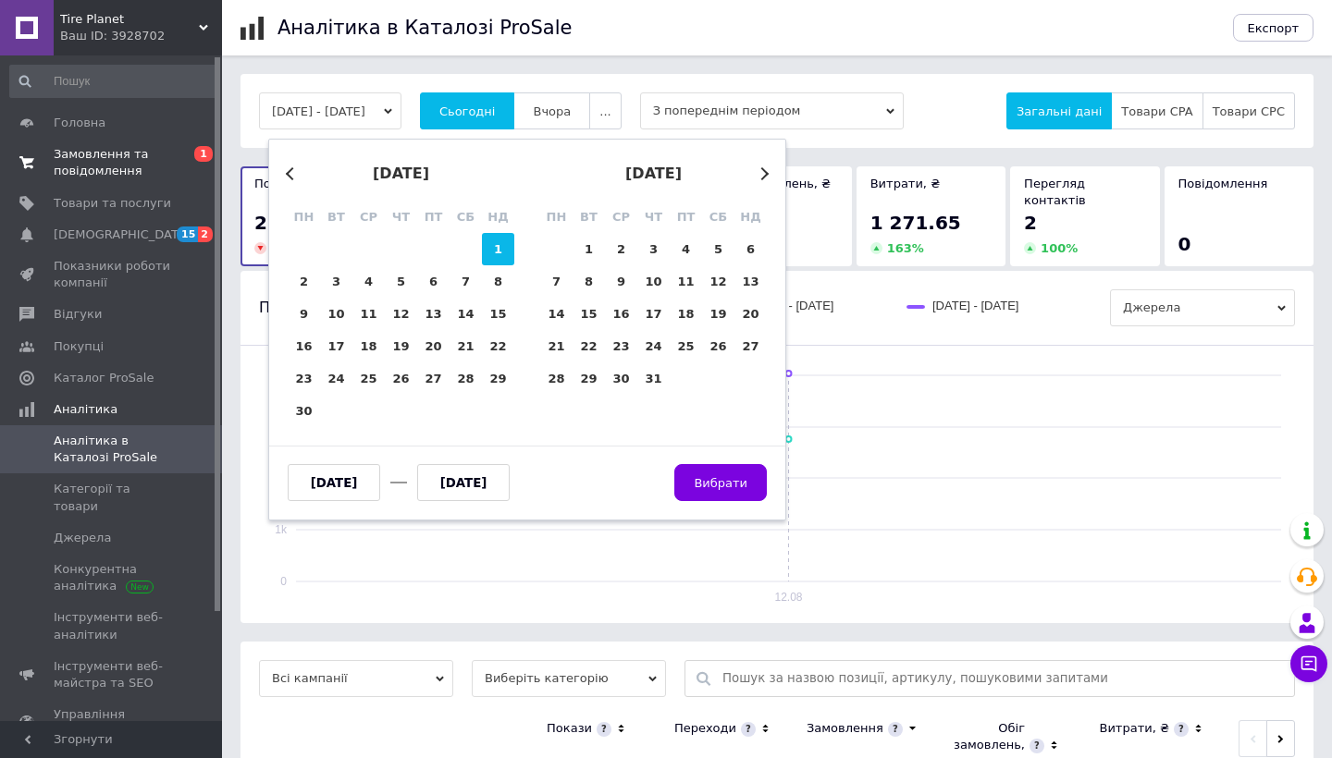
click at [492, 244] on div "1" at bounding box center [498, 249] width 32 height 32
type input "[DATE]"
click at [770, 173] on div "Previous Month Next Month [DATE] пн вт ср чт пт сб нд 26 27 28 29 30 31 1 2 3 4…" at bounding box center [527, 330] width 518 height 382
click at [765, 176] on button "Next Month" at bounding box center [762, 173] width 13 height 13
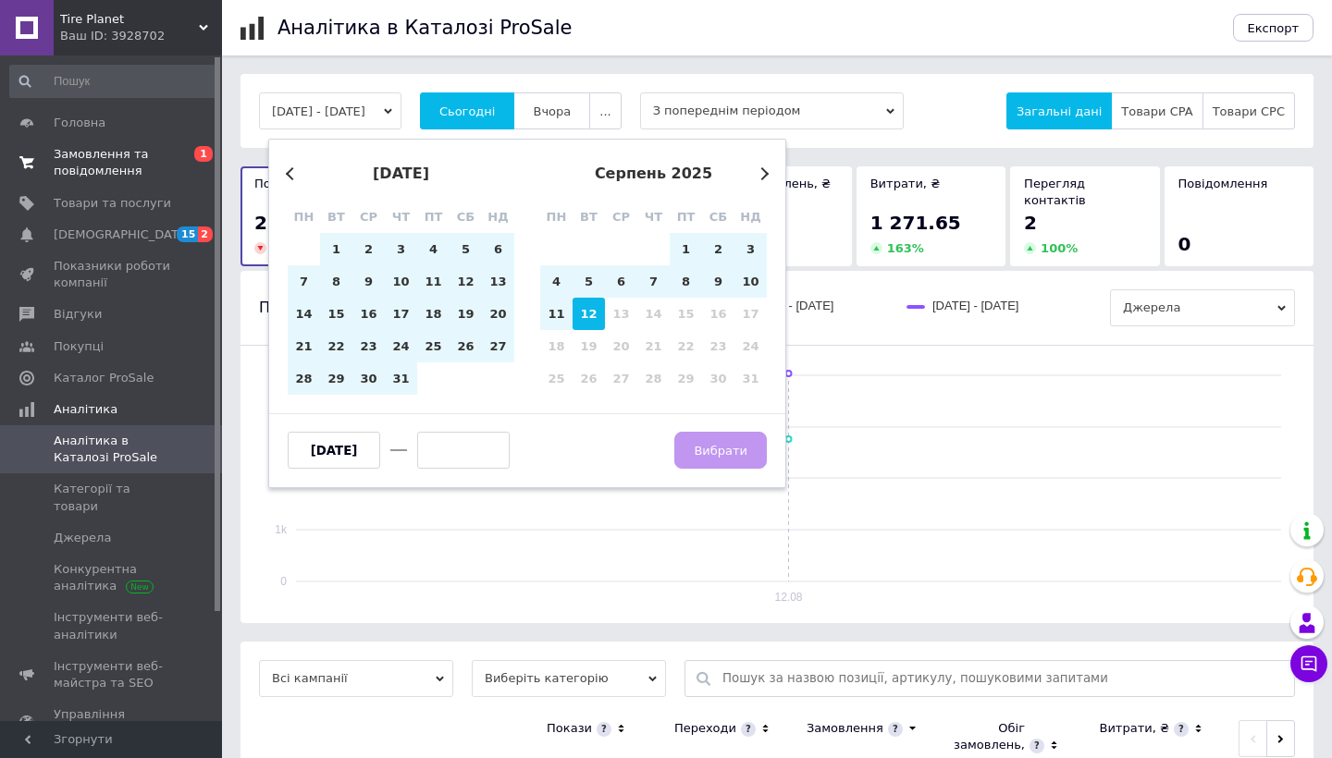
click at [595, 316] on div "12" at bounding box center [589, 314] width 32 height 32
type input "[DATE]"
click at [728, 444] on span "Вибрати" at bounding box center [721, 451] width 54 height 14
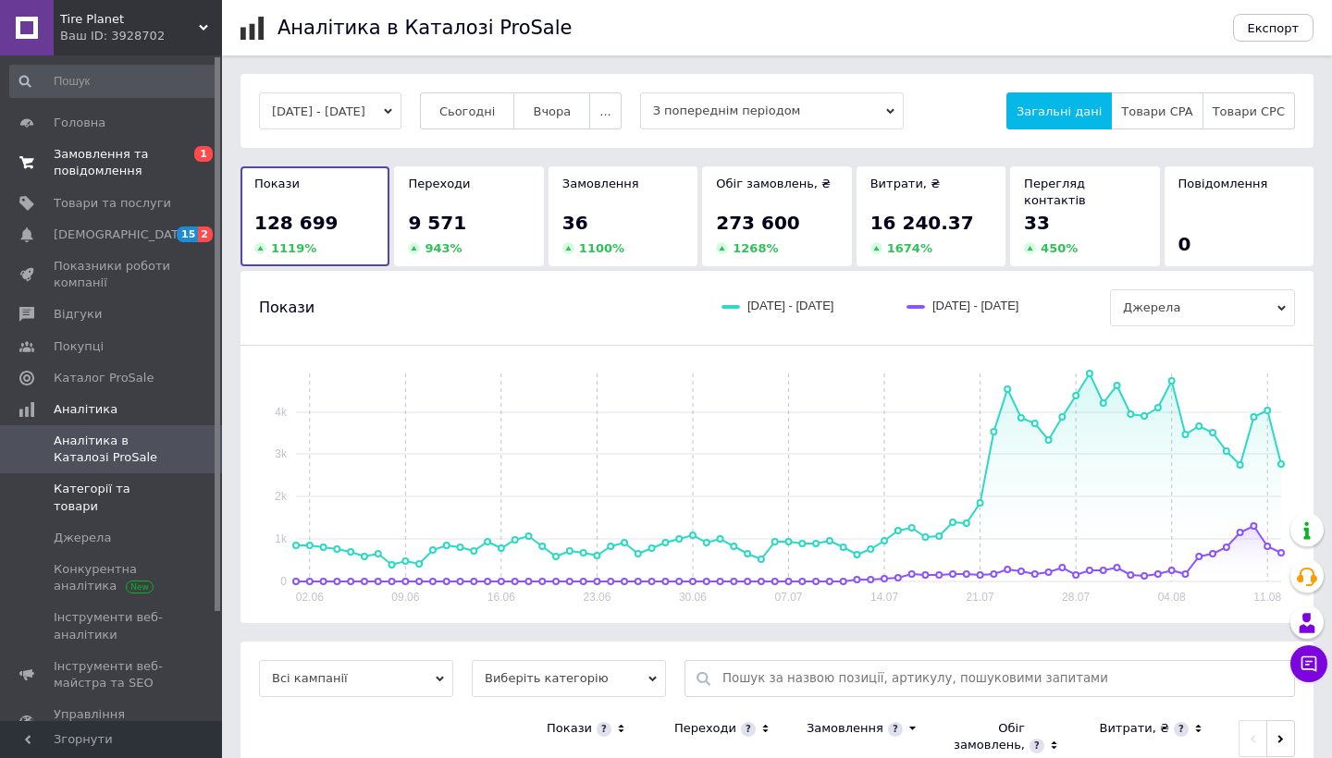
click at [109, 486] on span "Категорії та товари" at bounding box center [112, 497] width 117 height 33
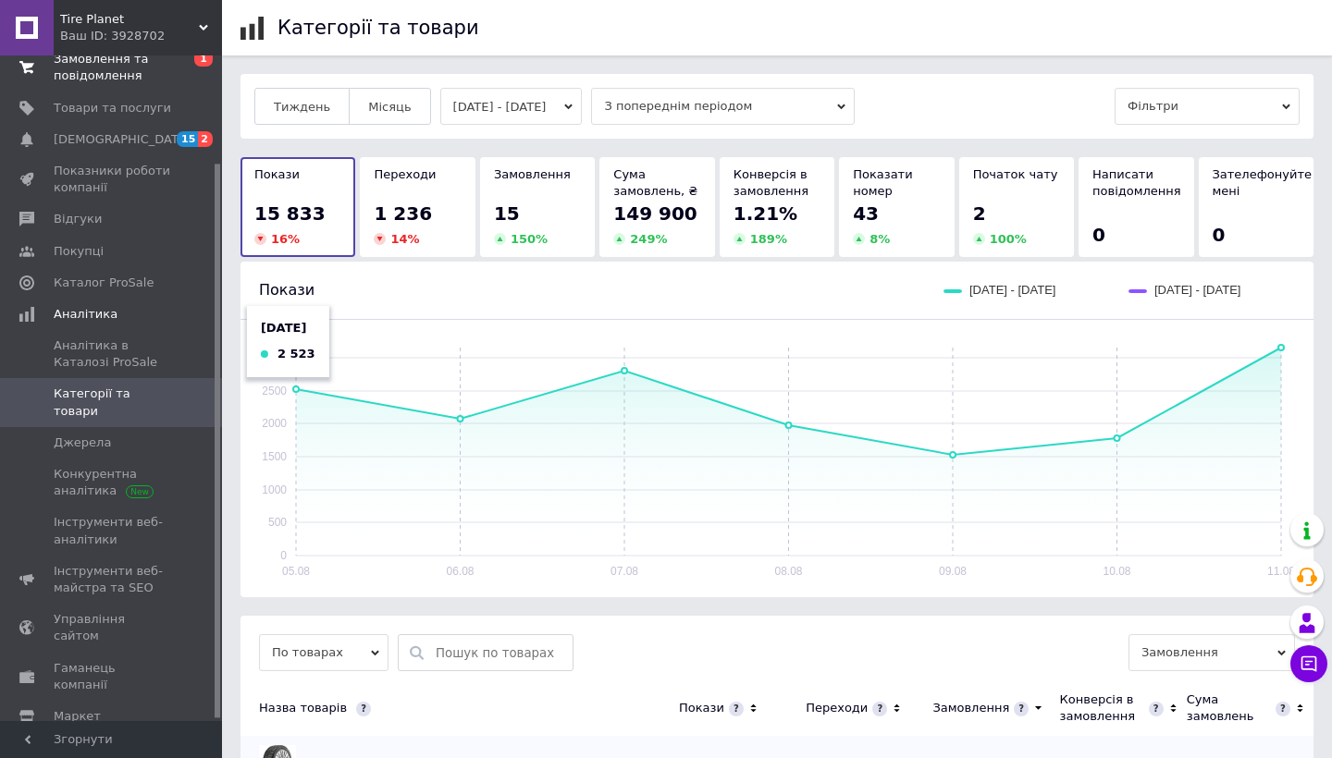
scroll to position [132, 0]
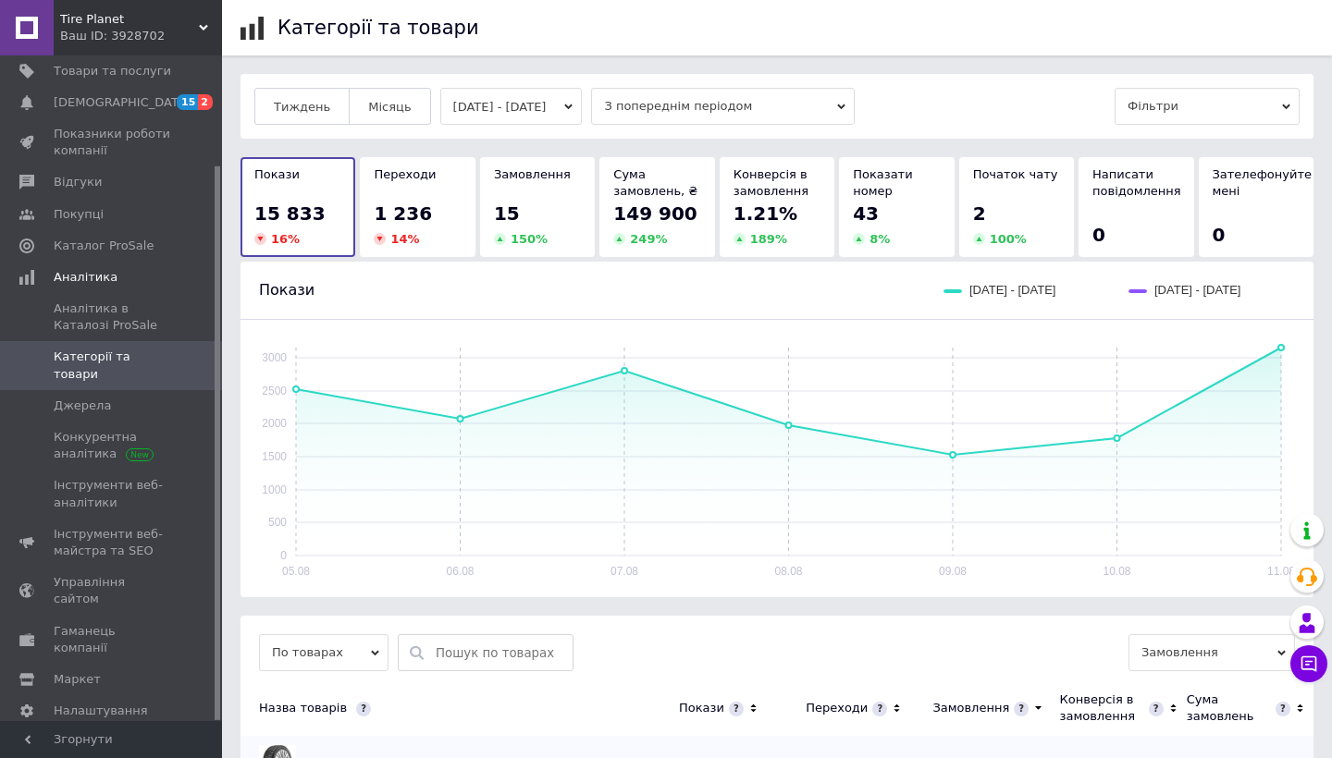
click at [766, 300] on div "Покази [DATE] - [DATE] [DATE] - [DATE]" at bounding box center [776, 290] width 1073 height 57
click at [460, 100] on button "[DATE] - [DATE]" at bounding box center [511, 106] width 142 height 37
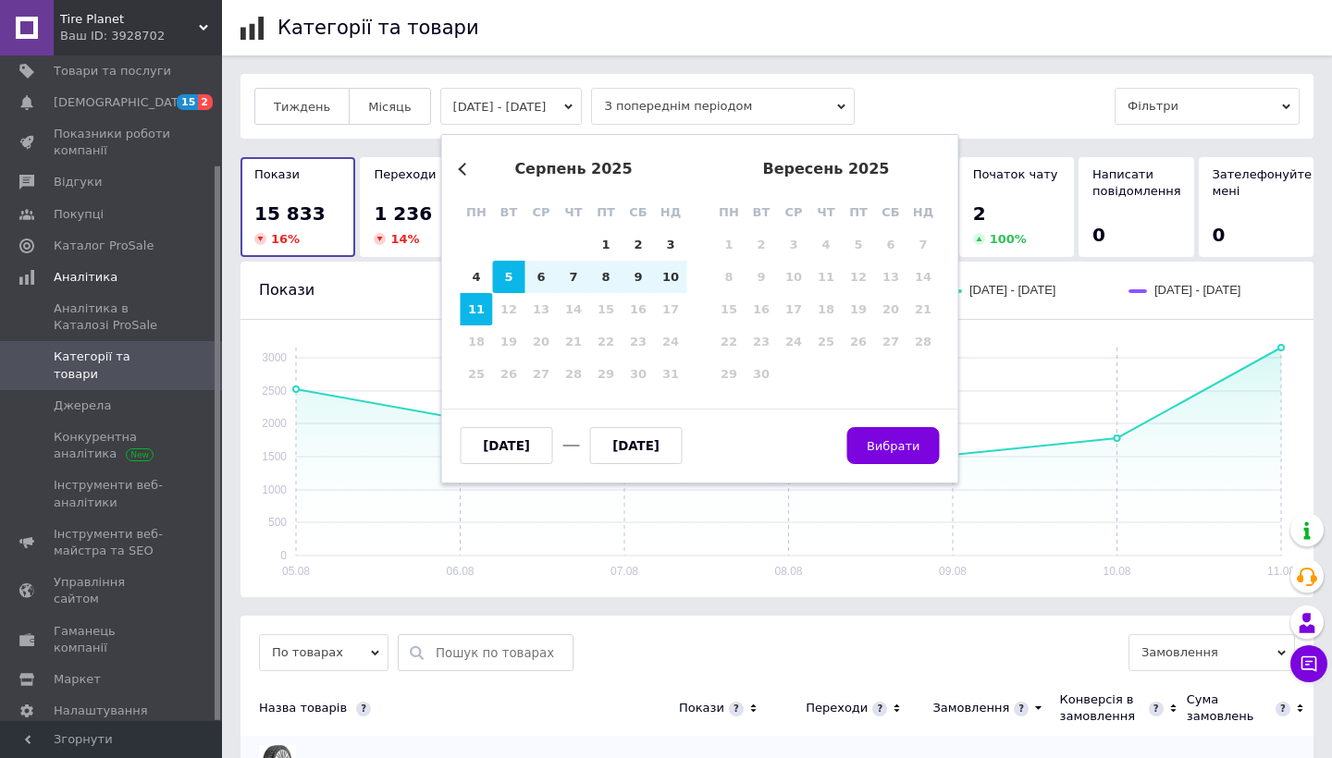
click at [471, 173] on div "серпень 2025" at bounding box center [574, 169] width 227 height 17
click at [452, 171] on div "Previous Month [DATE] пн вт ср чт пт сб нд 28 29 30 31 1 2 3 4 5 6 7 8 9 10 11 …" at bounding box center [700, 309] width 518 height 350
click at [466, 169] on button "Previous Month" at bounding box center [464, 169] width 13 height 13
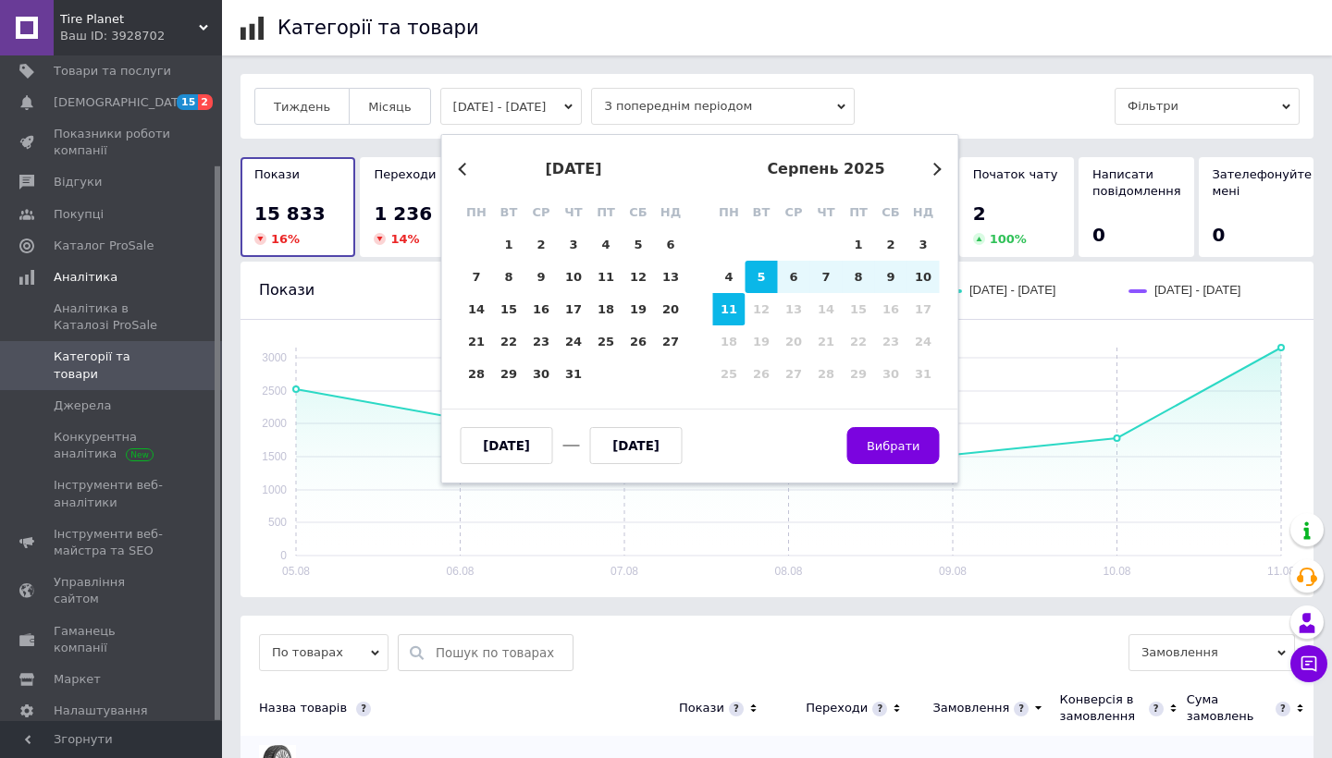
click at [466, 169] on button "Previous Month" at bounding box center [464, 169] width 13 height 13
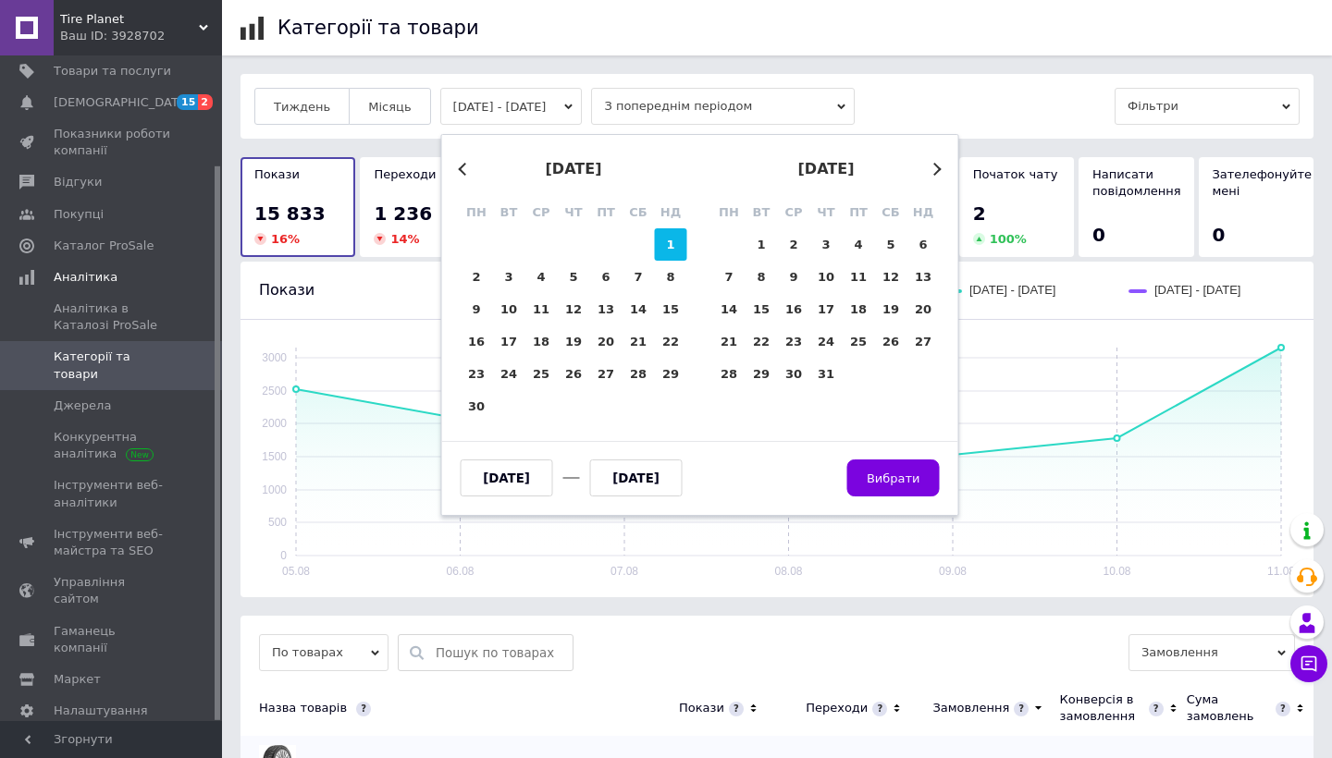
click at [672, 241] on div "1" at bounding box center [671, 244] width 32 height 32
type input "[DATE]"
click at [935, 170] on button "Next Month" at bounding box center [934, 169] width 13 height 13
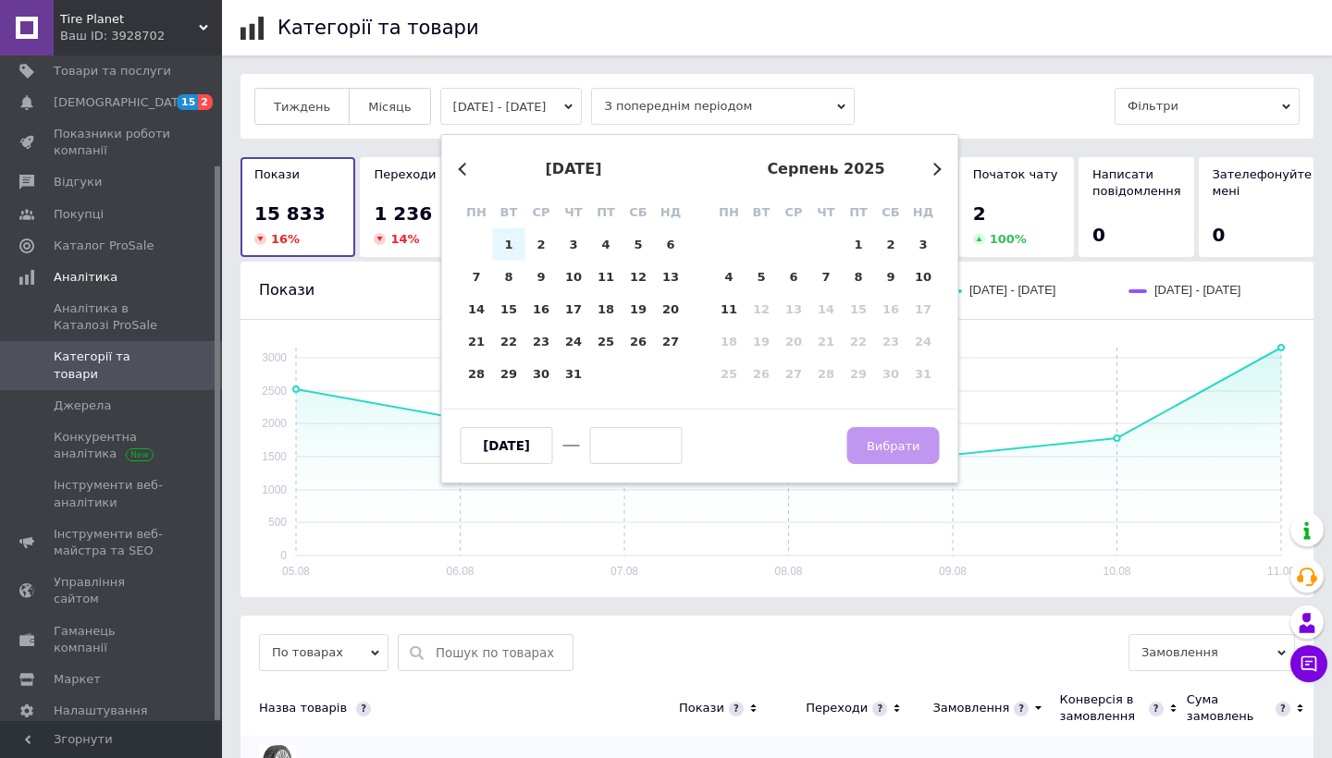
click at [935, 170] on button "Next Month" at bounding box center [934, 169] width 13 height 13
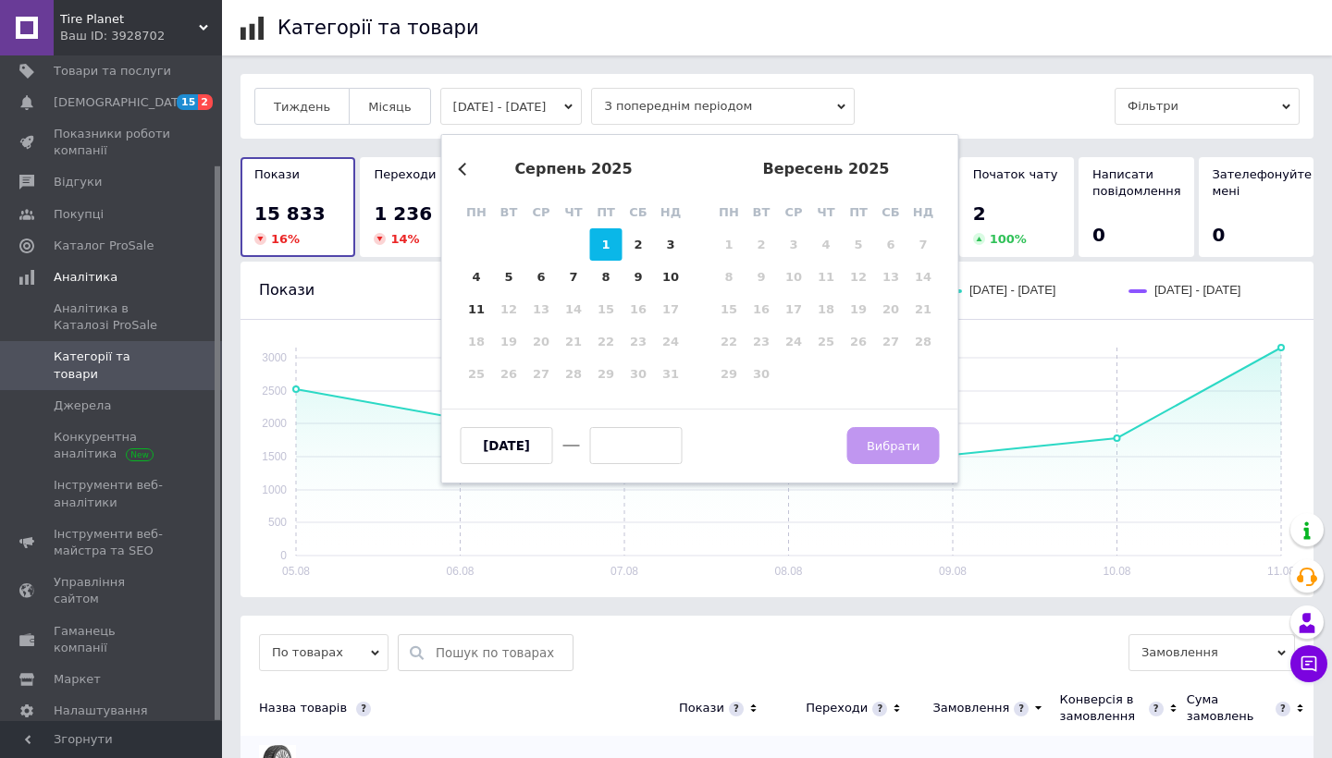
click at [605, 241] on div "1" at bounding box center [606, 244] width 32 height 32
type input "[DATE]"
click at [877, 449] on span "Вибрати" at bounding box center [894, 446] width 54 height 14
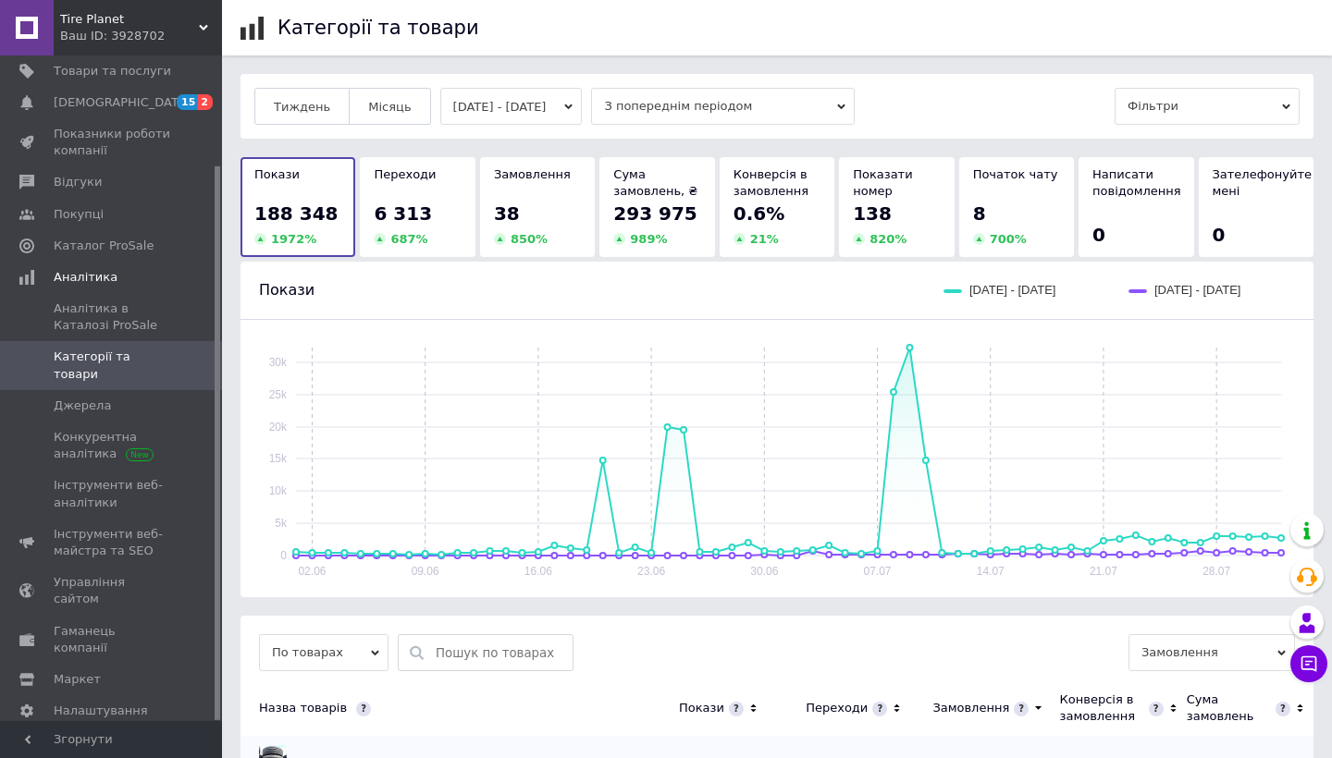
click at [479, 113] on button "[DATE] - [DATE]" at bounding box center [511, 106] width 142 height 37
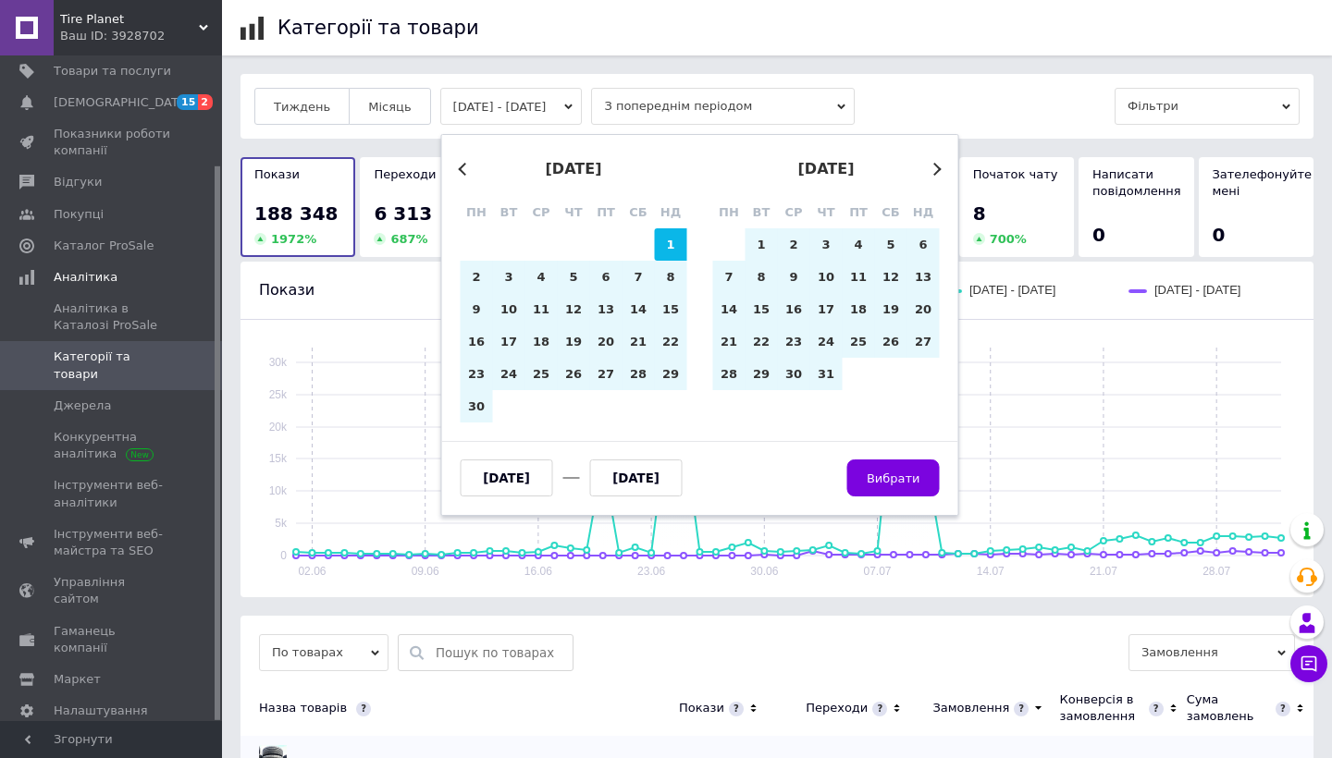
click at [462, 172] on button "Previous Month" at bounding box center [464, 169] width 13 height 13
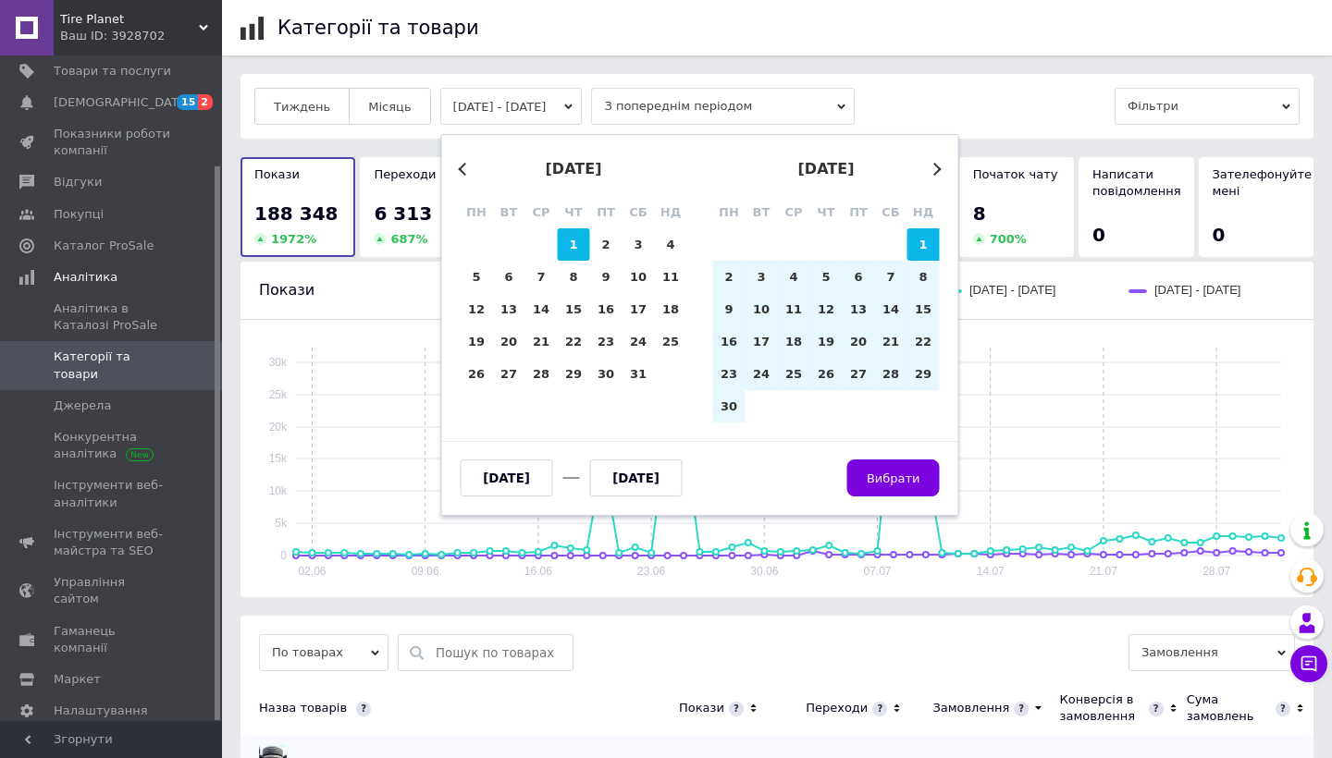
click at [565, 247] on div "1" at bounding box center [574, 244] width 32 height 32
type input "[DATE]"
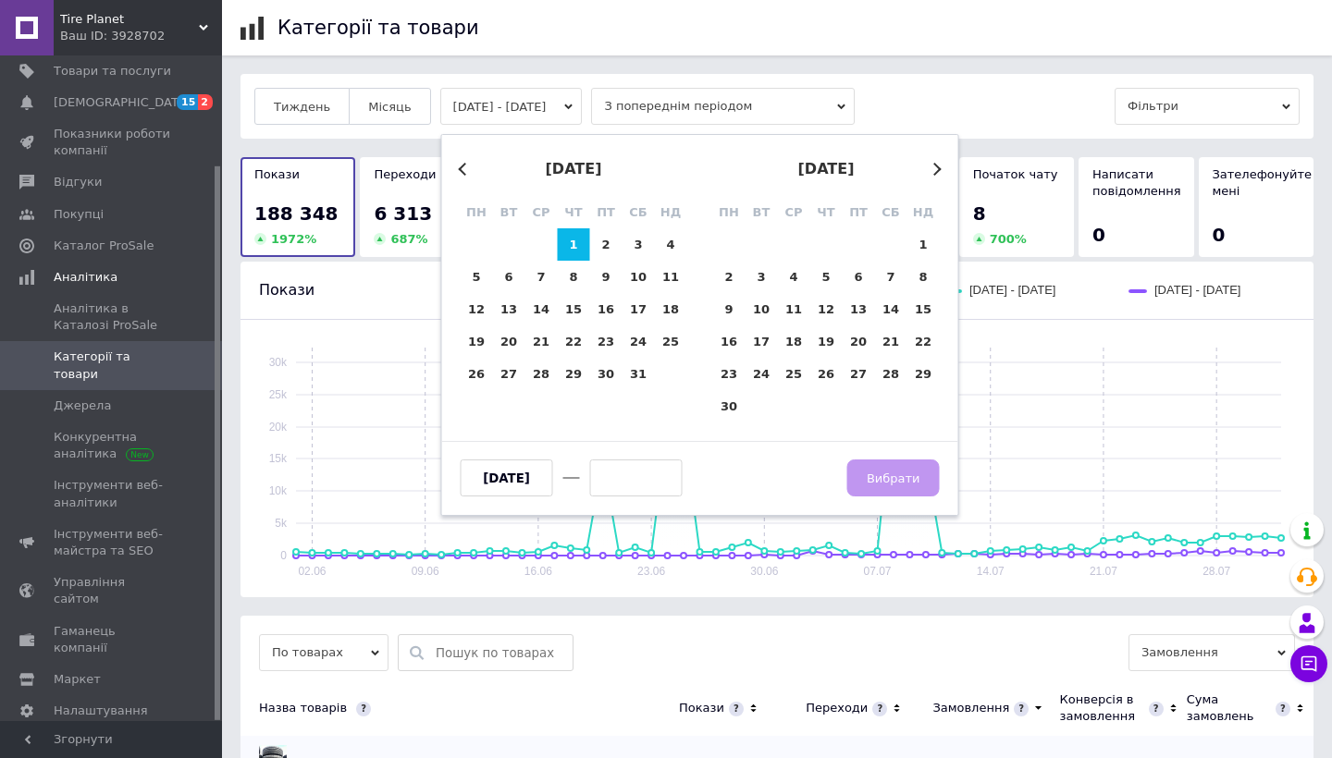
click at [937, 173] on button "Next Month" at bounding box center [934, 169] width 13 height 13
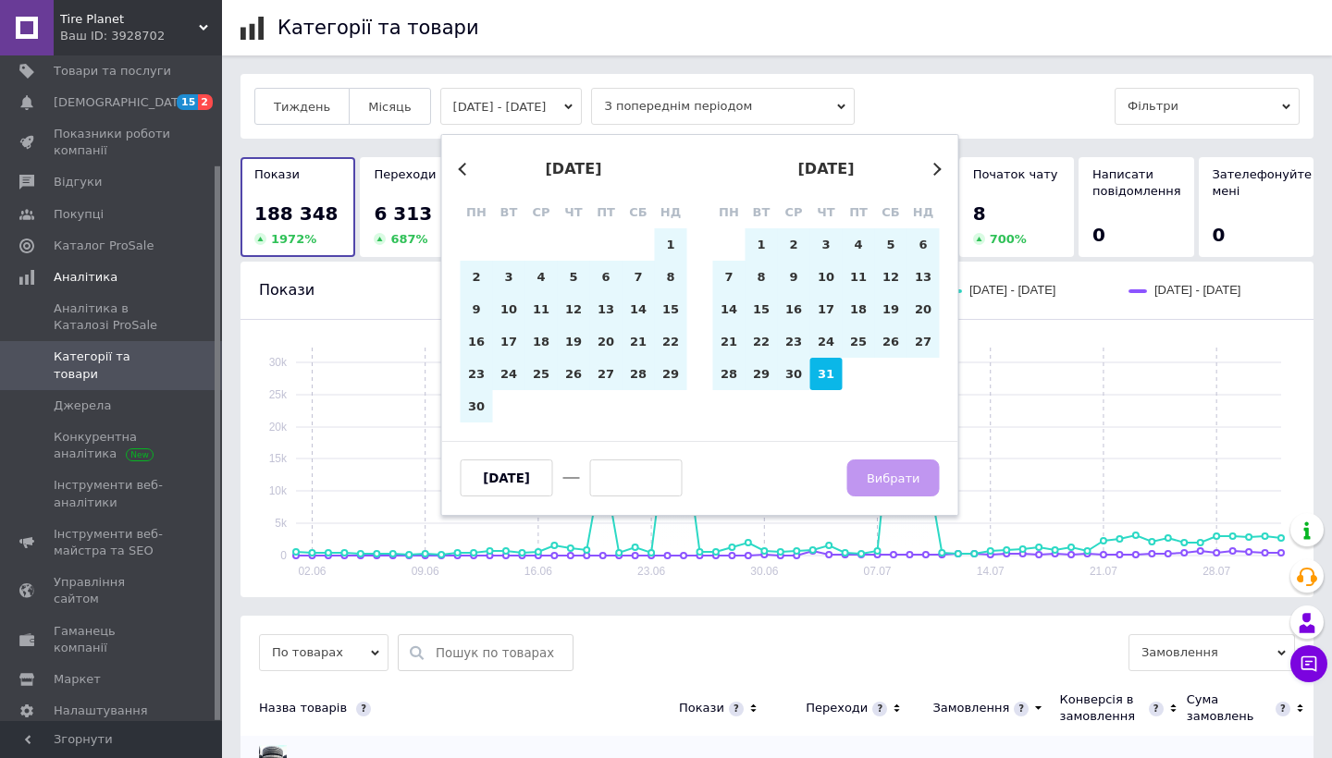
click at [827, 382] on div "31" at bounding box center [826, 374] width 32 height 32
type input "[DATE]"
click at [891, 478] on span "Вибрати" at bounding box center [894, 479] width 54 height 14
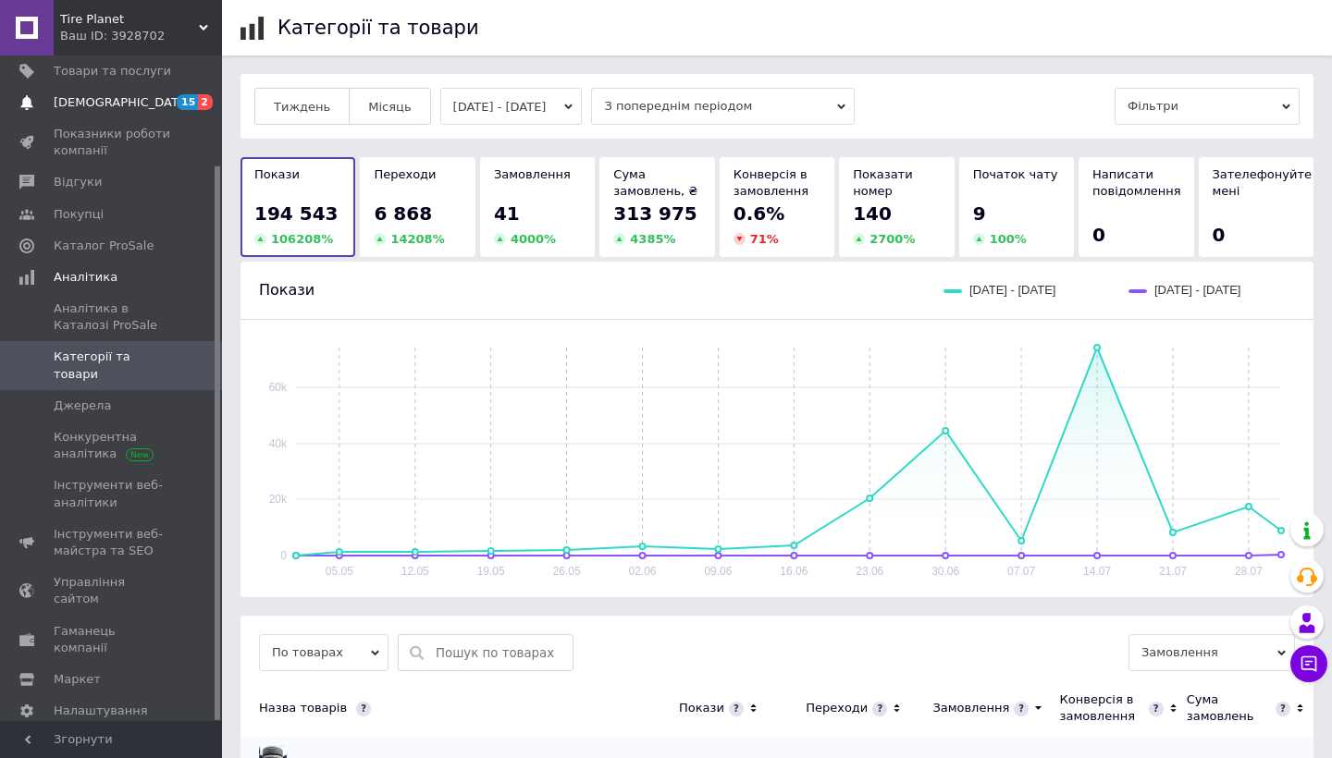
click at [142, 100] on span "[DEMOGRAPHIC_DATA]" at bounding box center [112, 102] width 117 height 17
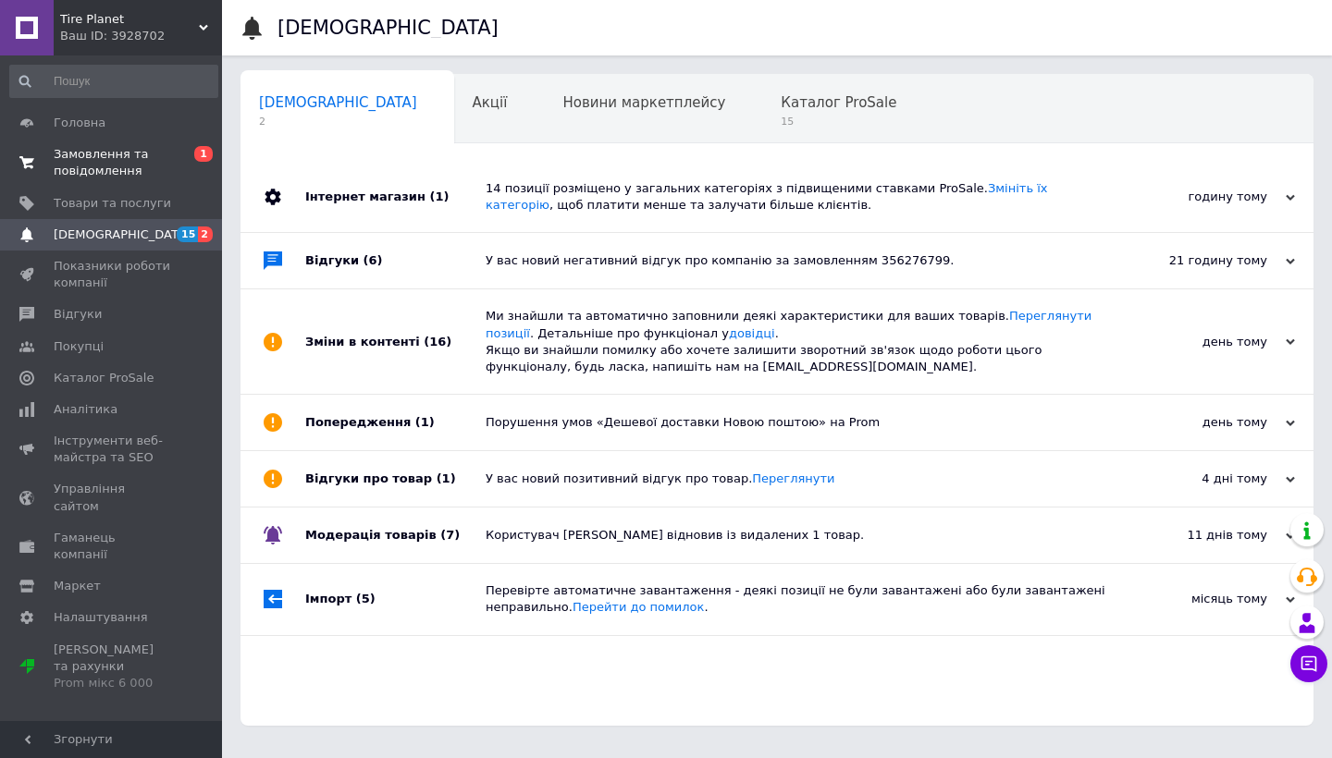
click at [108, 169] on span "Замовлення та повідомлення" at bounding box center [112, 162] width 117 height 33
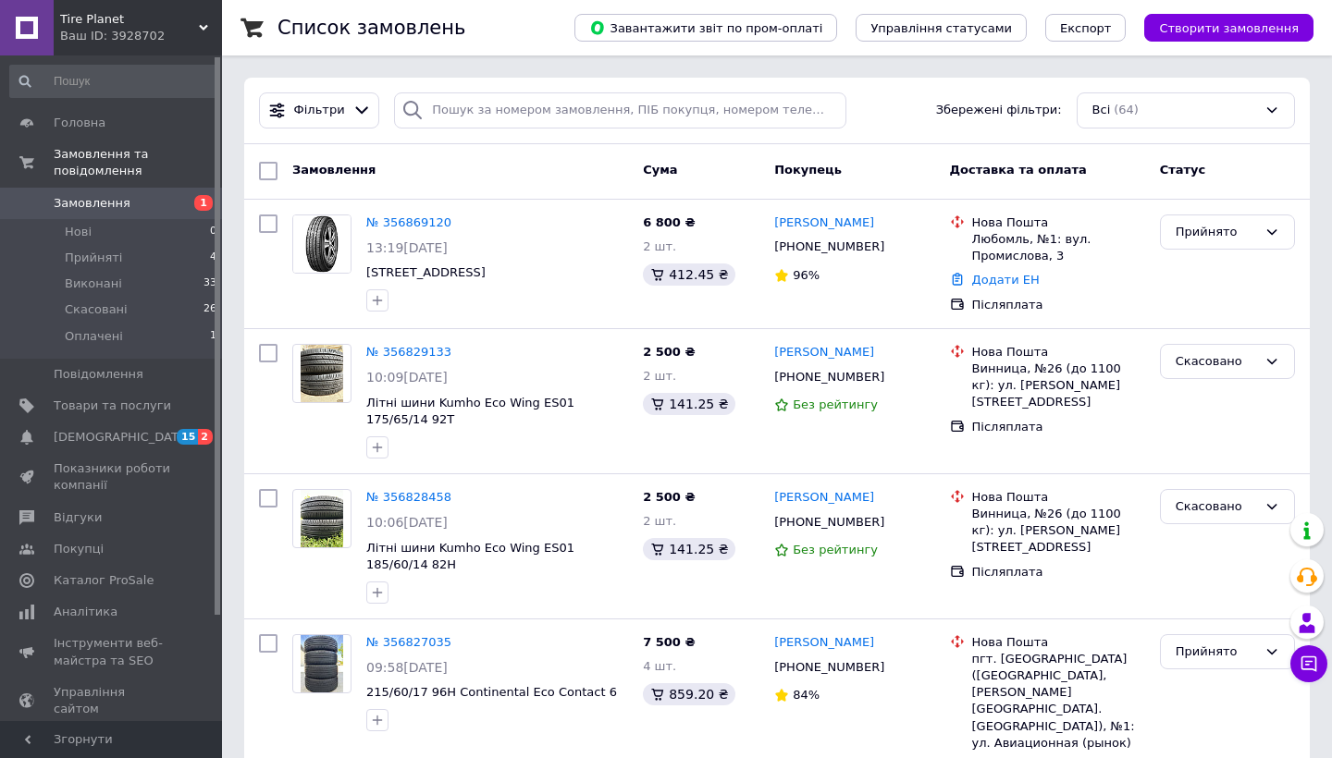
click at [889, 124] on div "Фільтри Збережені фільтри: Всі (64)" at bounding box center [777, 110] width 1051 height 36
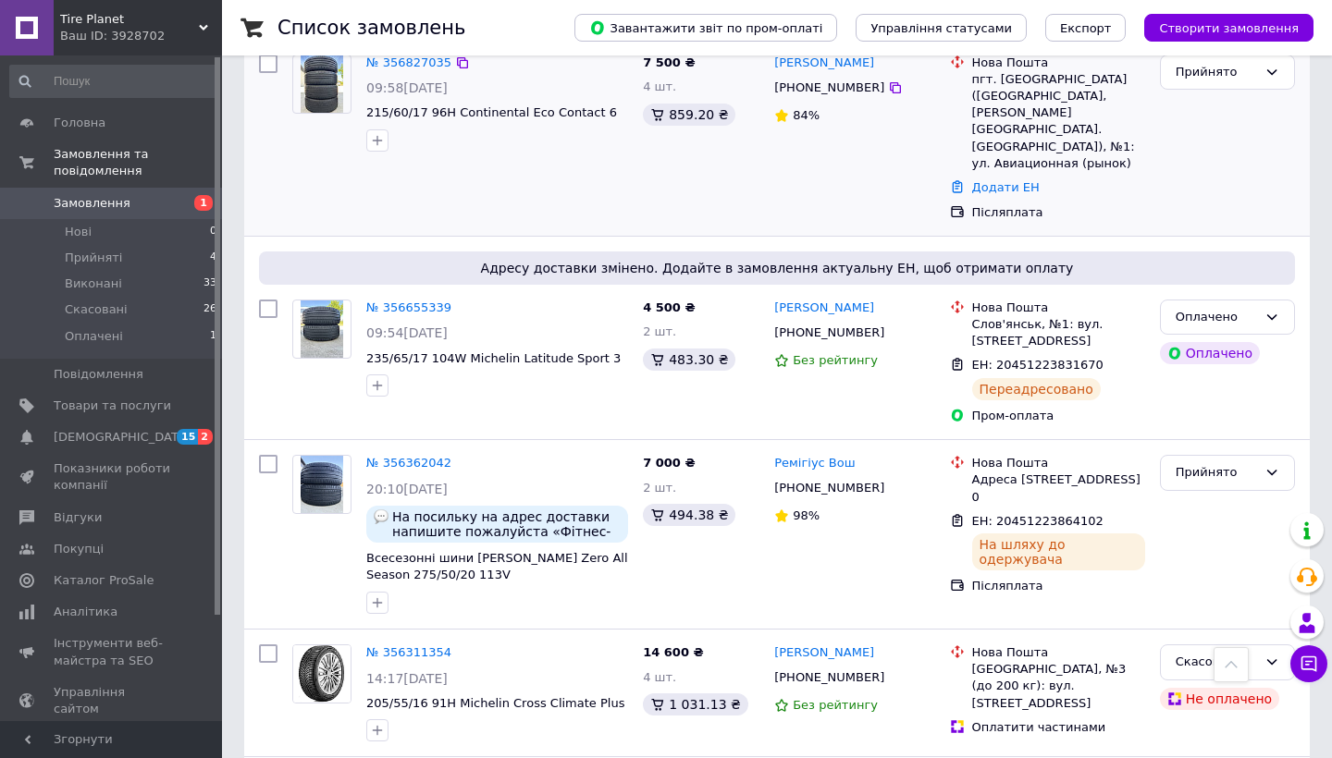
scroll to position [567, 0]
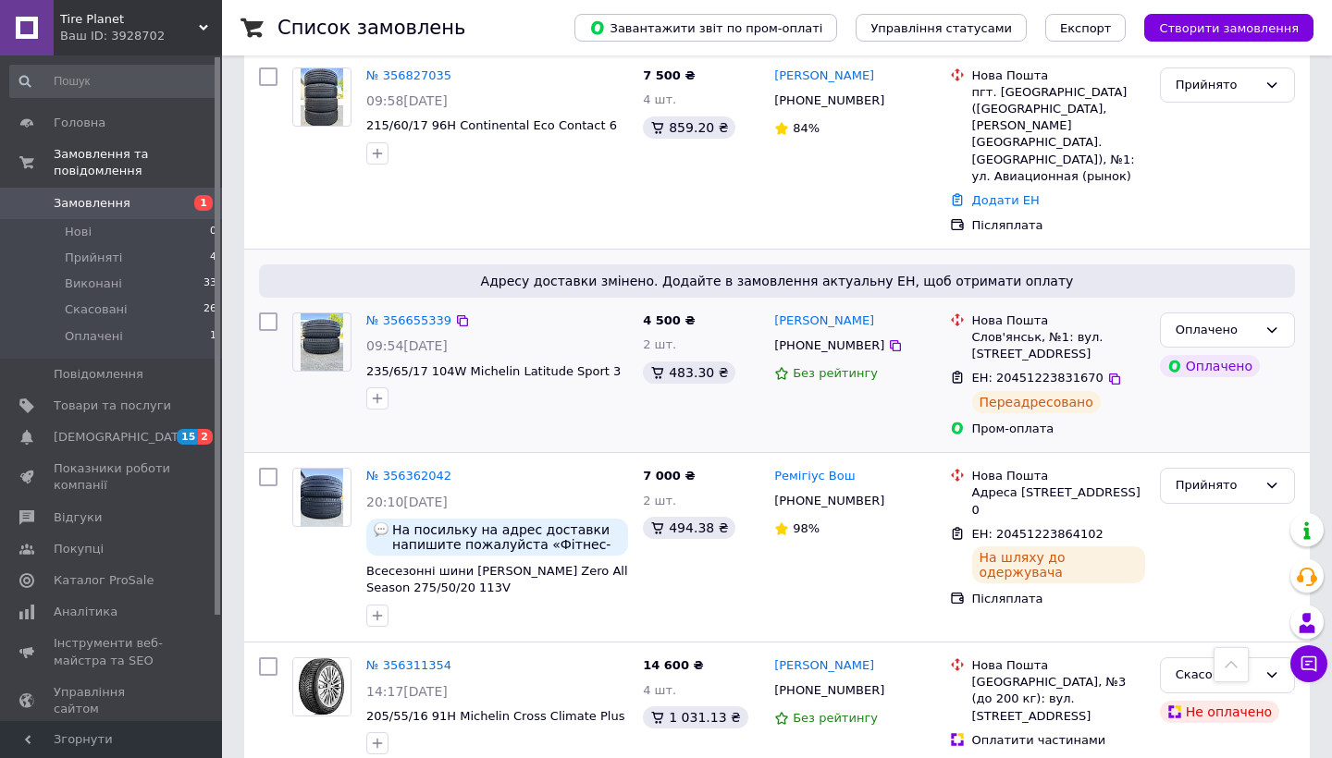
click at [1034, 391] on div "Переадресовано" at bounding box center [1036, 402] width 129 height 22
click at [1022, 371] on span "ЕН: 20451223831670" at bounding box center [1037, 378] width 131 height 14
click at [1274, 323] on icon at bounding box center [1271, 330] width 15 height 15
click at [1110, 366] on div "ЕН: 20451223831670 Переадресовано" at bounding box center [1058, 391] width 180 height 51
click at [1306, 250] on div "Адресу доставки змінено. Додайте в замовлення актуальну ЕН, щоб отримати оплату…" at bounding box center [776, 351] width 1065 height 203
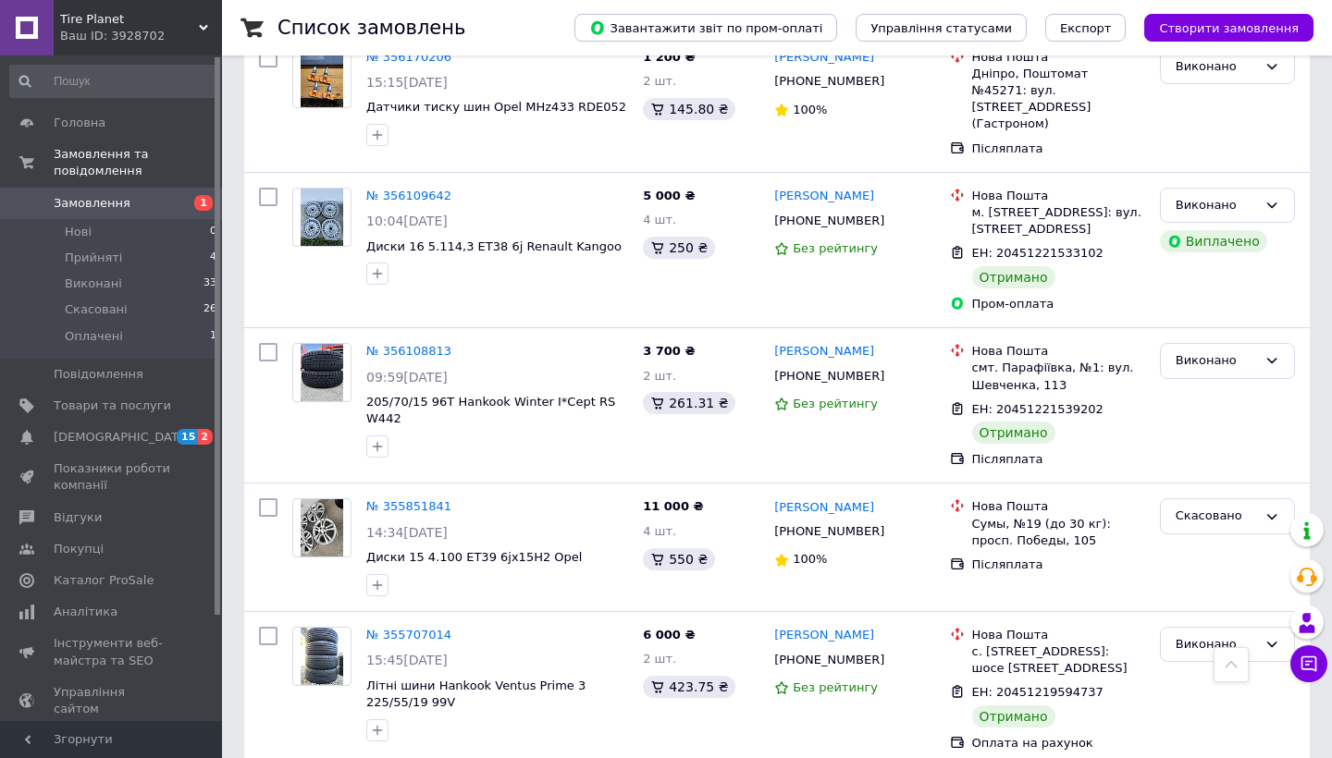
scroll to position [2363, 0]
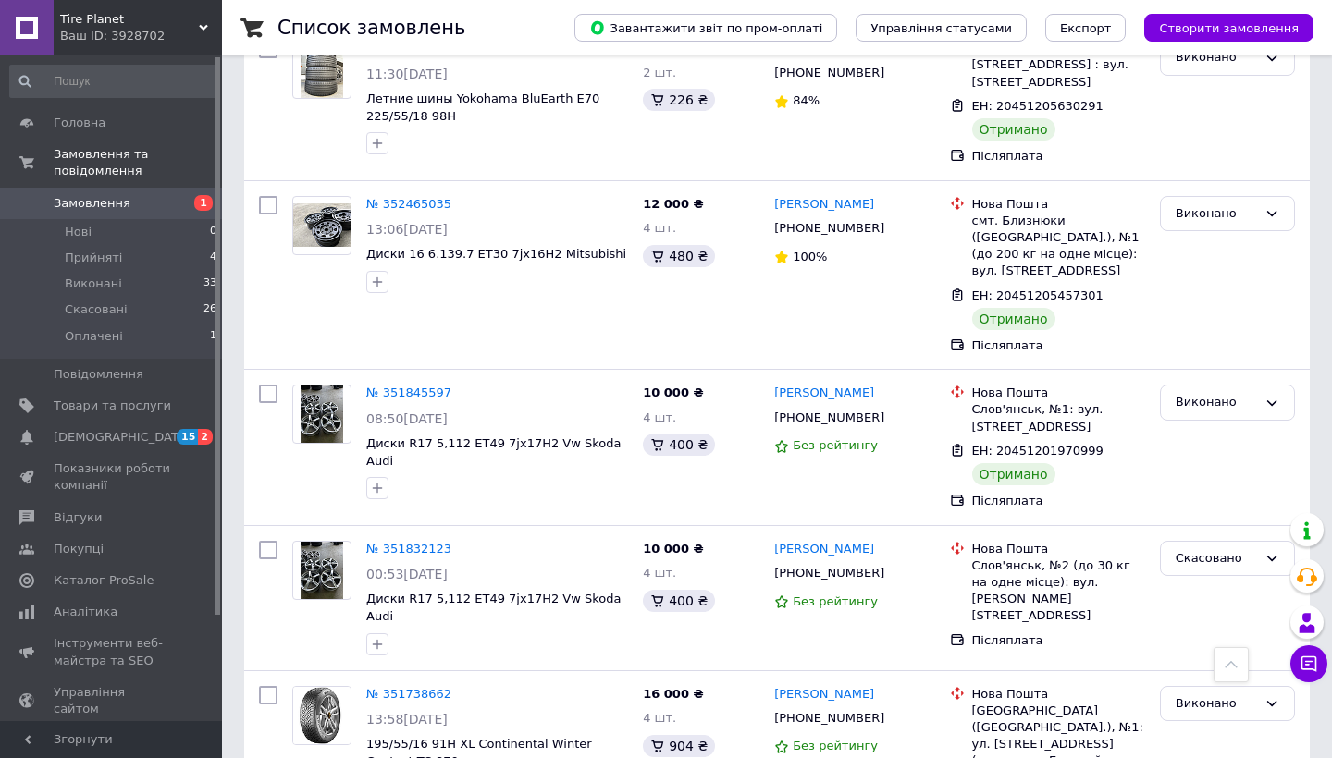
scroll to position [2650, 0]
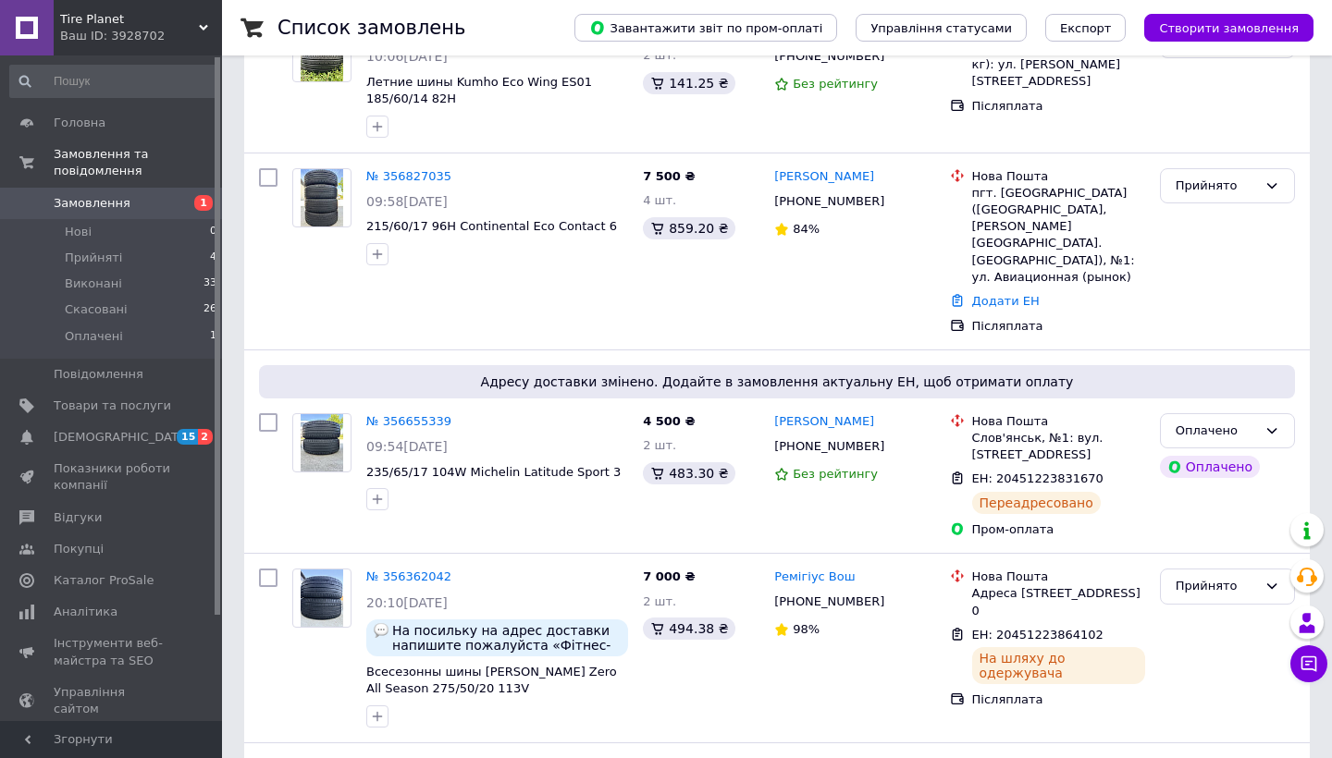
scroll to position [468, 0]
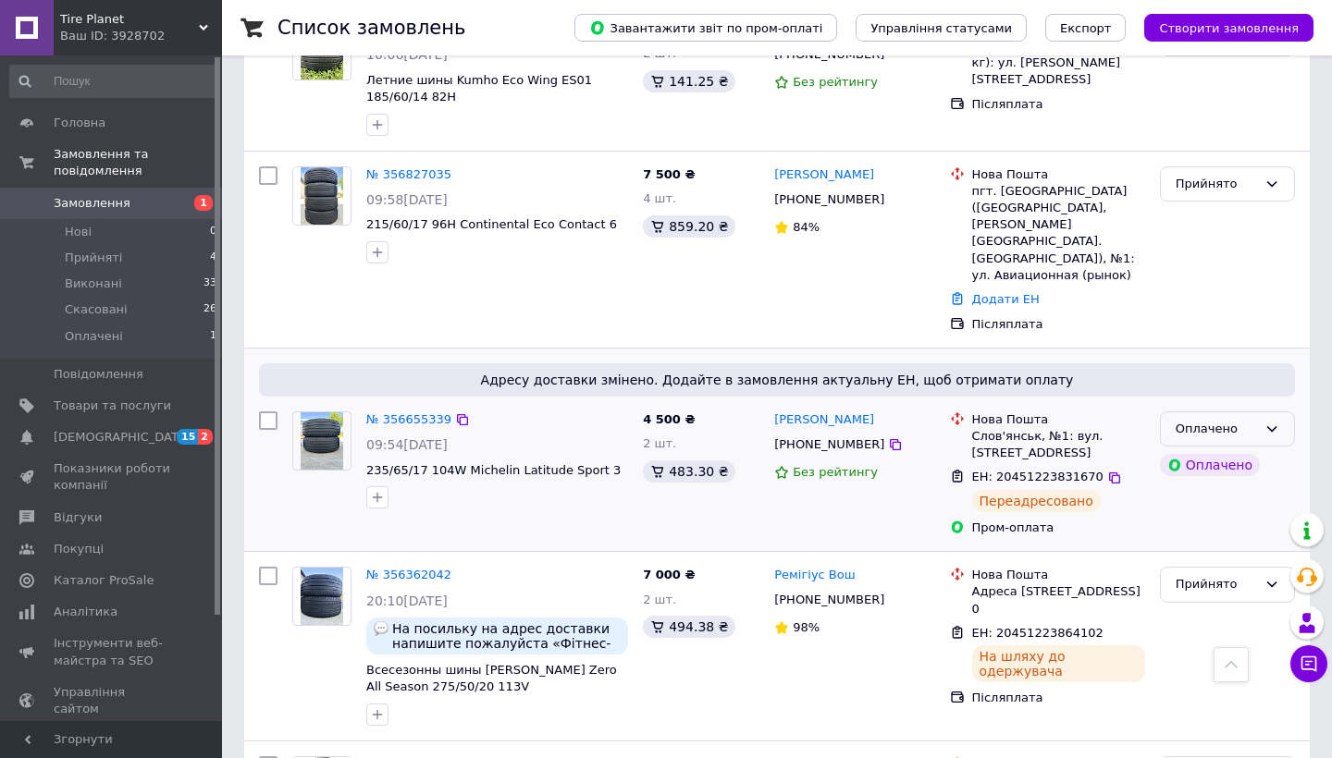
click at [1257, 412] on div "Оплачено" at bounding box center [1227, 430] width 135 height 36
click at [1213, 450] on li "Прийнято" at bounding box center [1227, 467] width 133 height 34
click at [1276, 450] on div "Оплачено" at bounding box center [1227, 465] width 142 height 30
click at [1274, 412] on div "Прийнято" at bounding box center [1227, 430] width 135 height 36
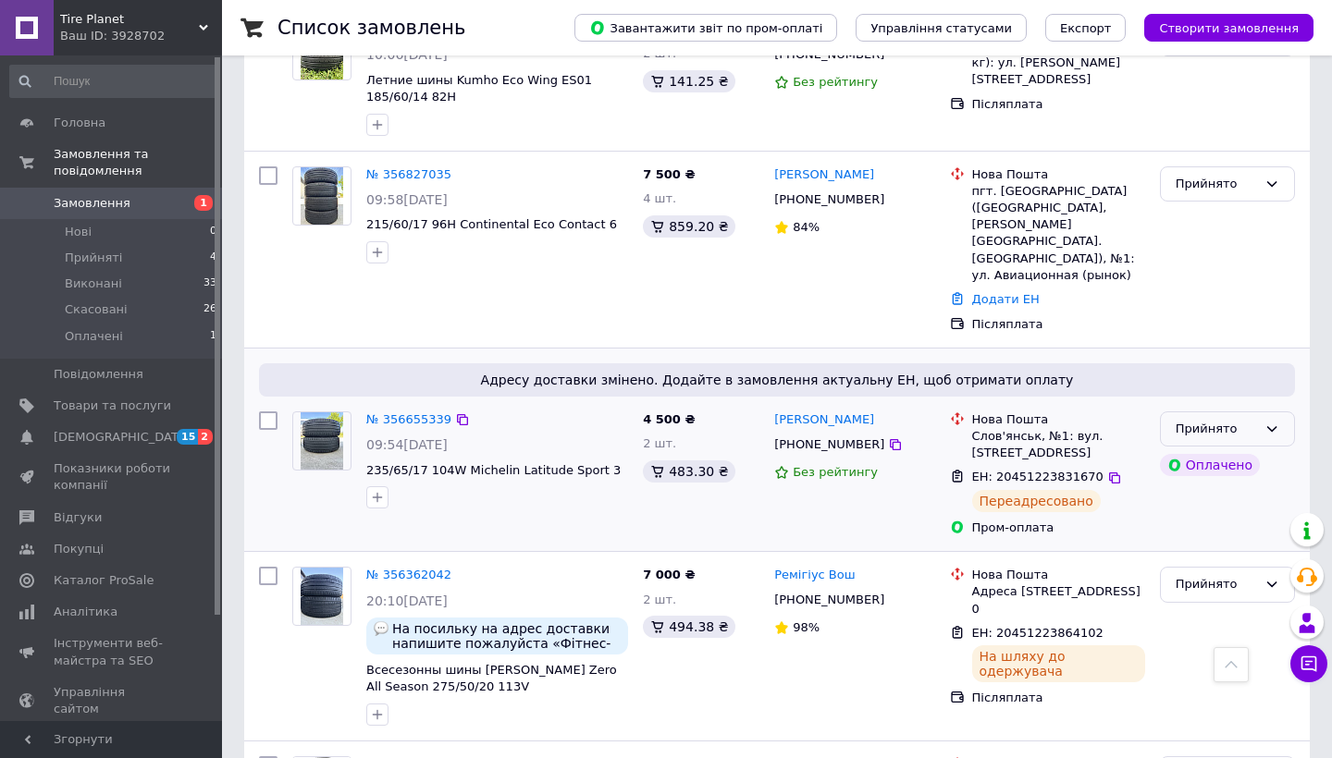
click at [1271, 422] on icon at bounding box center [1271, 429] width 15 height 15
click at [1213, 519] on li "Оплачено" at bounding box center [1227, 536] width 133 height 34
click at [404, 412] on link "№ 356655339" at bounding box center [408, 419] width 85 height 14
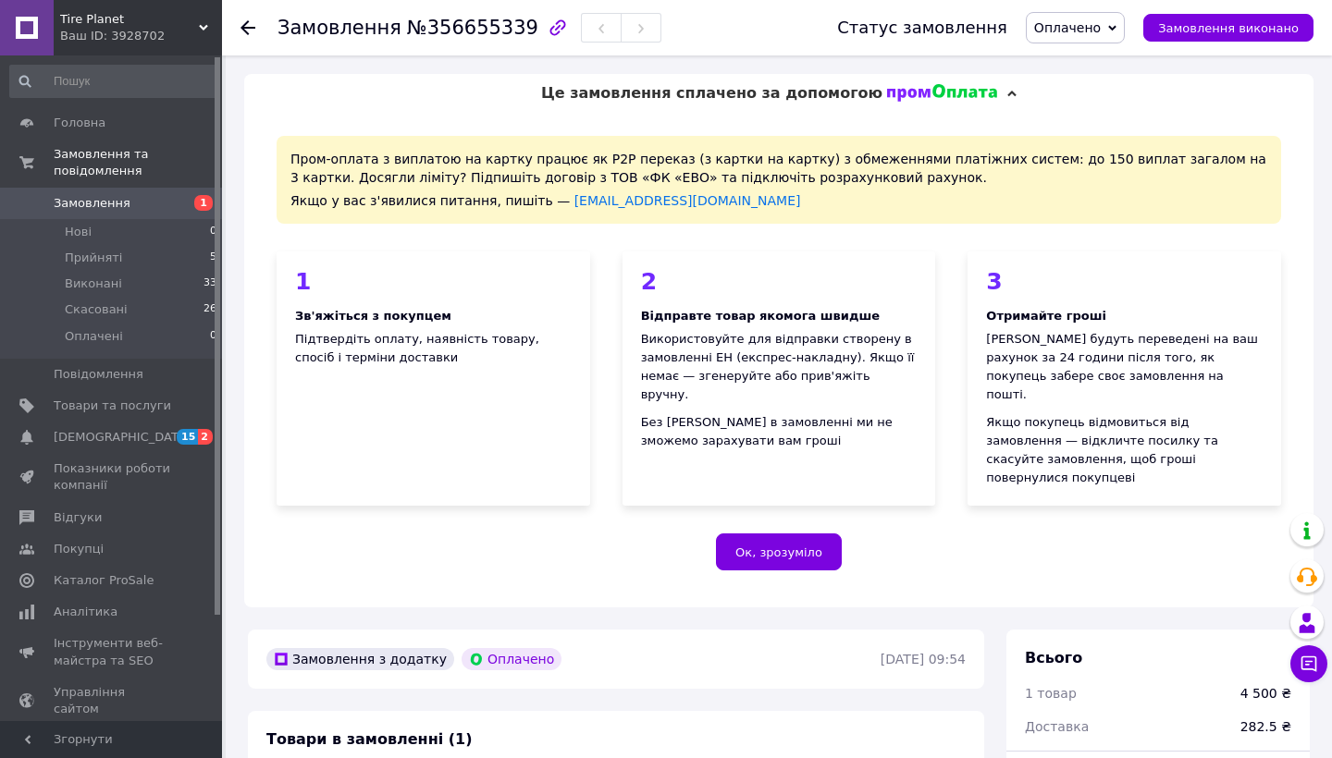
scroll to position [11, 0]
click at [593, 488] on div "Пром-оплата з виплатою на картку працює як P2P переказ (з картки на картку) з о…" at bounding box center [778, 360] width 1069 height 495
